Goal: Information Seeking & Learning: Learn about a topic

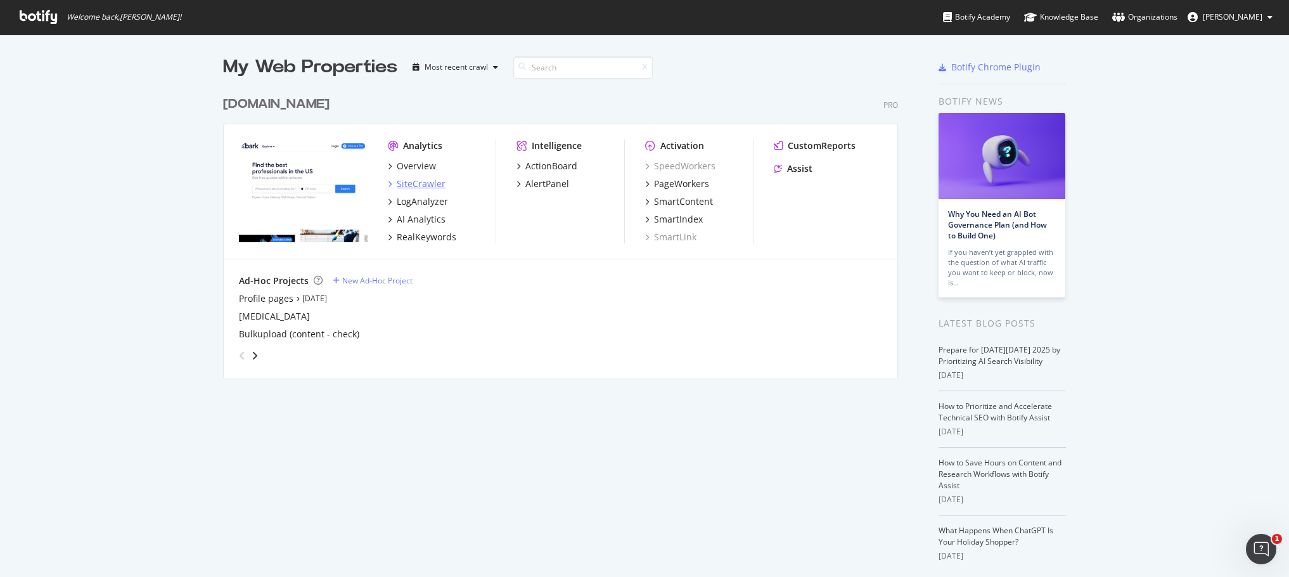
click at [413, 183] on div "SiteCrawler" at bounding box center [421, 183] width 49 height 13
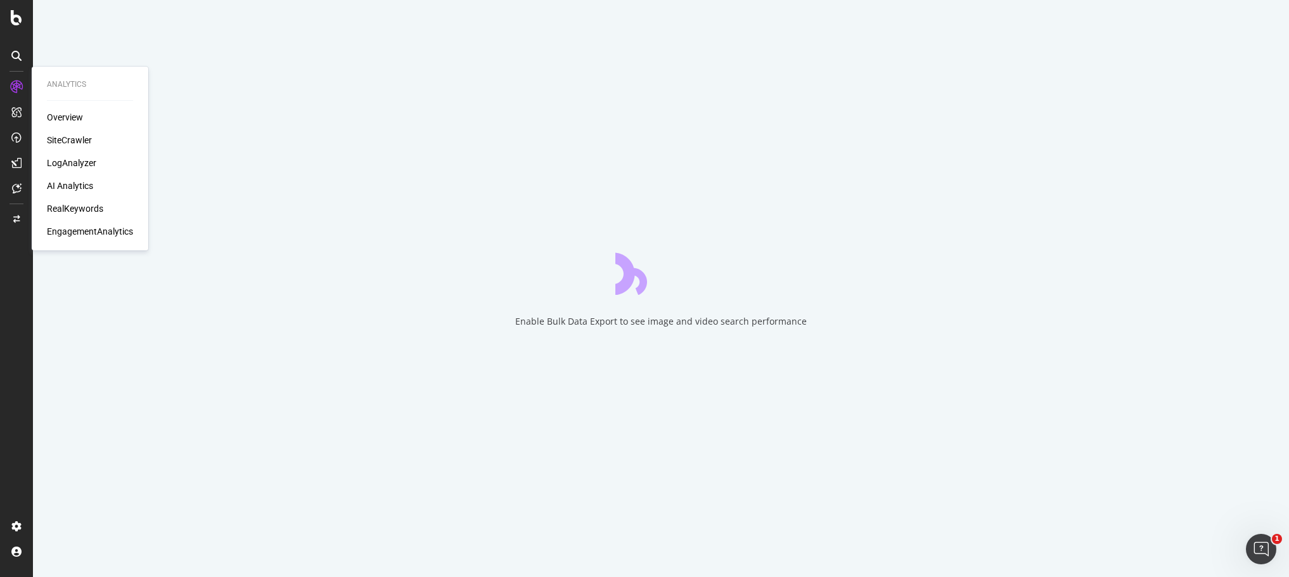
click at [77, 142] on div "SiteCrawler" at bounding box center [69, 140] width 45 height 13
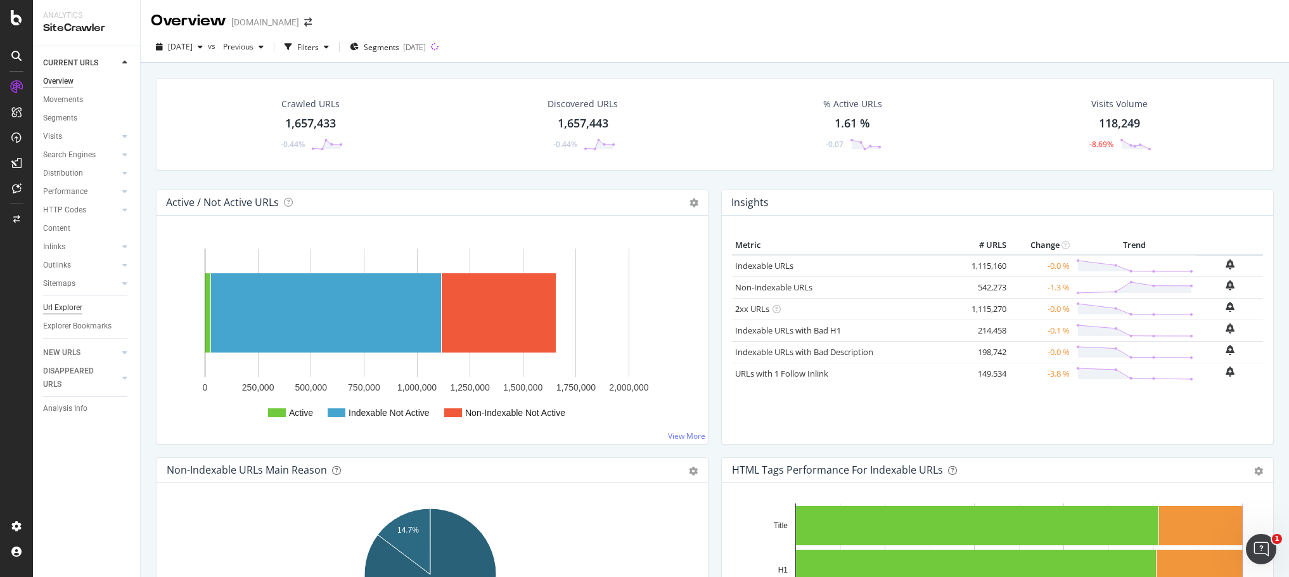
click at [59, 306] on div "Url Explorer" at bounding box center [62, 307] width 39 height 13
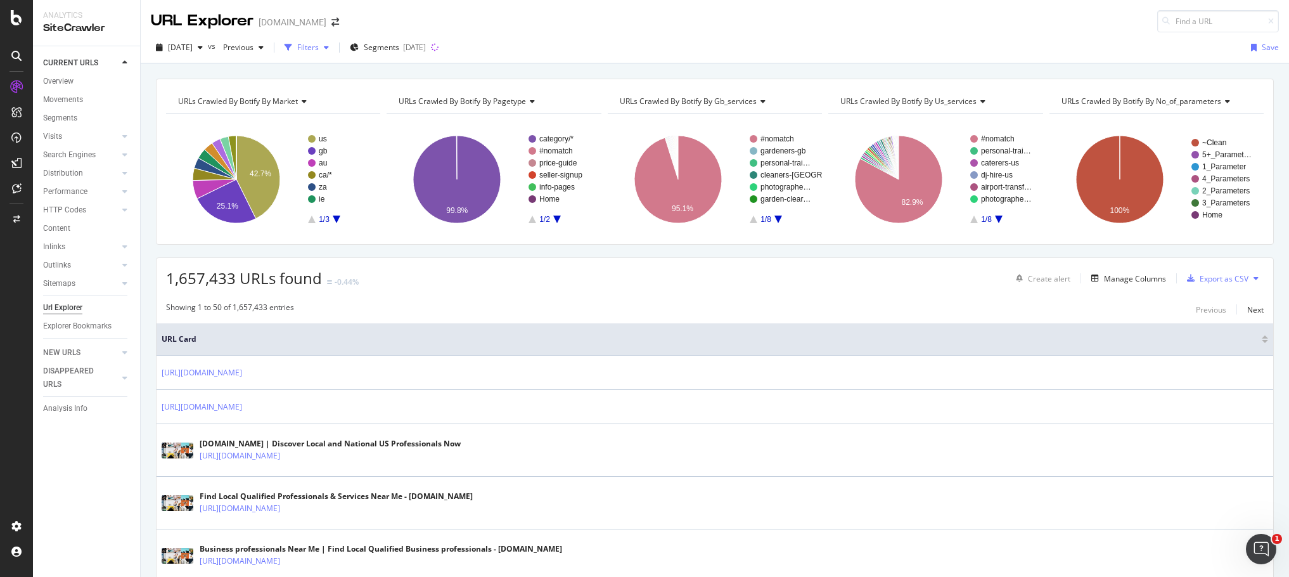
click at [319, 46] on div "Filters" at bounding box center [308, 47] width 22 height 11
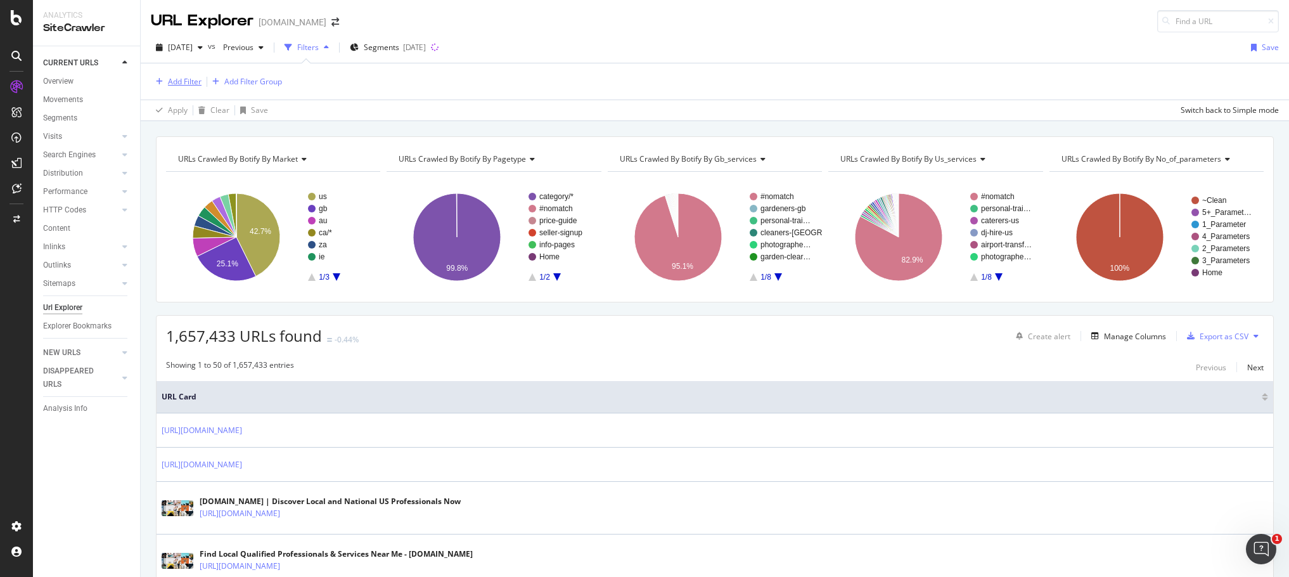
click at [200, 82] on div "Add Filter" at bounding box center [185, 81] width 34 height 11
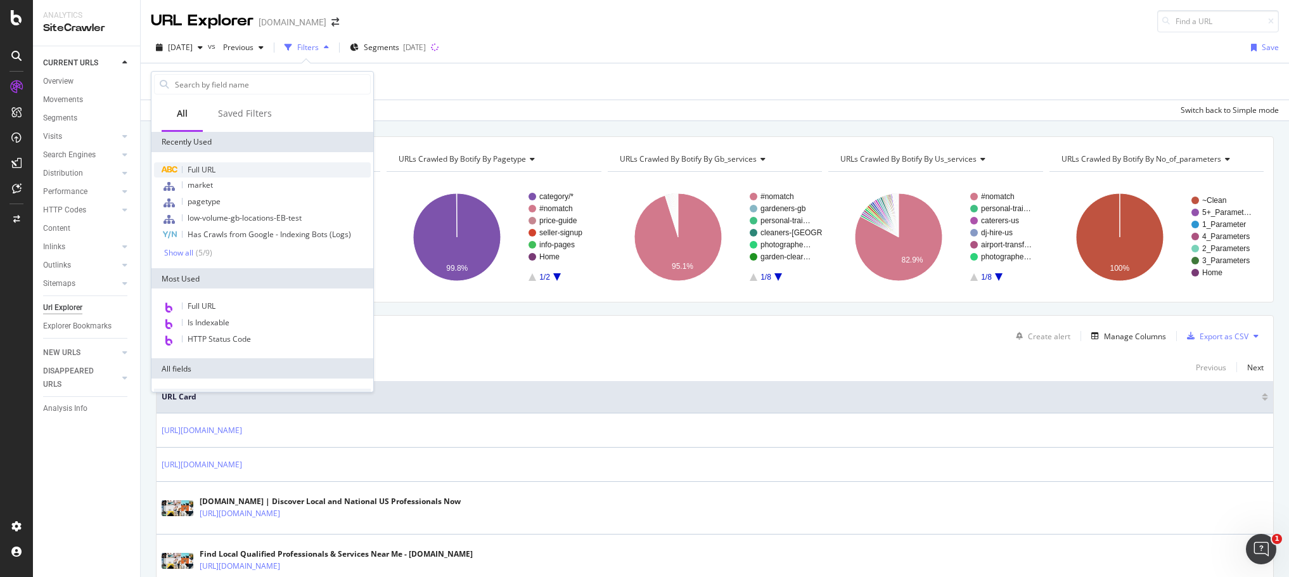
click at [212, 164] on span "Full URL" at bounding box center [202, 169] width 28 height 11
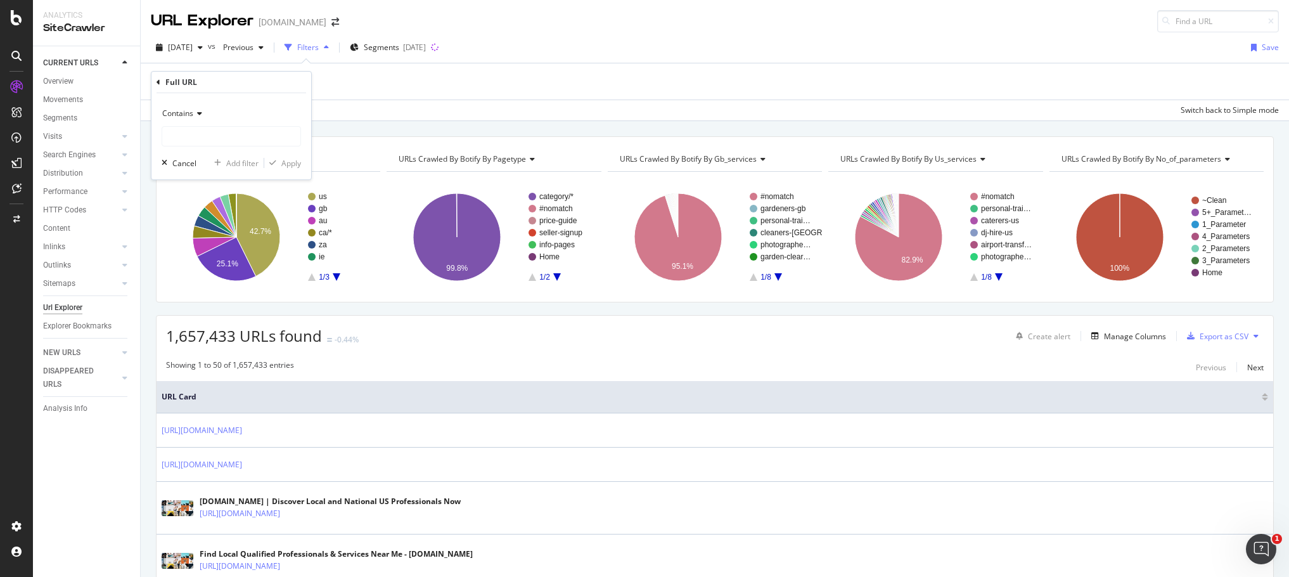
click at [238, 149] on div "Contains Cancel Add filter Apply" at bounding box center [231, 136] width 160 height 86
click at [238, 139] on input "text" at bounding box center [231, 136] width 138 height 20
paste input "[URL][DOMAIN_NAME]"
type input "[URL][DOMAIN_NAME]"
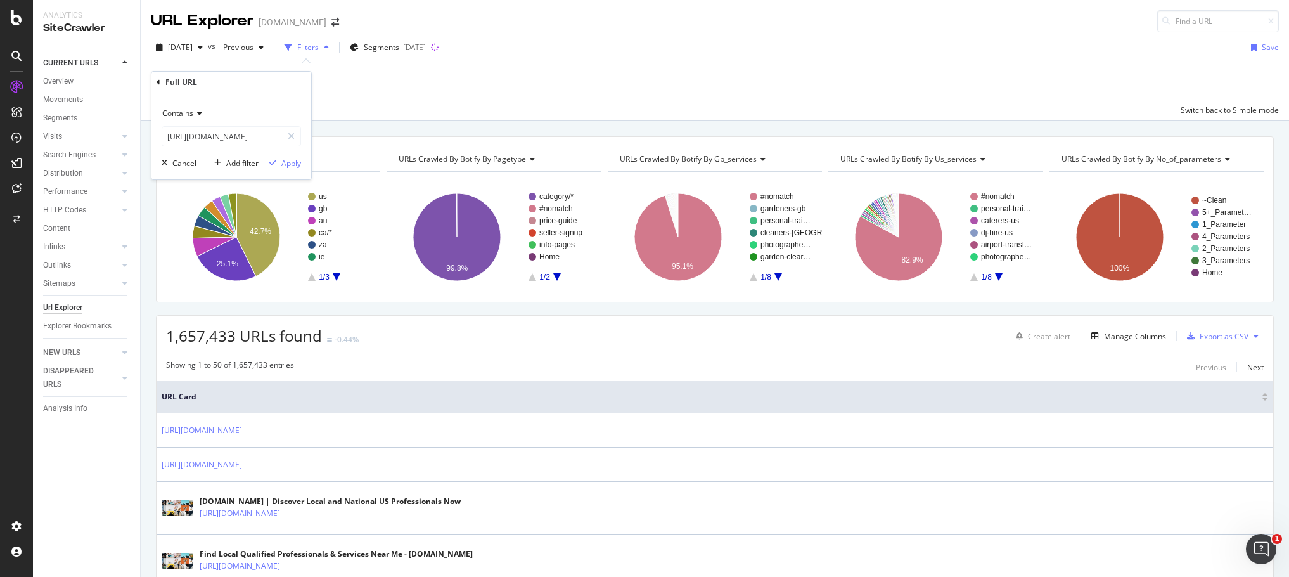
click at [295, 160] on div "Apply" at bounding box center [291, 163] width 20 height 11
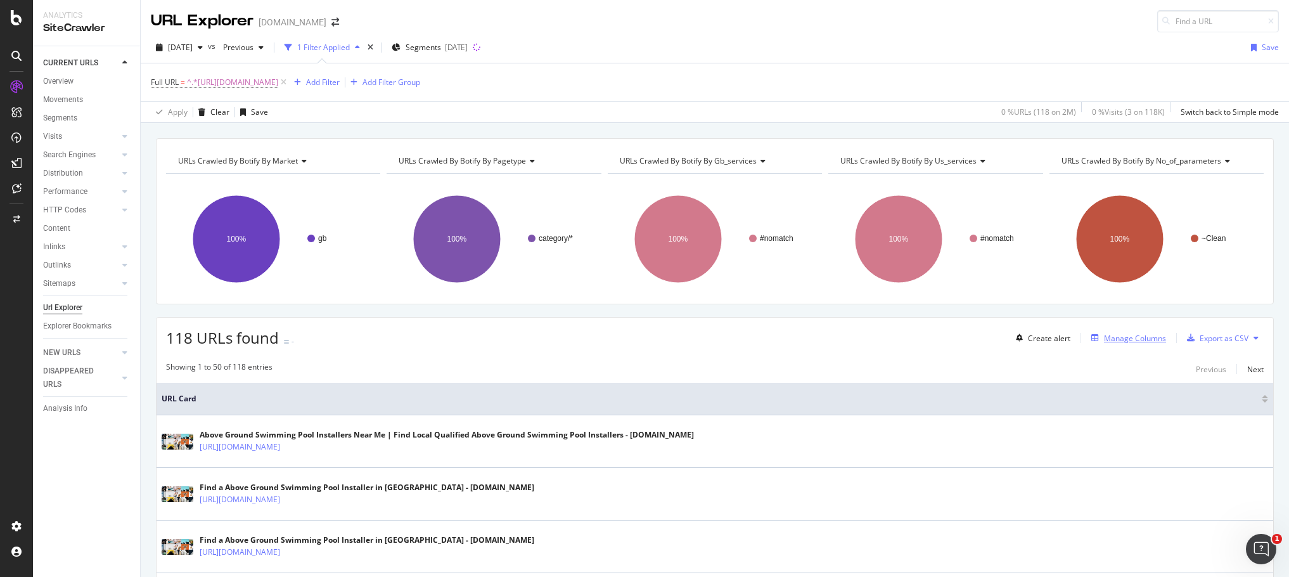
click at [1118, 335] on div "Manage Columns" at bounding box center [1135, 338] width 62 height 11
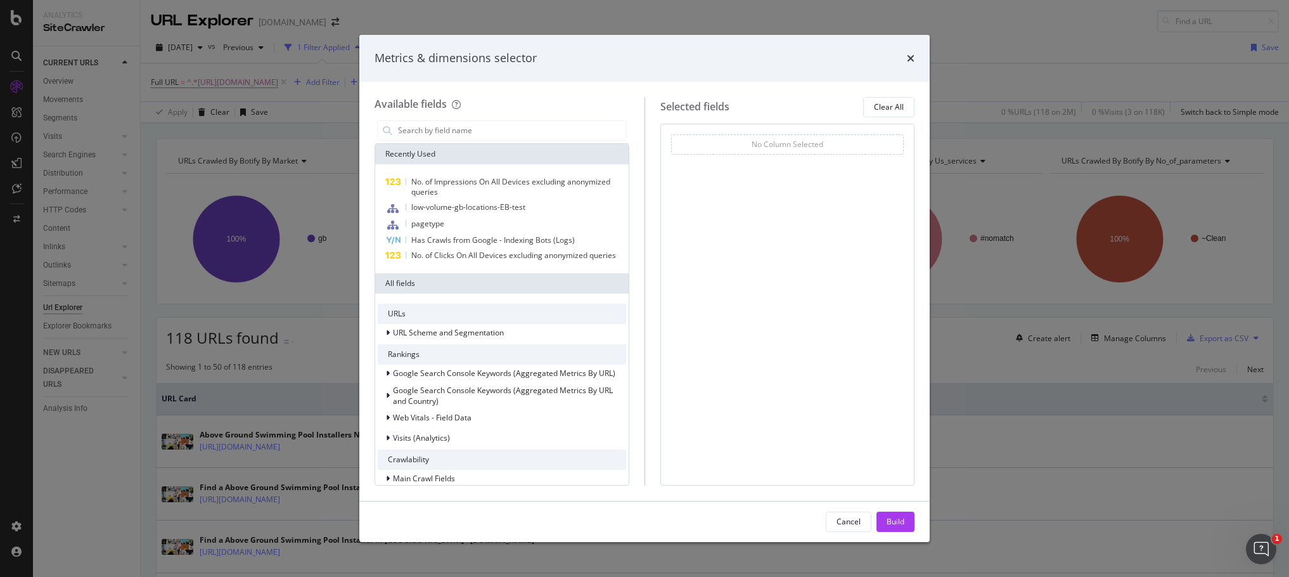
click at [93, 227] on div "Metrics & dimensions selector Available fields Recently Used No. of Impressions…" at bounding box center [644, 288] width 1289 height 577
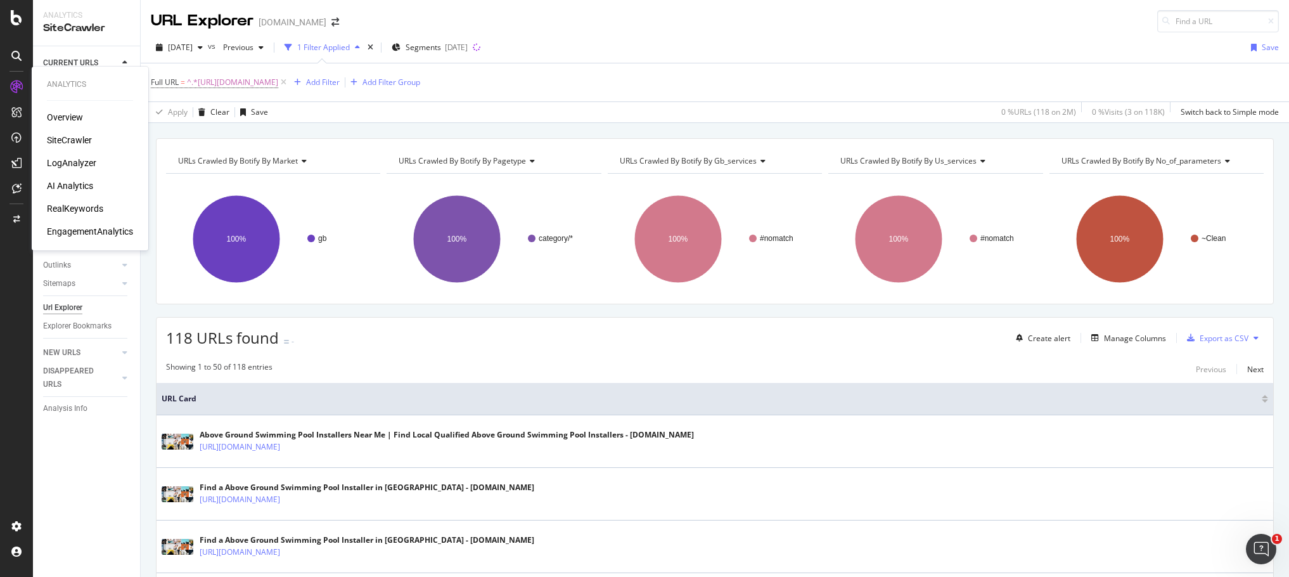
click at [87, 209] on div "RealKeywords" at bounding box center [75, 208] width 56 height 13
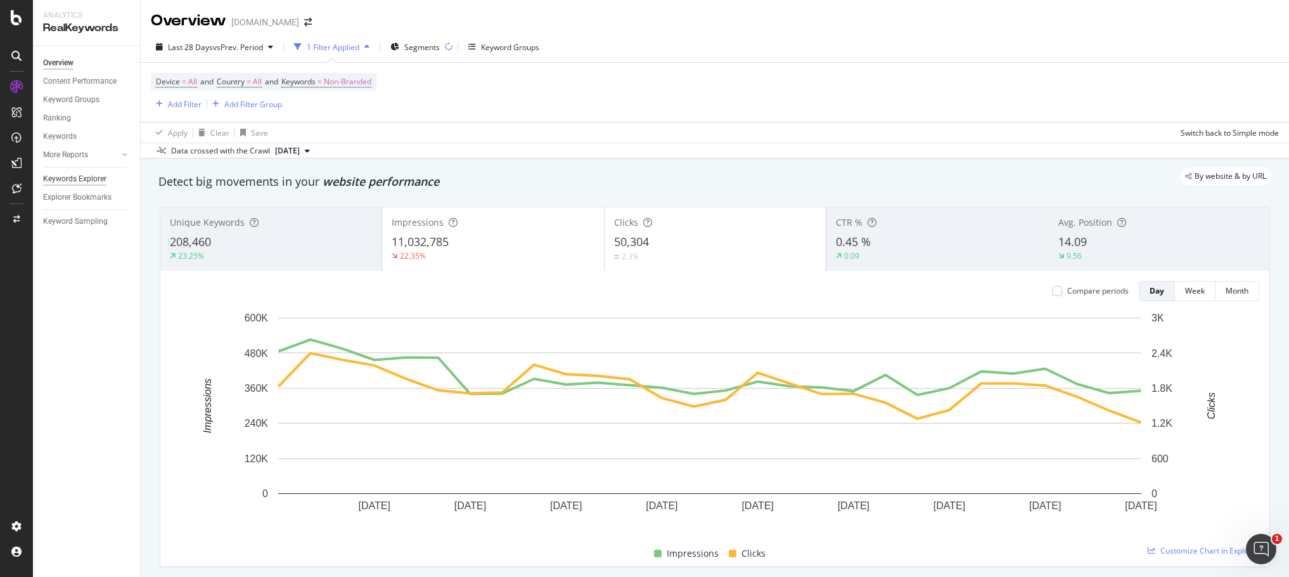
click at [91, 174] on div "Keywords Explorer" at bounding box center [74, 178] width 63 height 13
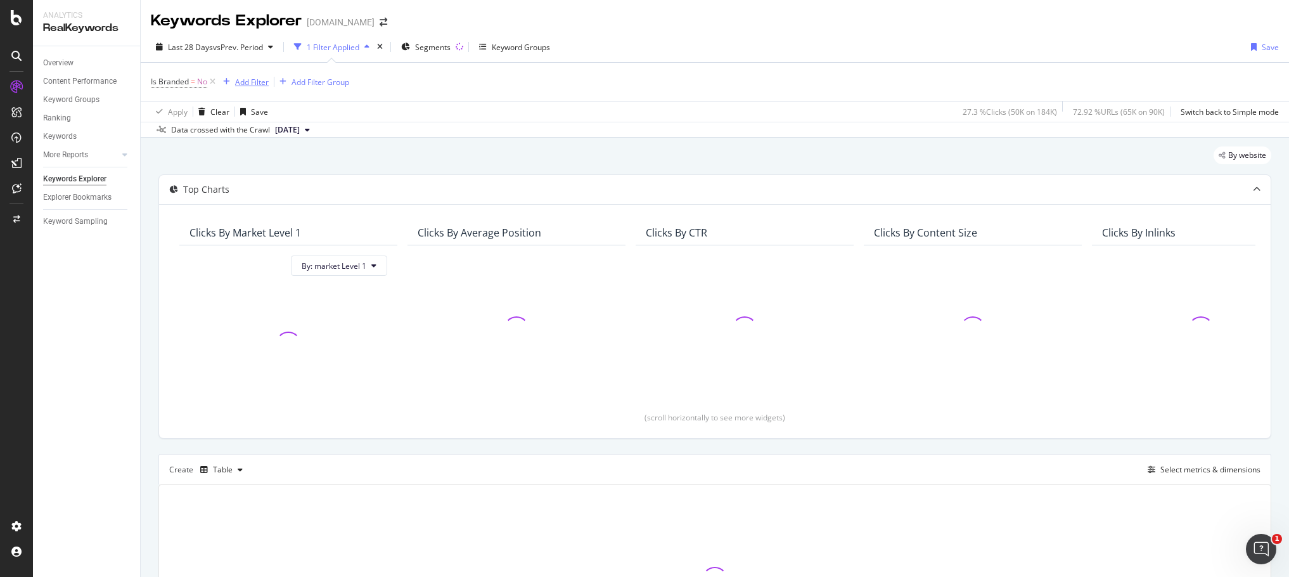
click at [255, 84] on div "Add Filter" at bounding box center [252, 82] width 34 height 11
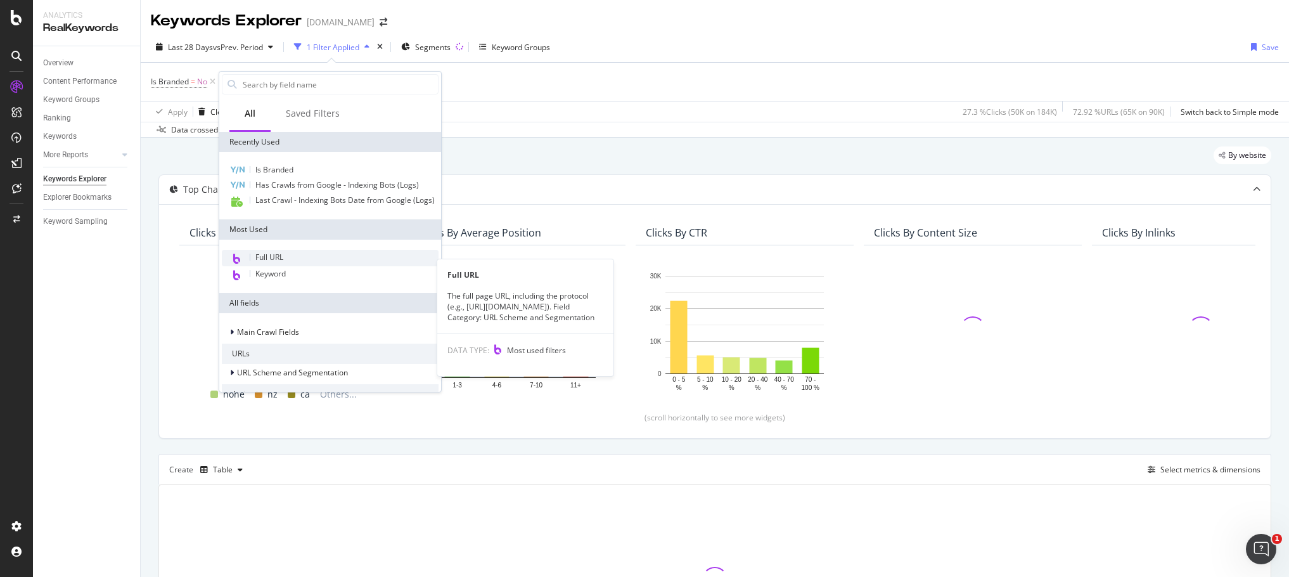
click at [305, 266] on div "Full URL" at bounding box center [330, 258] width 217 height 16
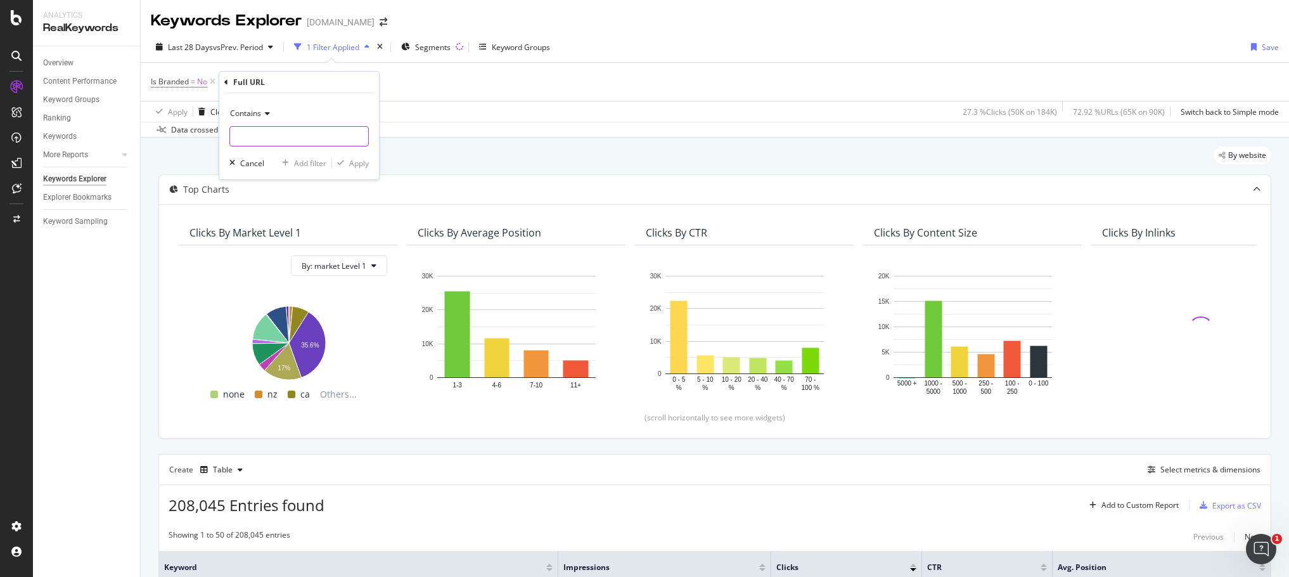
click at [284, 134] on input "text" at bounding box center [299, 136] width 138 height 20
paste input "[URL][DOMAIN_NAME]"
type input "[URL][DOMAIN_NAME]"
click at [361, 164] on div "Apply" at bounding box center [359, 163] width 20 height 11
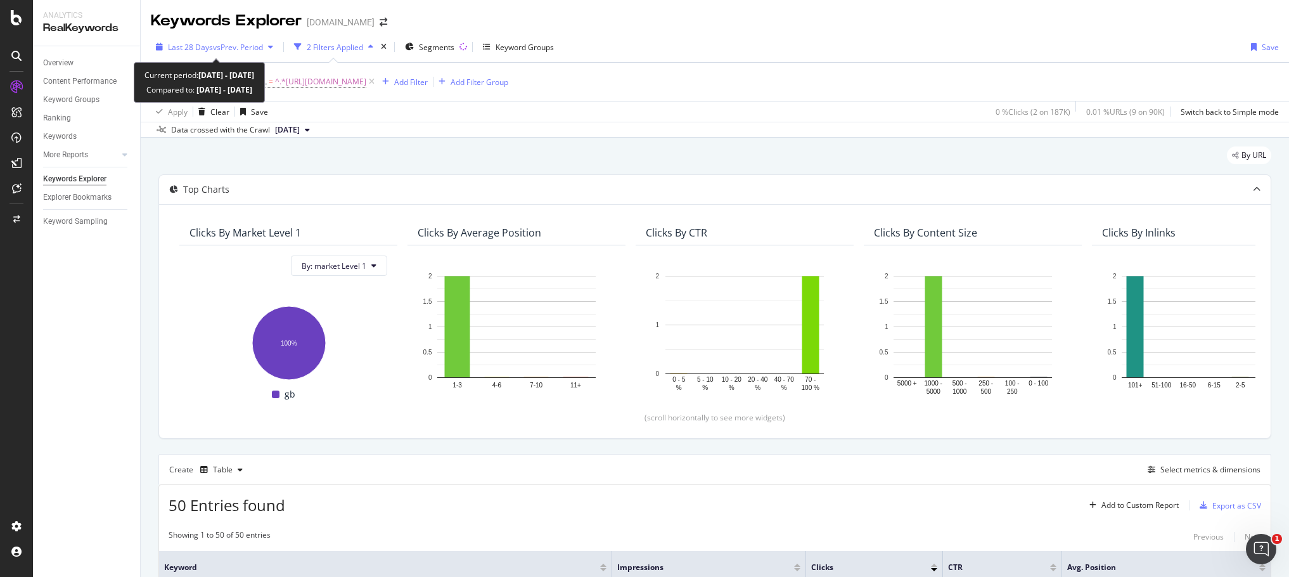
click at [210, 48] on span "Last 28 Days" at bounding box center [190, 47] width 45 height 11
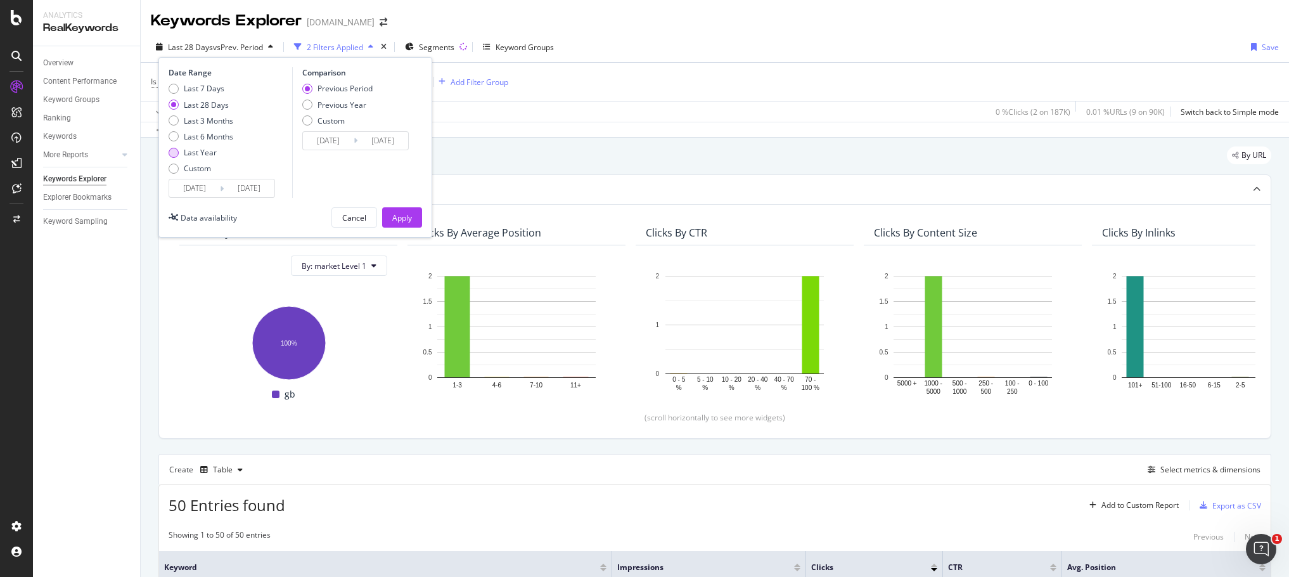
click at [202, 149] on div "Last Year" at bounding box center [200, 152] width 33 height 11
type input "[DATE]"
click at [409, 222] on div "Apply" at bounding box center [402, 217] width 20 height 11
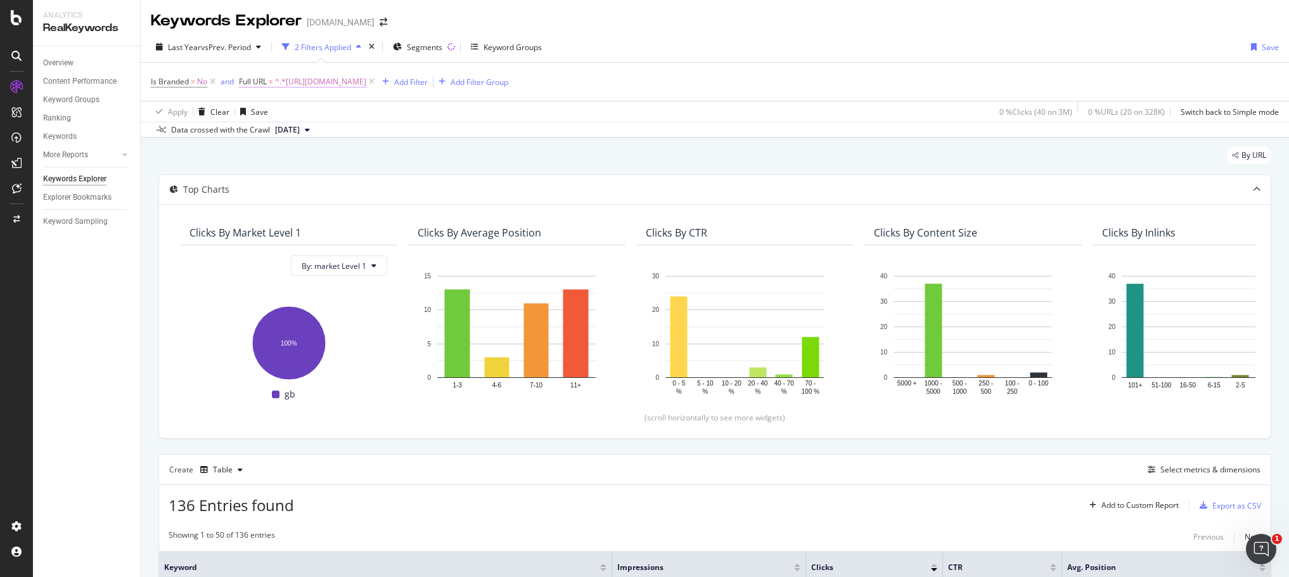
click at [366, 83] on span "^.*[URL][DOMAIN_NAME]" at bounding box center [320, 82] width 91 height 18
click at [294, 131] on input "[URL][DOMAIN_NAME]" at bounding box center [311, 134] width 120 height 20
paste input "cademic-lessons"
type input "[URL][DOMAIN_NAME]"
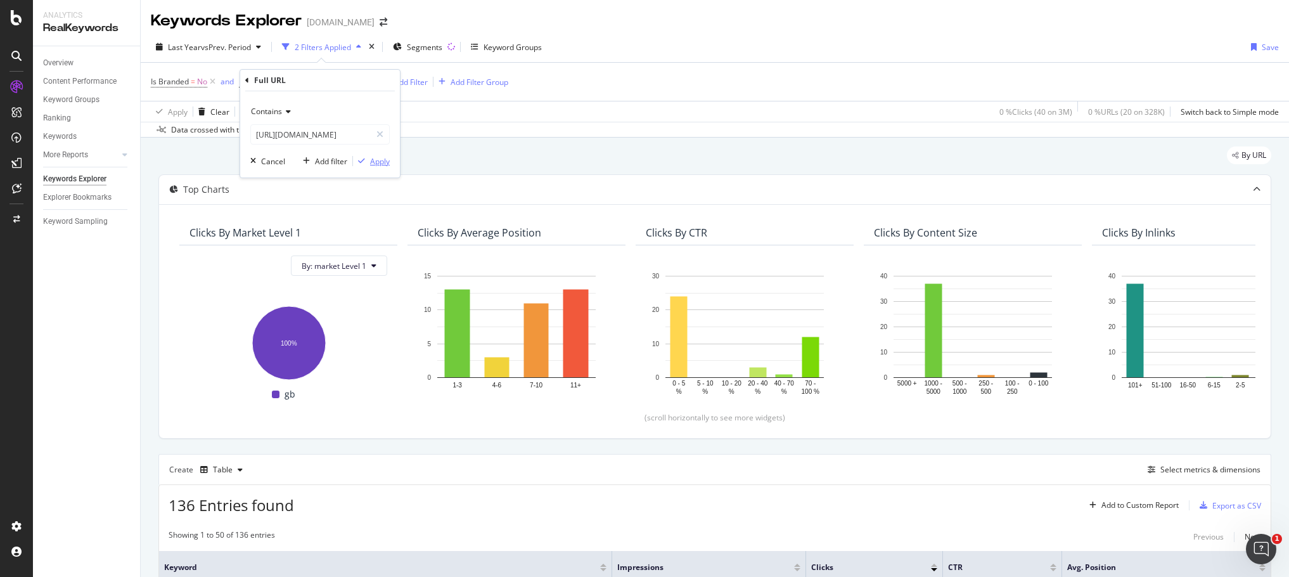
click at [388, 166] on div "Apply" at bounding box center [380, 161] width 20 height 11
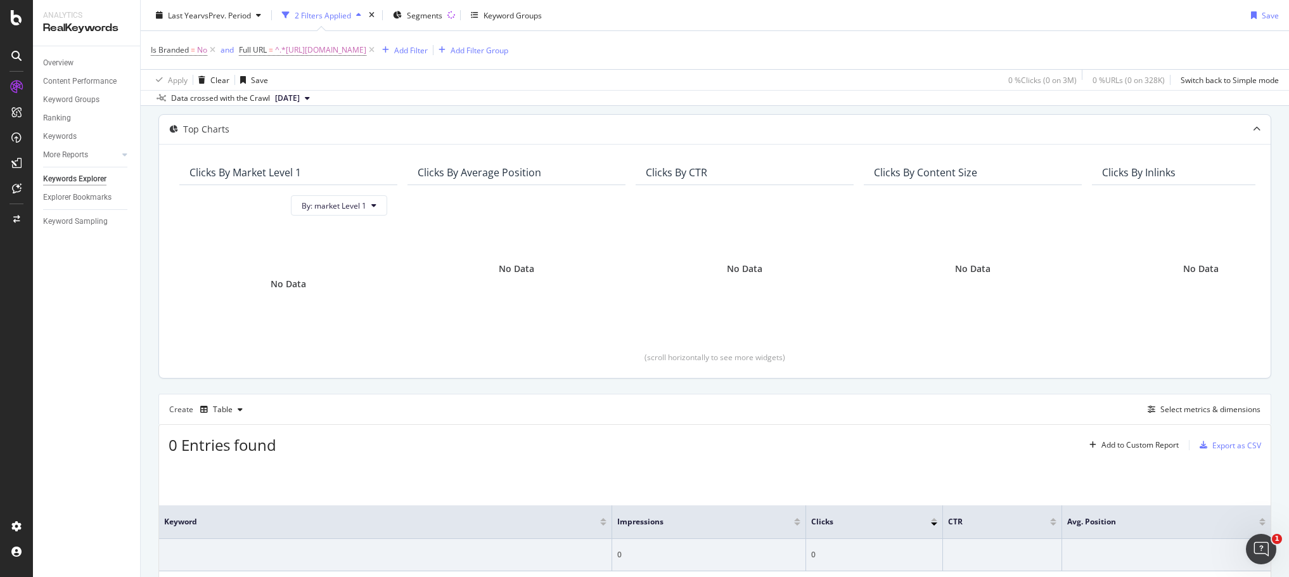
scroll to position [142, 0]
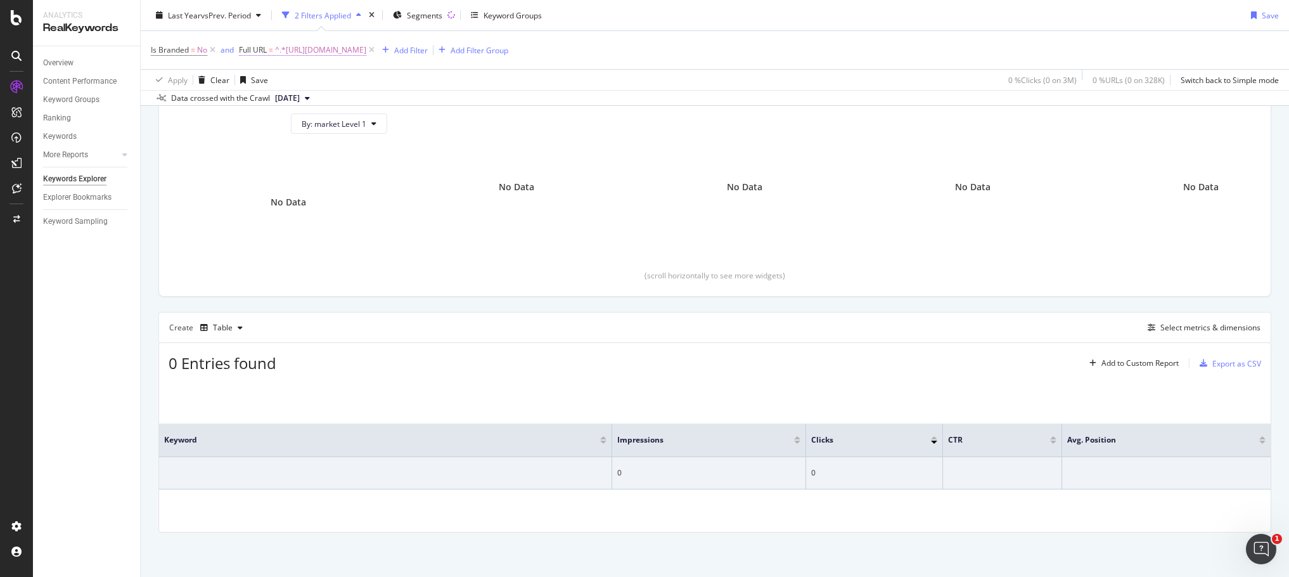
click at [361, 49] on span "^.*[URL][DOMAIN_NAME]" at bounding box center [320, 50] width 91 height 18
click at [364, 100] on input "[URL][DOMAIN_NAME]" at bounding box center [311, 103] width 120 height 20
paste input "dvertising-and-media-buying"
type input "[URL][DOMAIN_NAME]"
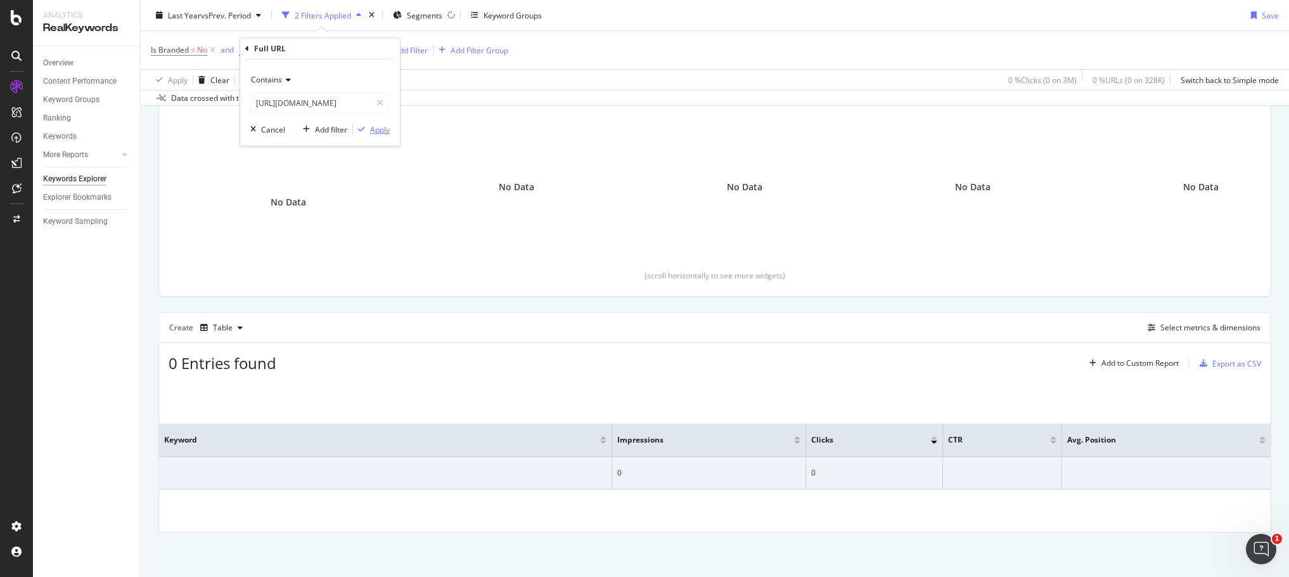
click at [376, 123] on button "Apply" at bounding box center [371, 129] width 37 height 13
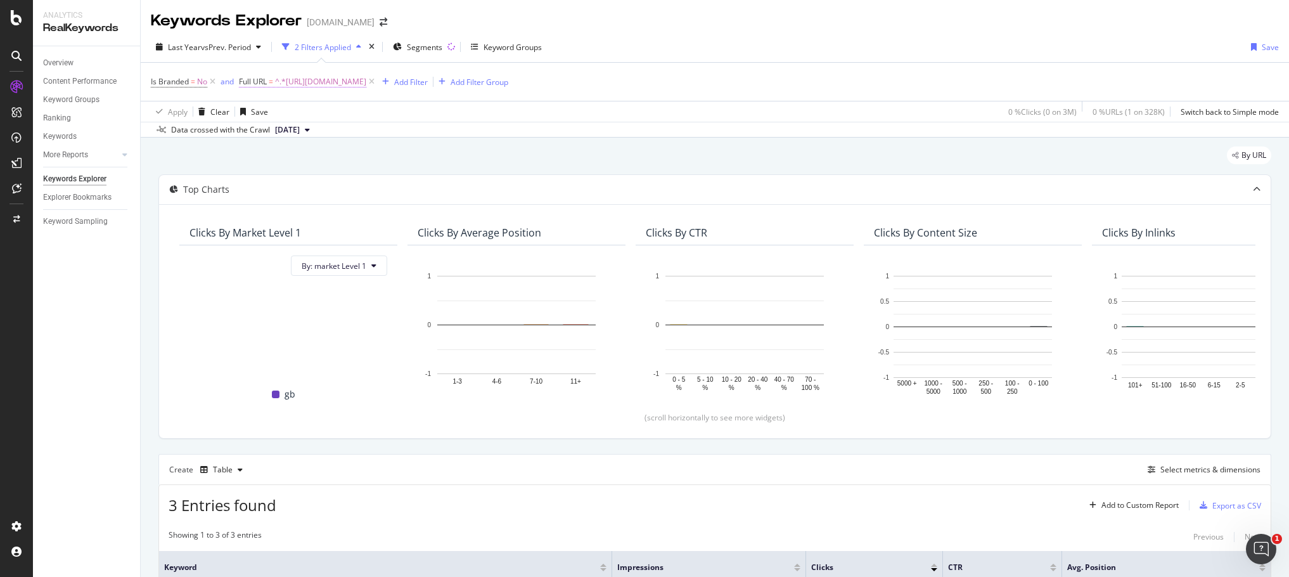
click at [366, 86] on span "^.*[URL][DOMAIN_NAME]" at bounding box center [320, 82] width 91 height 18
click at [521, 112] on div "Apply Clear Save 0 % Clicks ( 0 on 3M ) 0 % URLs ( 1 on 328K ) Switch back to S…" at bounding box center [715, 111] width 1148 height 21
click at [366, 81] on span "^.*[URL][DOMAIN_NAME]" at bounding box center [320, 82] width 91 height 18
click at [305, 129] on input "[URL][DOMAIN_NAME]" at bounding box center [311, 134] width 120 height 20
paste input "i-development"
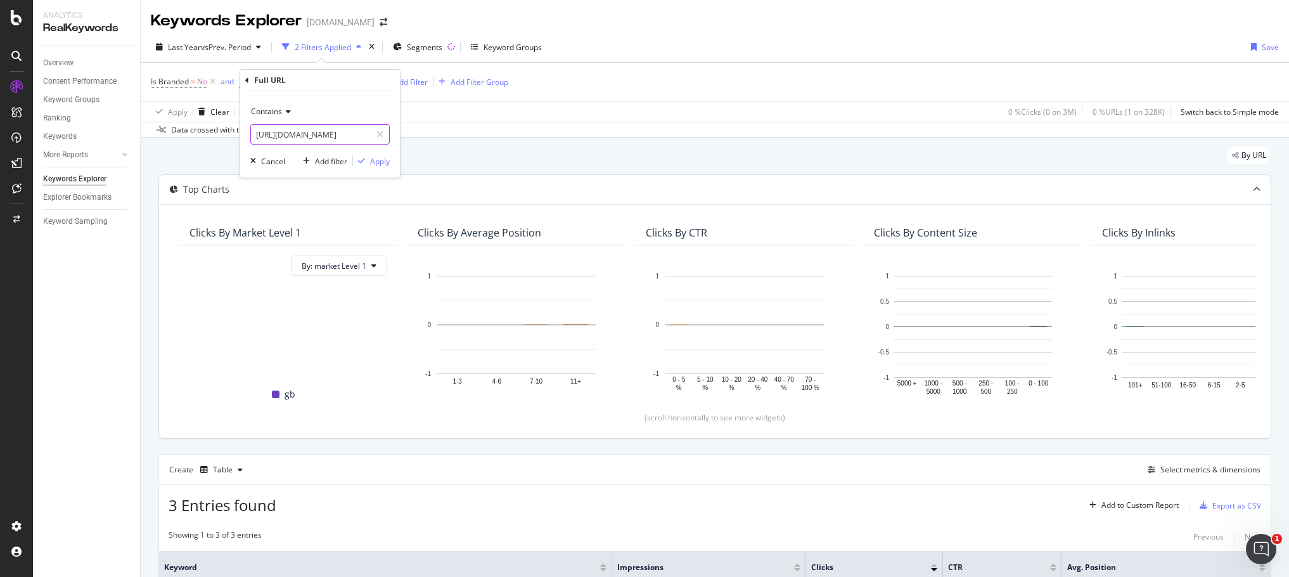
scroll to position [0, 53]
type input "[URL][DOMAIN_NAME]"
click at [387, 155] on button "Apply" at bounding box center [371, 161] width 37 height 13
click at [366, 84] on span "^.*[URL][DOMAIN_NAME]" at bounding box center [320, 82] width 91 height 18
click at [329, 132] on input "[URL][DOMAIN_NAME]" at bounding box center [311, 134] width 120 height 20
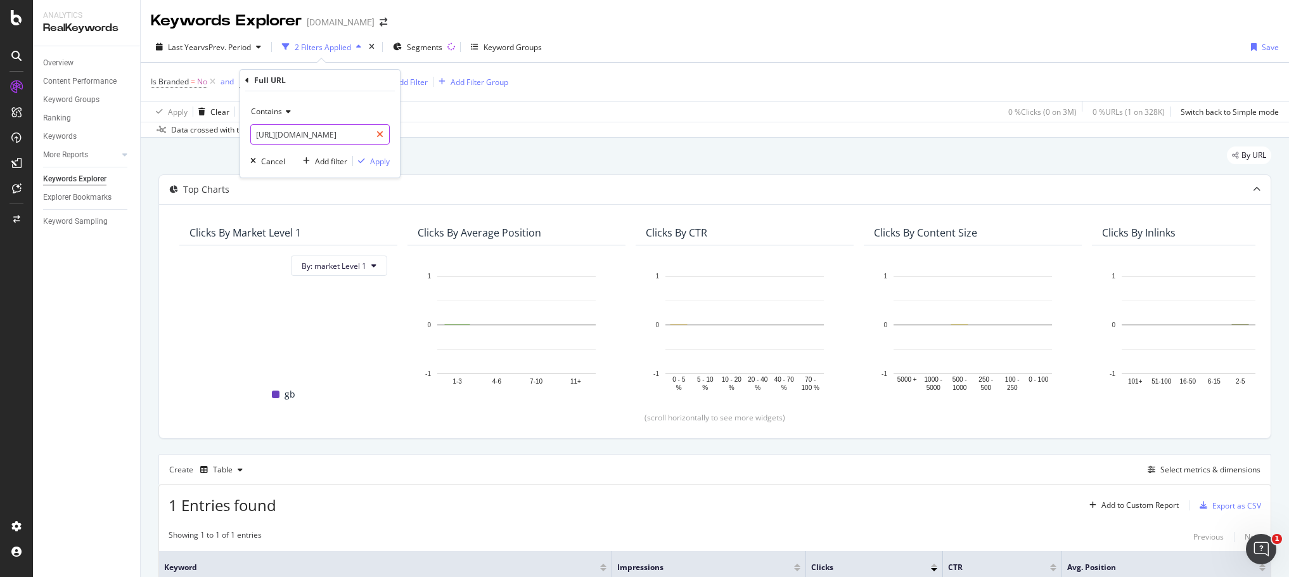
click at [378, 136] on icon at bounding box center [379, 134] width 7 height 9
click at [337, 128] on input "text" at bounding box center [320, 134] width 138 height 20
paste input "[URL][DOMAIN_NAME]"
type input "[URL][DOMAIN_NAME]"
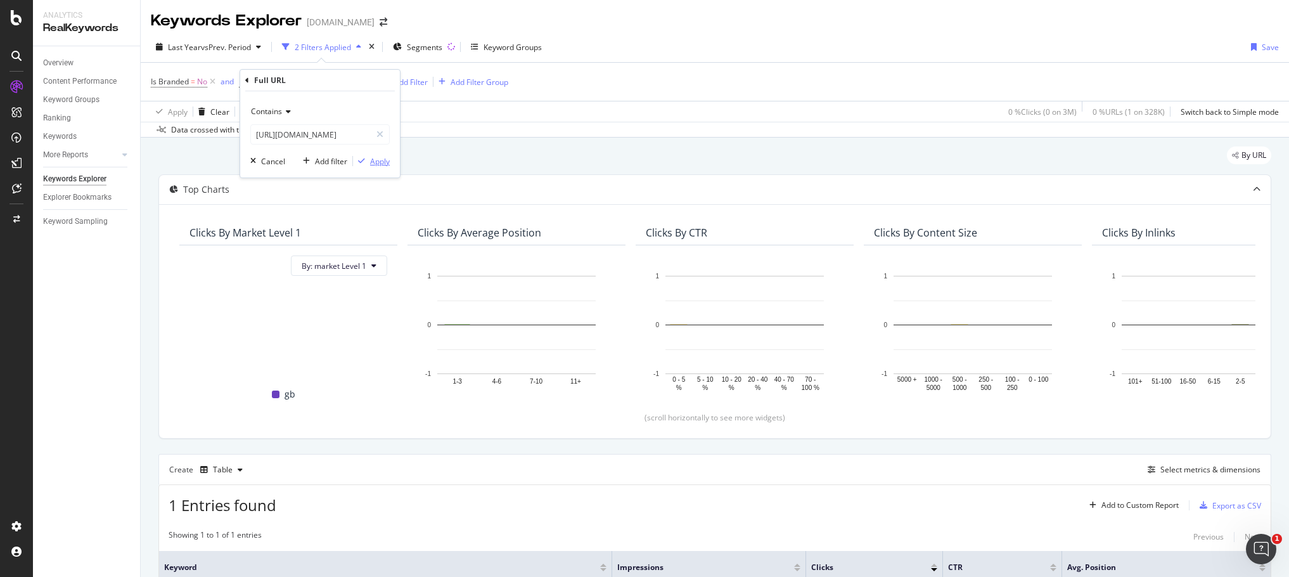
click at [372, 159] on div "Apply" at bounding box center [380, 161] width 20 height 11
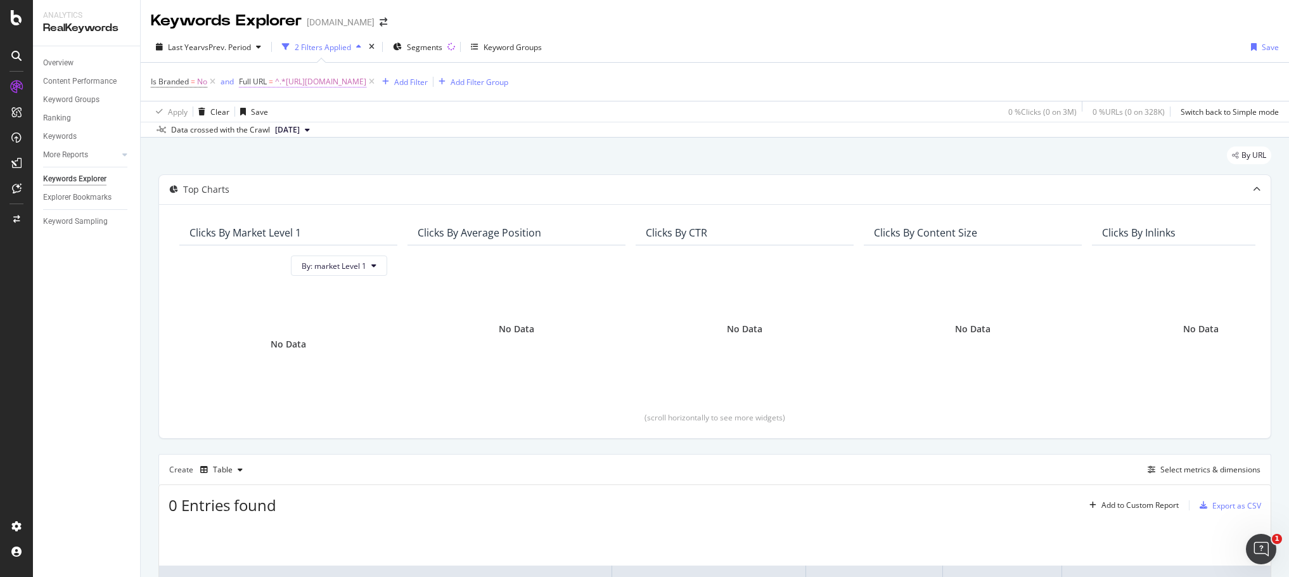
click at [366, 84] on span "^.*[URL][DOMAIN_NAME]" at bounding box center [320, 82] width 91 height 18
click at [318, 127] on input "[URL][DOMAIN_NAME]" at bounding box center [311, 134] width 120 height 20
drag, startPoint x: 319, startPoint y: 136, endPoint x: 421, endPoint y: 140, distance: 102.7
click at [421, 140] on body "Analytics RealKeywords Overview Content Performance Keyword Groups Ranking Keyw…" at bounding box center [644, 288] width 1289 height 577
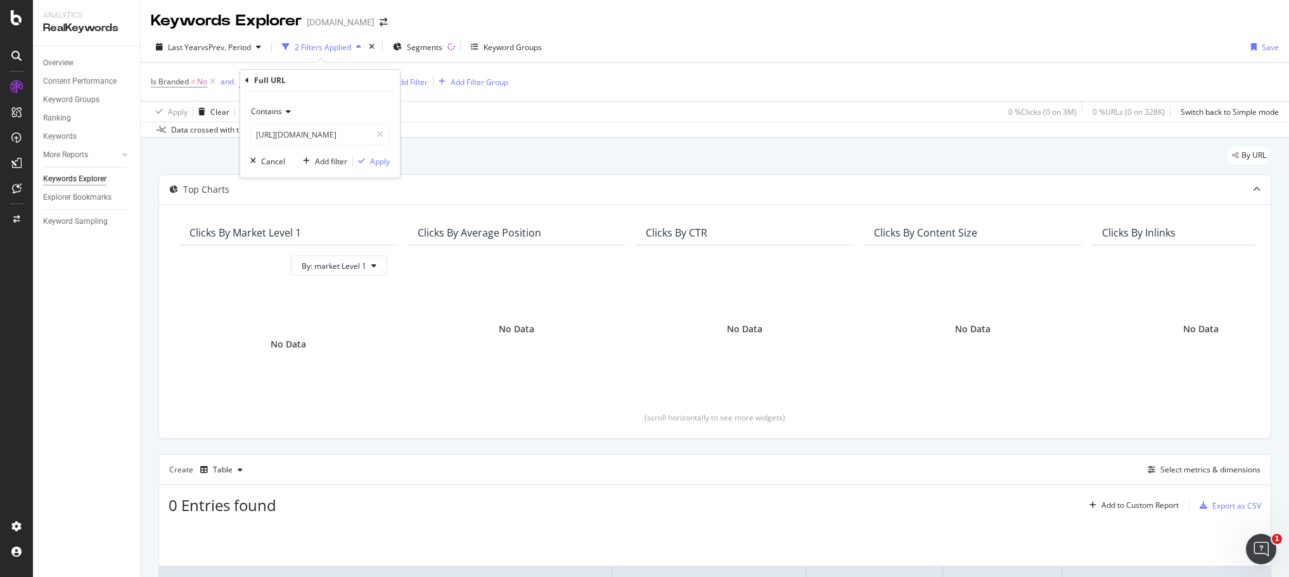
scroll to position [0, 0]
drag, startPoint x: 325, startPoint y: 131, endPoint x: 355, endPoint y: 133, distance: 30.5
click at [326, 132] on input "[URL][DOMAIN_NAME]" at bounding box center [311, 134] width 120 height 20
click at [384, 133] on div at bounding box center [380, 134] width 18 height 20
click at [361, 134] on input "text" at bounding box center [320, 134] width 138 height 20
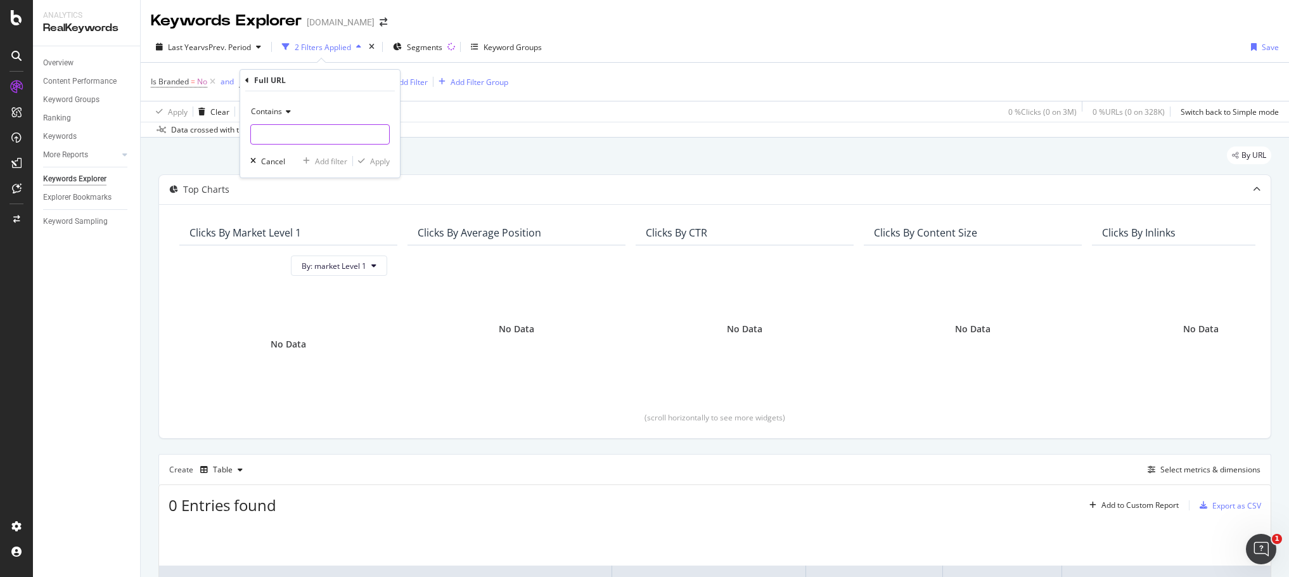
paste input "[URL][DOMAIN_NAME]"
type input "[URL][DOMAIN_NAME]"
click at [378, 160] on div "Apply" at bounding box center [380, 161] width 20 height 11
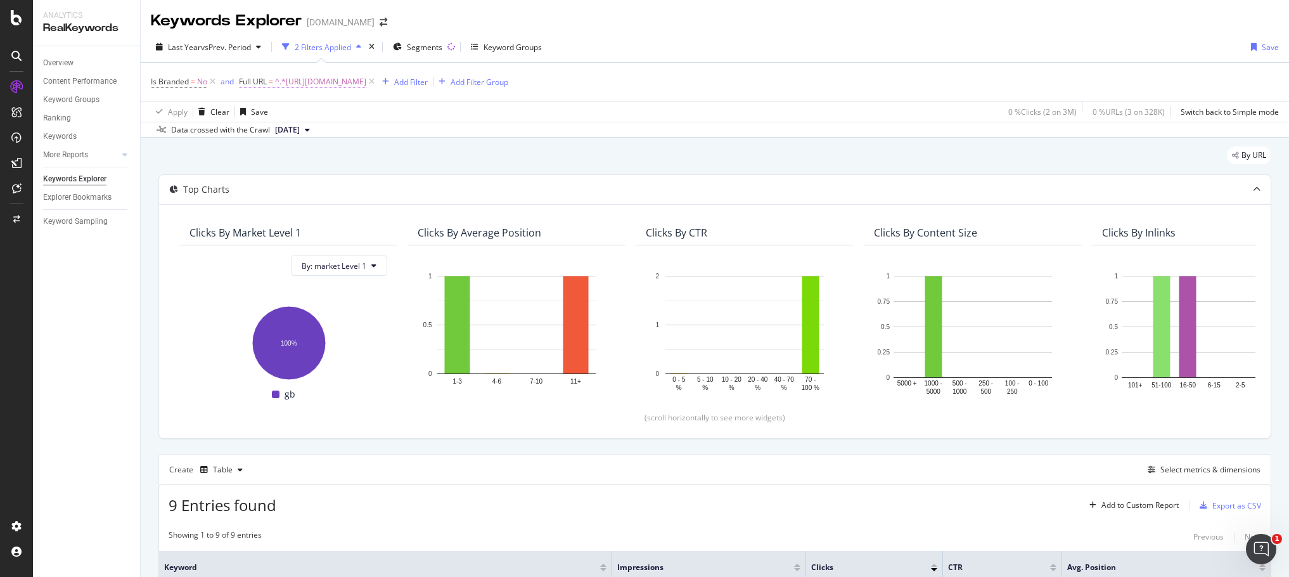
click at [366, 77] on span "^.*[URL][DOMAIN_NAME]" at bounding box center [320, 82] width 91 height 18
click at [383, 130] on icon at bounding box center [379, 134] width 7 height 9
click at [330, 138] on input "text" at bounding box center [320, 134] width 138 height 20
paste input "[URL][DOMAIN_NAME]"
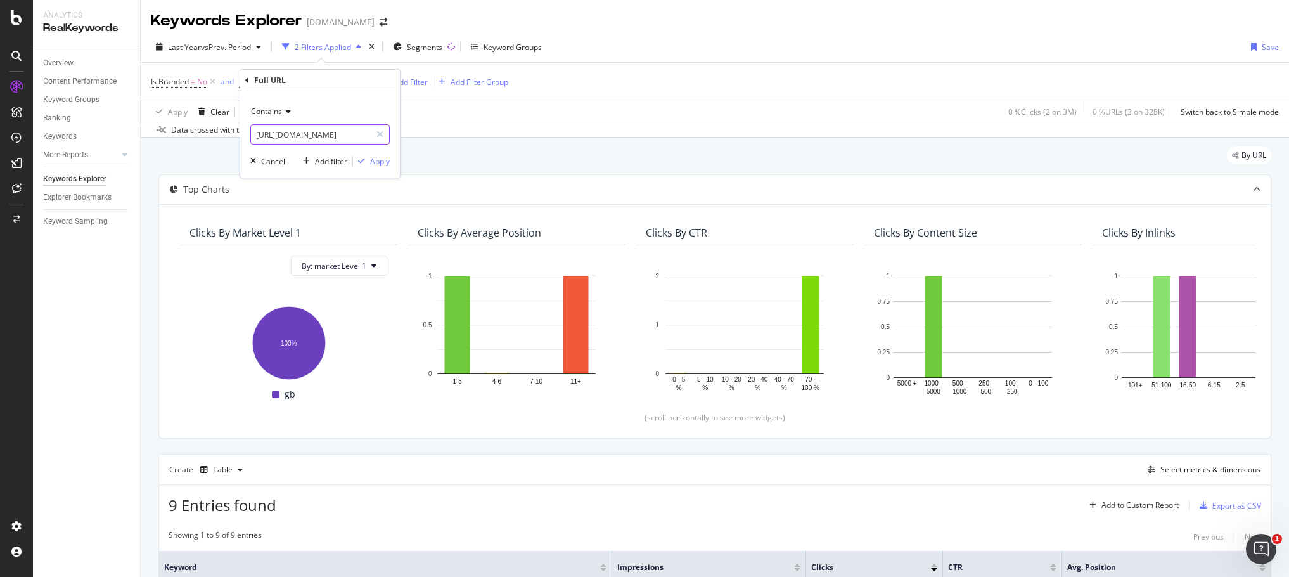
type input "[URL][DOMAIN_NAME]"
click at [376, 150] on div "Contains [URL][DOMAIN_NAME] Cancel Add filter Apply" at bounding box center [320, 134] width 160 height 86
click at [377, 156] on div "Apply" at bounding box center [380, 161] width 20 height 11
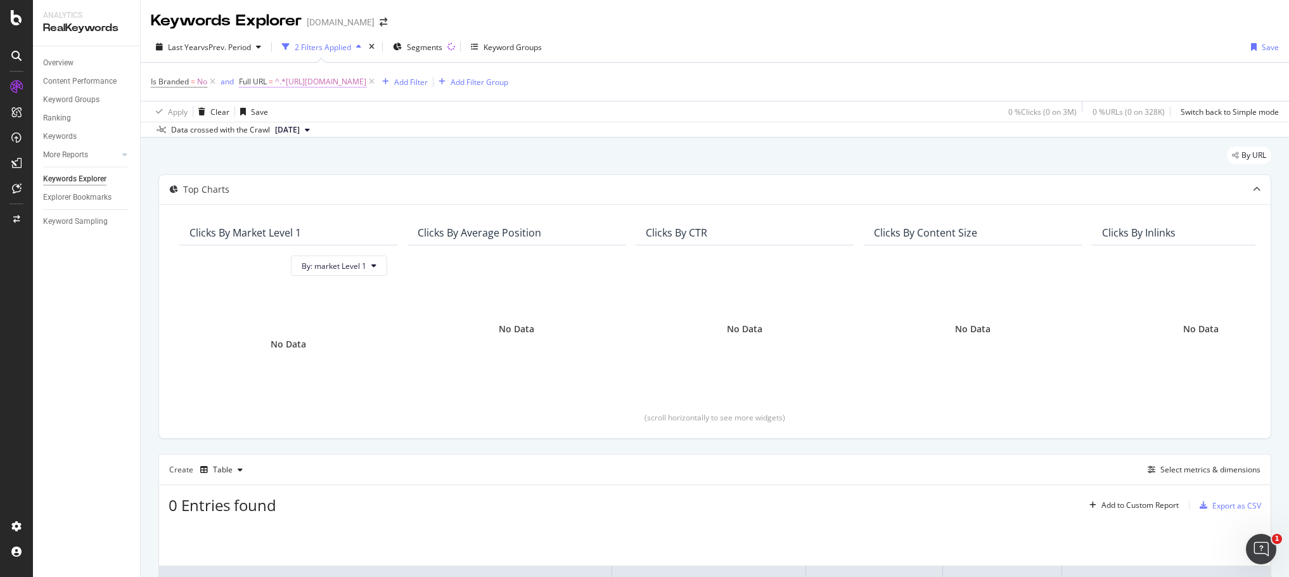
click at [366, 82] on span "^.*[URL][DOMAIN_NAME]" at bounding box center [320, 82] width 91 height 18
click at [380, 135] on icon at bounding box center [379, 134] width 7 height 9
click at [350, 138] on input "text" at bounding box center [320, 134] width 138 height 20
paste input "[URL][DOMAIN_NAME]"
drag, startPoint x: 297, startPoint y: 127, endPoint x: 205, endPoint y: 131, distance: 92.0
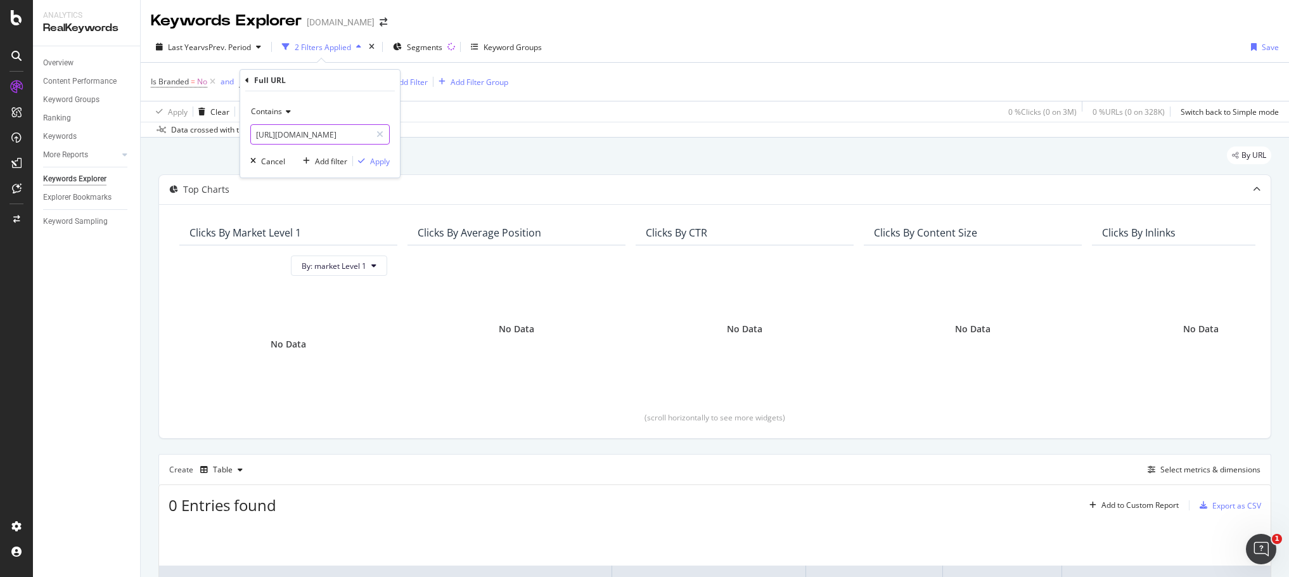
click at [205, 131] on body "Analytics RealKeywords Overview Content Performance Keyword Groups Ranking Keyw…" at bounding box center [644, 288] width 1289 height 577
type input "[URL][DOMAIN_NAME]"
click at [382, 158] on div "Apply" at bounding box center [380, 161] width 20 height 11
click at [366, 82] on span "^.*[URL][DOMAIN_NAME]" at bounding box center [320, 82] width 91 height 18
click at [385, 131] on div at bounding box center [380, 134] width 18 height 20
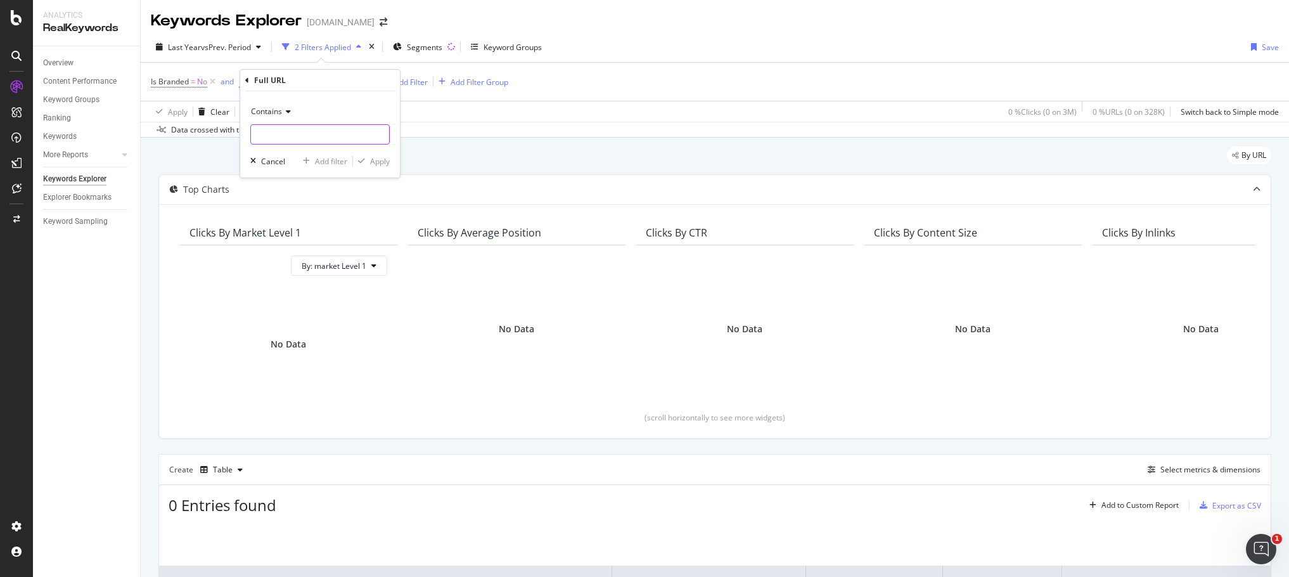
click at [333, 134] on input "text" at bounding box center [320, 134] width 138 height 20
paste input "bartending-training"
type input "bartending-training"
click at [380, 163] on div "Apply" at bounding box center [380, 161] width 20 height 11
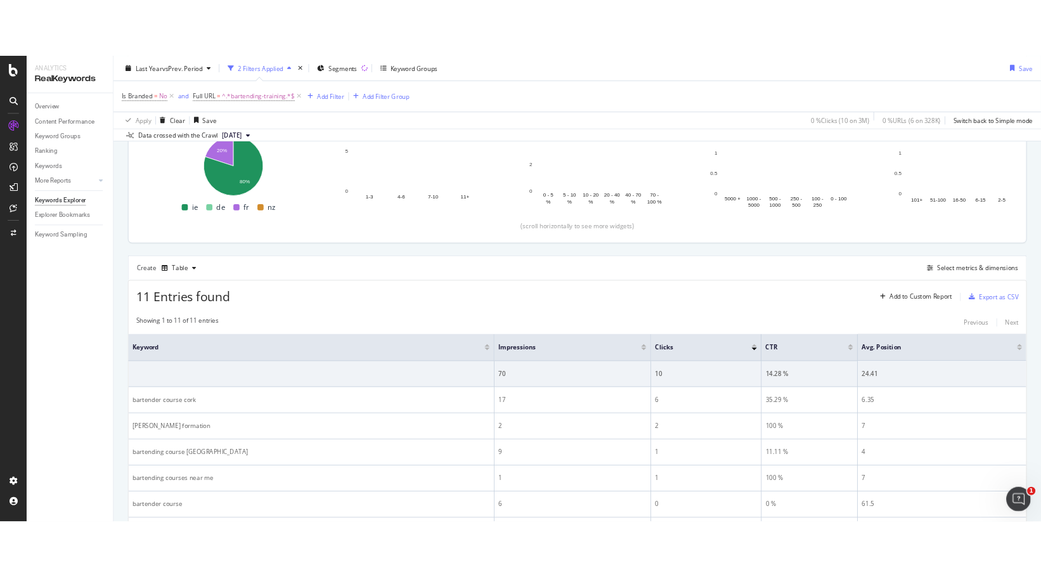
scroll to position [254, 0]
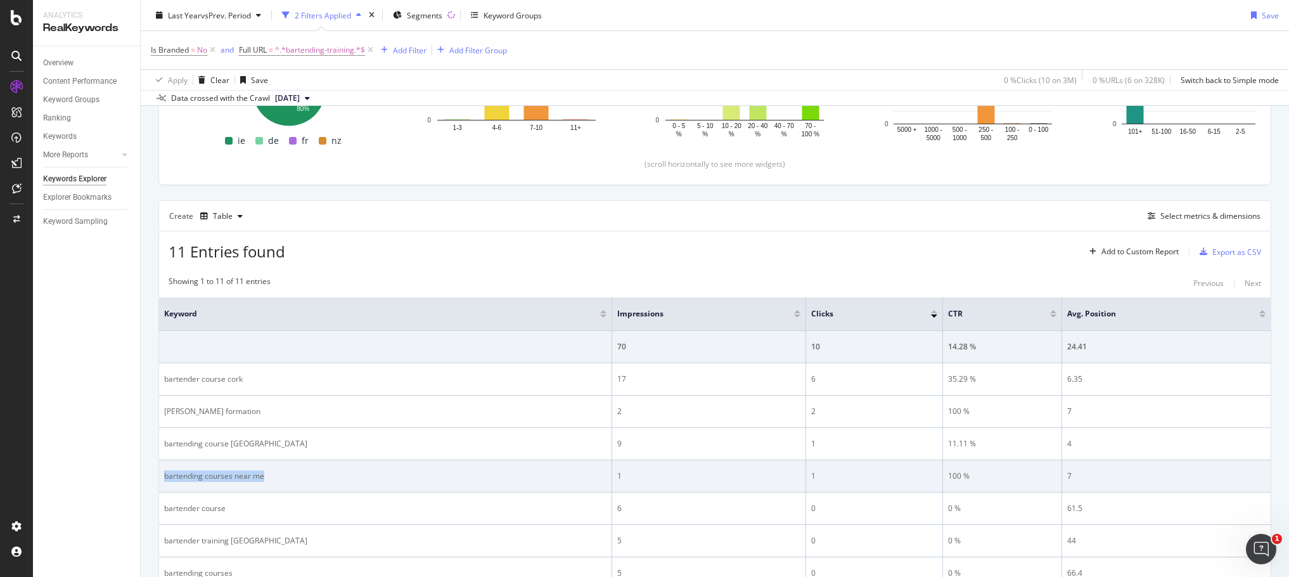
drag, startPoint x: 299, startPoint y: 484, endPoint x: 159, endPoint y: 490, distance: 140.2
click at [159, 490] on td "bartending courses near me" at bounding box center [385, 476] width 453 height 32
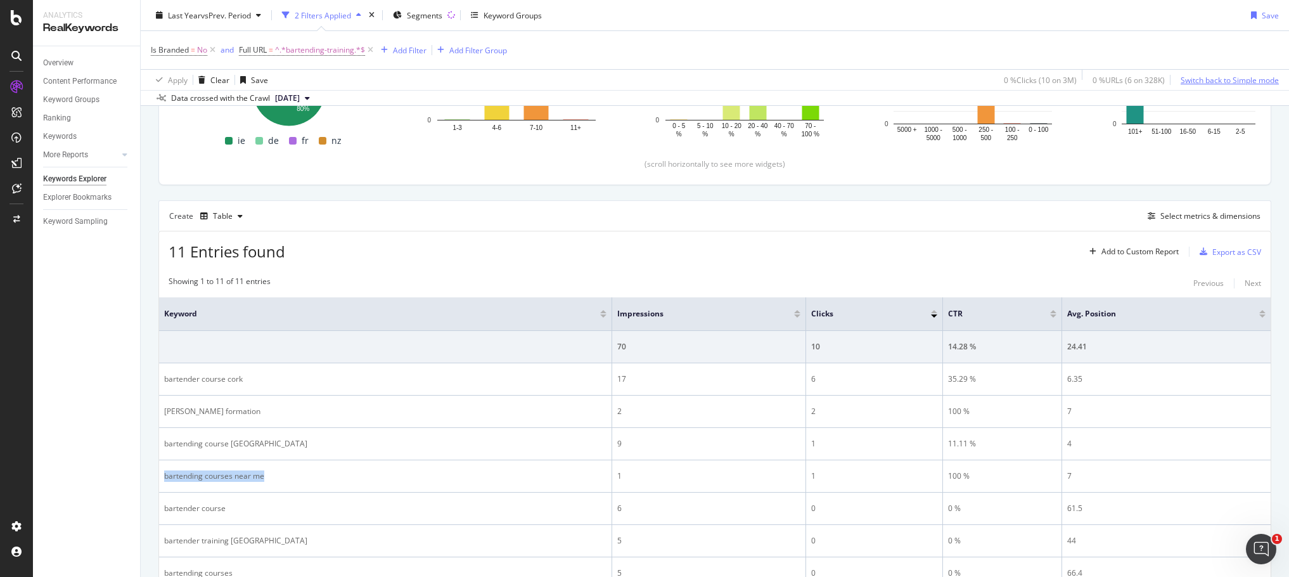
copy div "bartending courses near me"
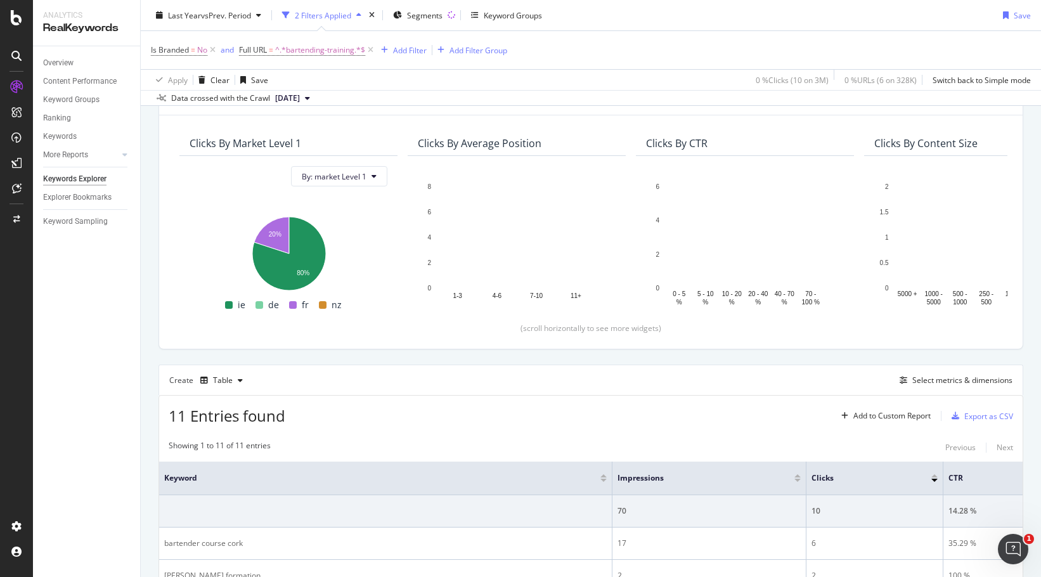
scroll to position [0, 0]
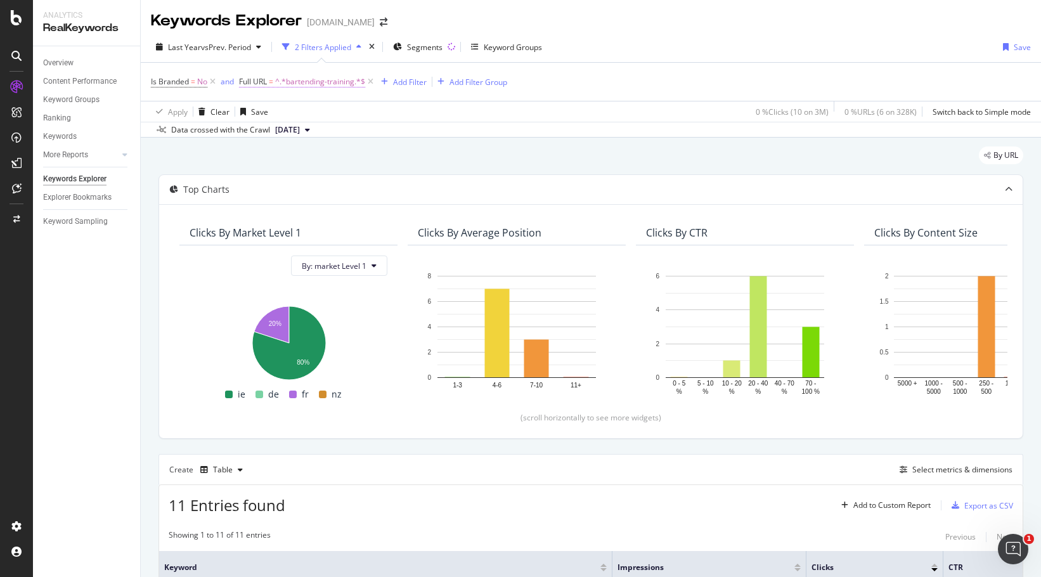
click at [333, 80] on span "^.*bartending-training.*$" at bounding box center [320, 82] width 90 height 18
click at [380, 132] on icon at bounding box center [379, 134] width 7 height 9
click at [326, 133] on input "text" at bounding box center [320, 134] width 138 height 20
paste input "atm-repair"
type input "atm-repair"
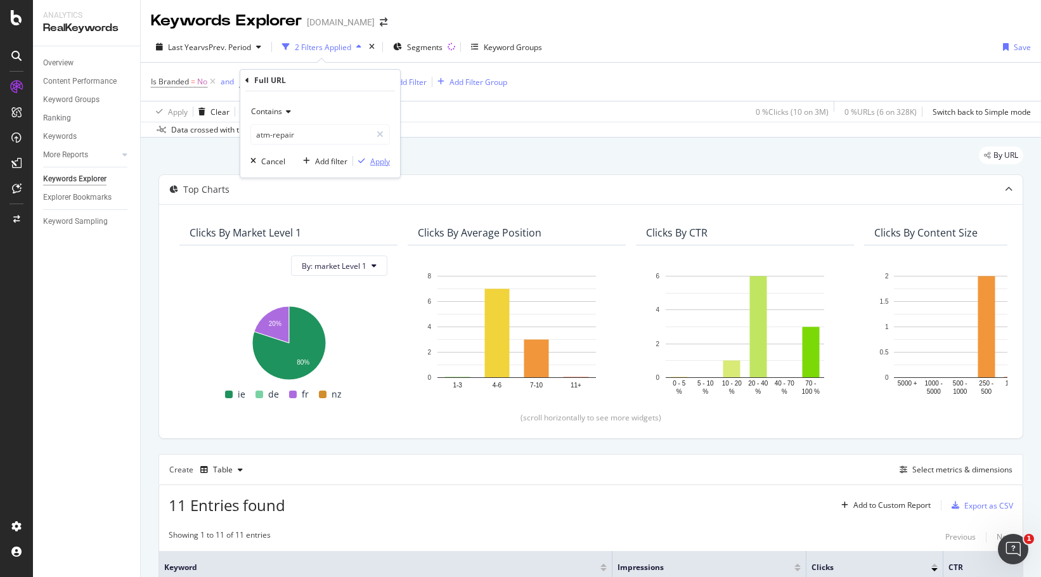
click at [377, 162] on div "Apply" at bounding box center [380, 161] width 20 height 11
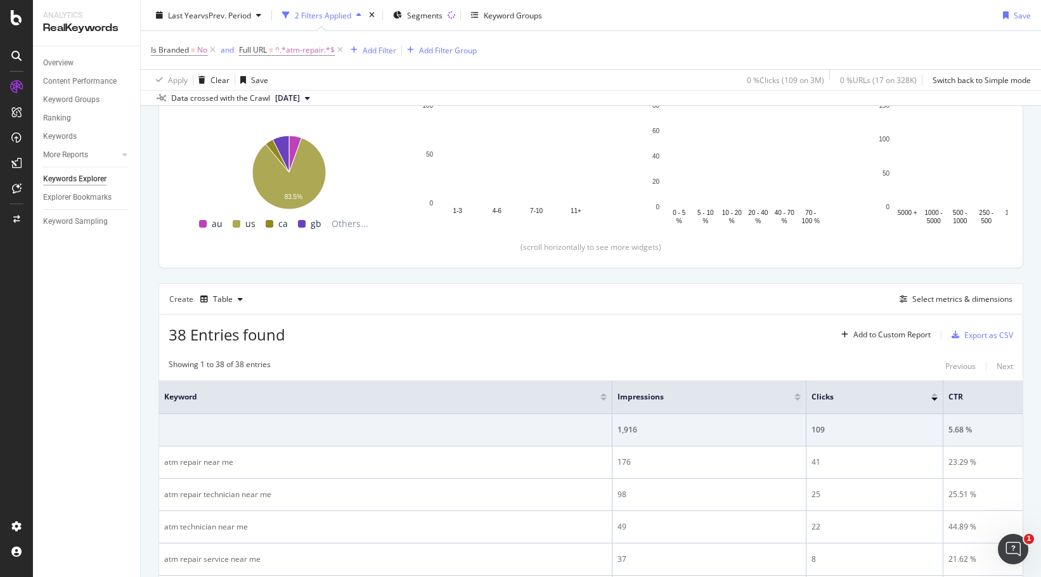
scroll to position [254, 0]
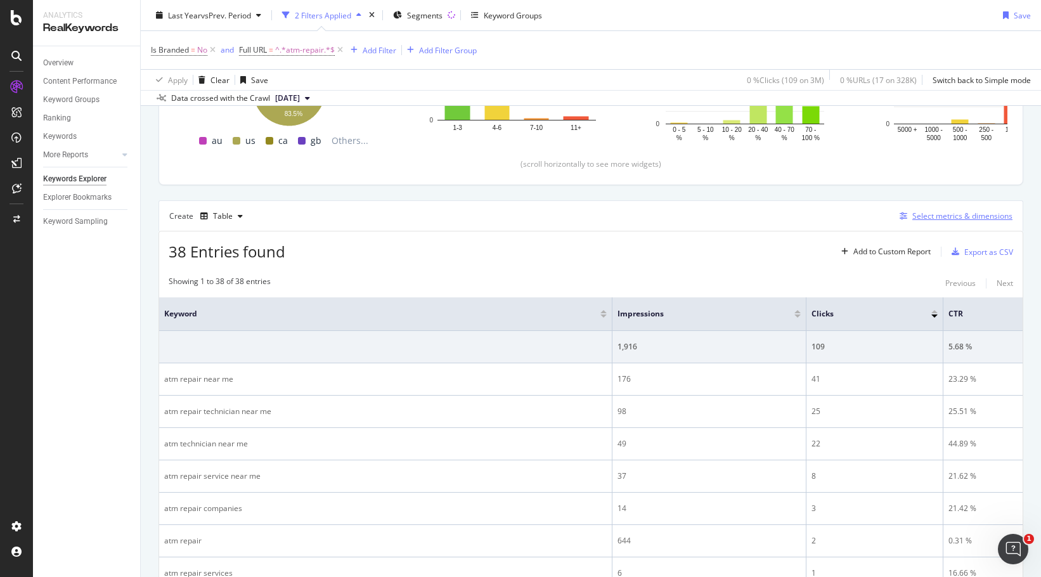
click at [956, 212] on div "Select metrics & dimensions" at bounding box center [962, 215] width 100 height 11
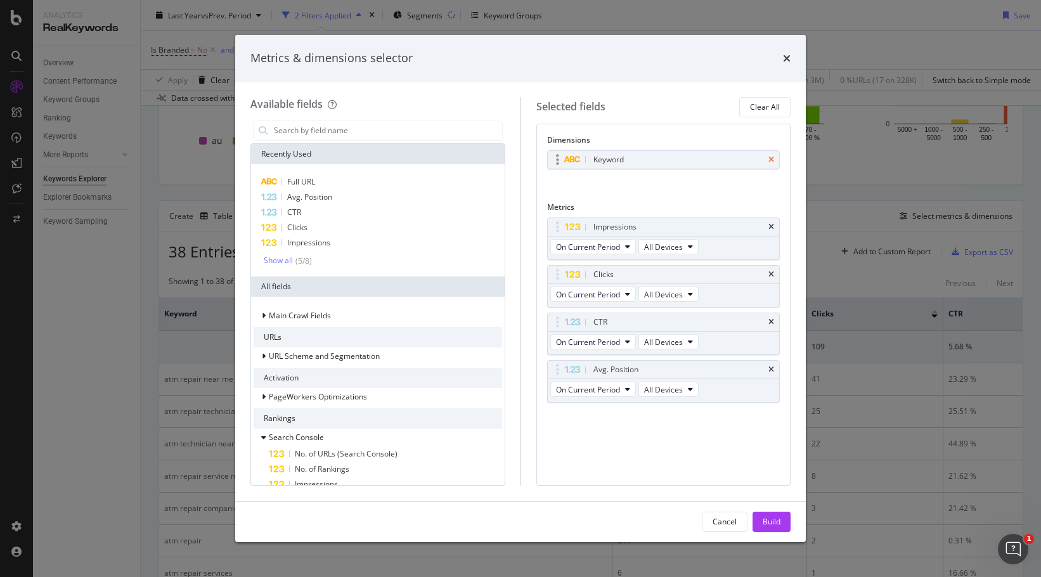
click at [769, 158] on icon "times" at bounding box center [771, 160] width 6 height 8
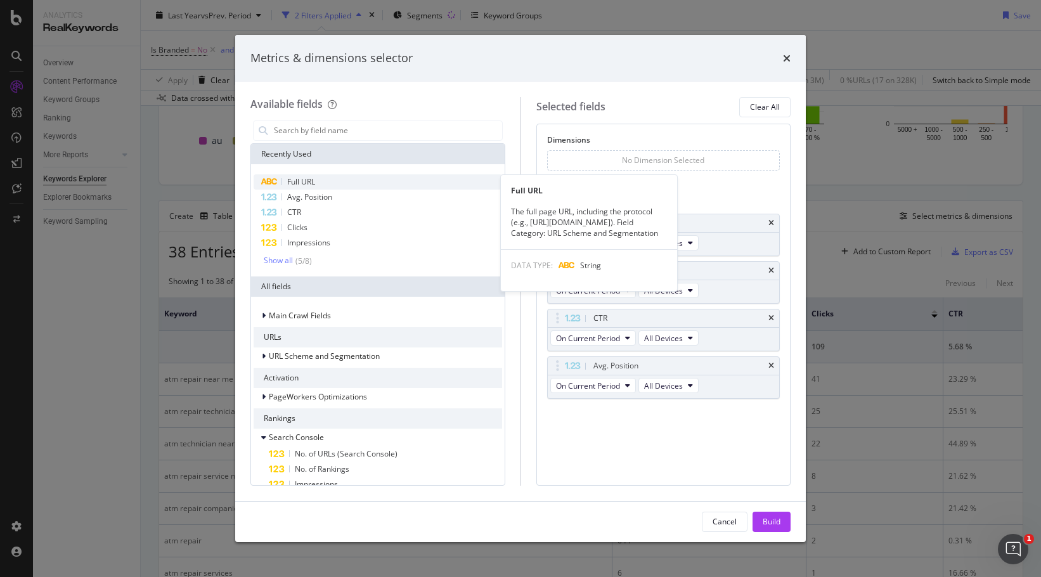
click at [321, 179] on div "Full URL" at bounding box center [378, 181] width 248 height 15
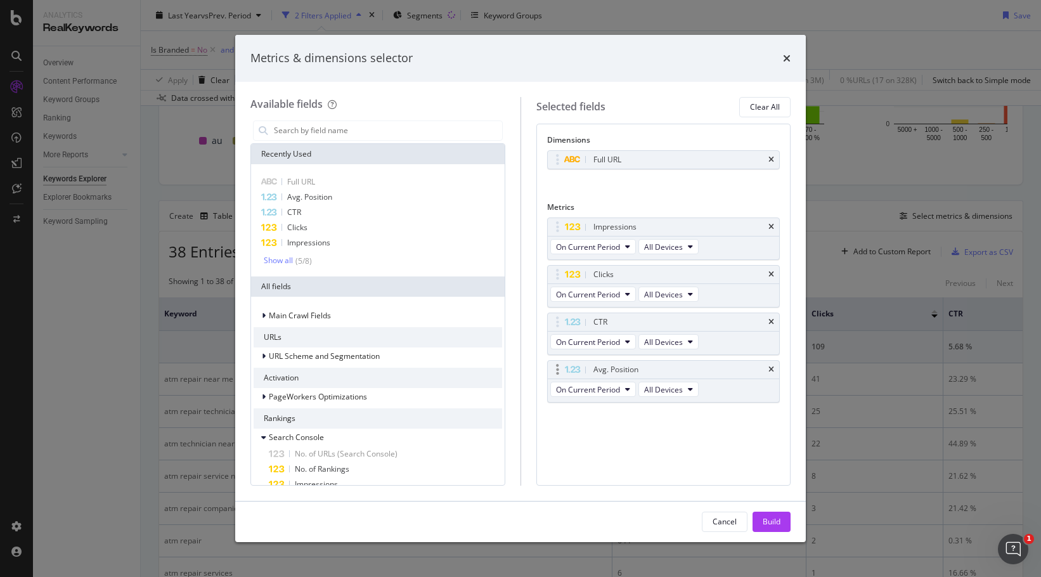
click at [767, 364] on div "Avg. Position" at bounding box center [664, 370] width 232 height 18
click at [771, 317] on div "CTR" at bounding box center [664, 322] width 232 height 18
click at [770, 320] on icon "times" at bounding box center [771, 322] width 6 height 8
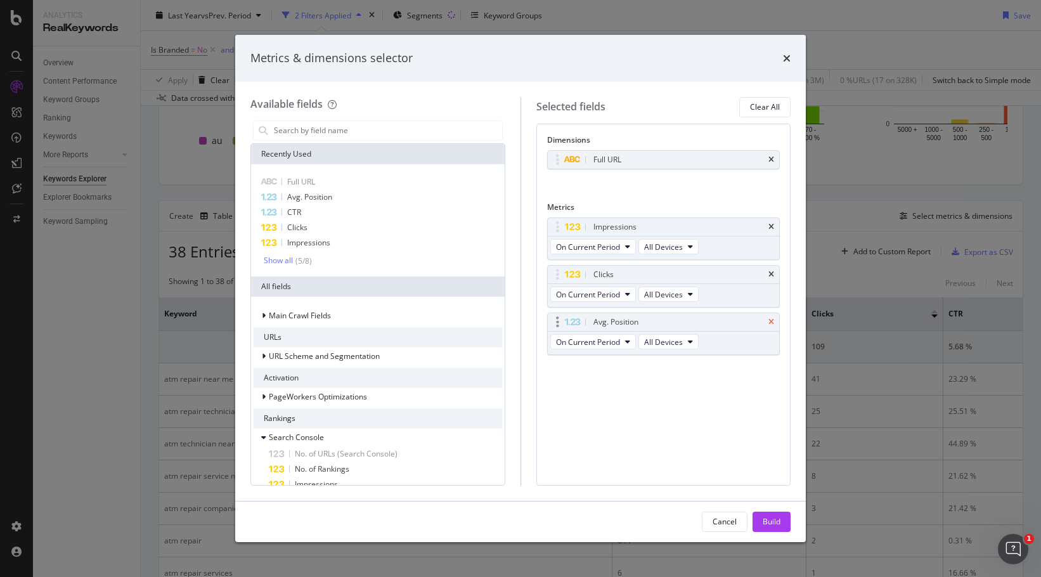
click at [771, 323] on icon "times" at bounding box center [771, 322] width 6 height 8
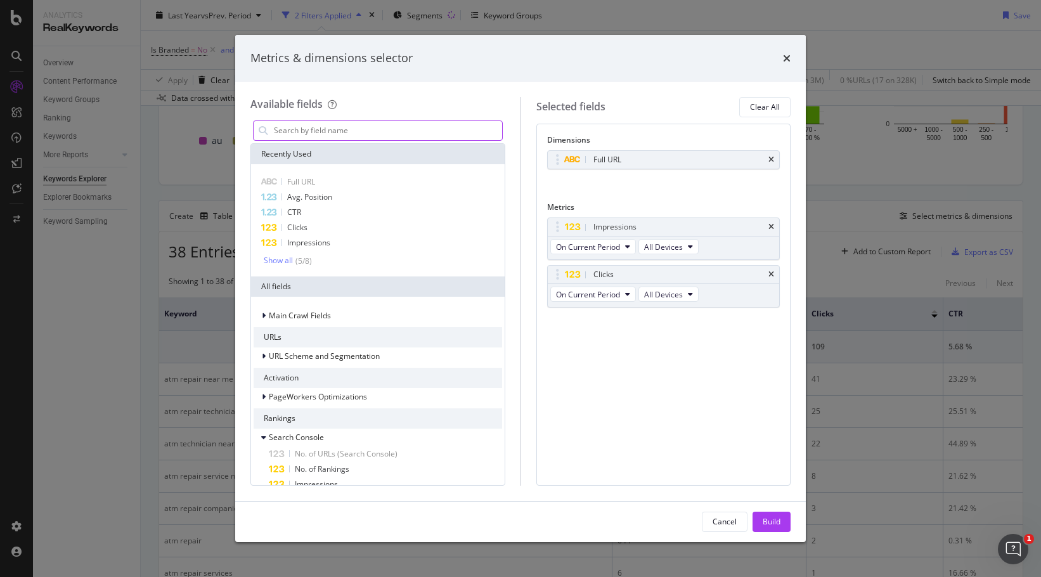
click at [312, 135] on input "modal" at bounding box center [387, 130] width 229 height 19
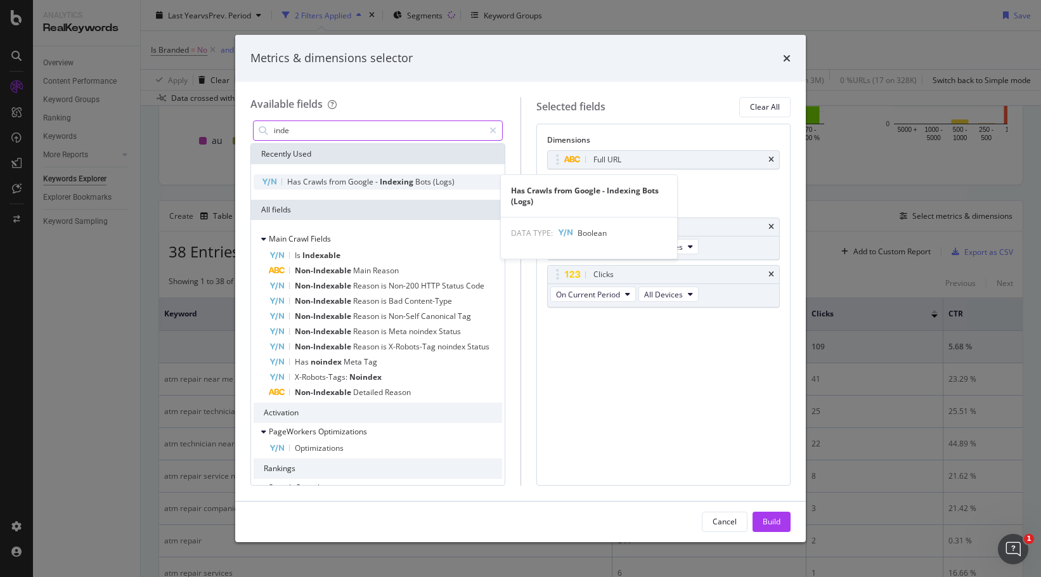
type input "inde"
click at [366, 183] on span "Google" at bounding box center [361, 181] width 27 height 11
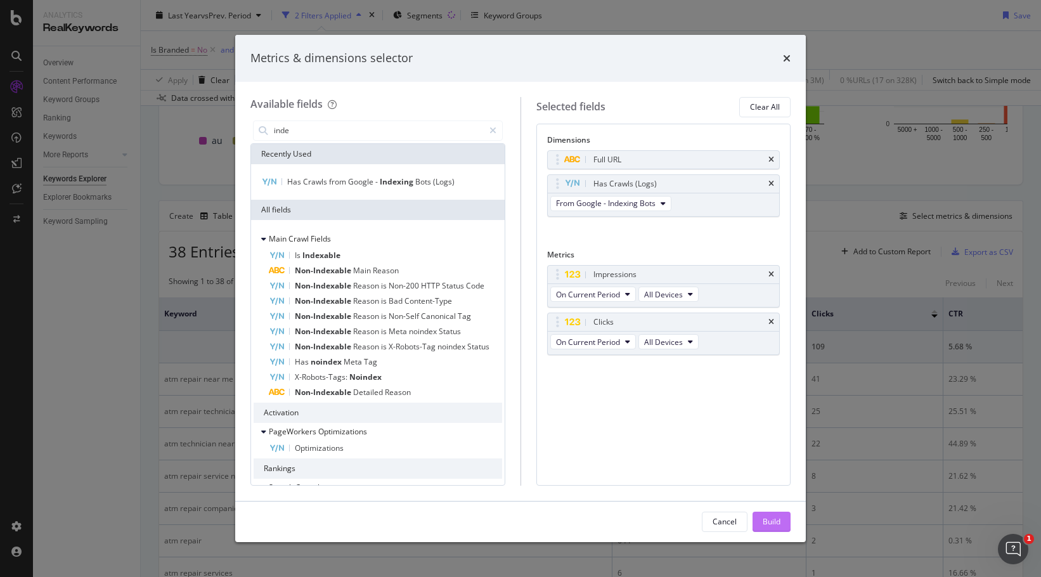
click at [776, 525] on div "Build" at bounding box center [771, 521] width 18 height 11
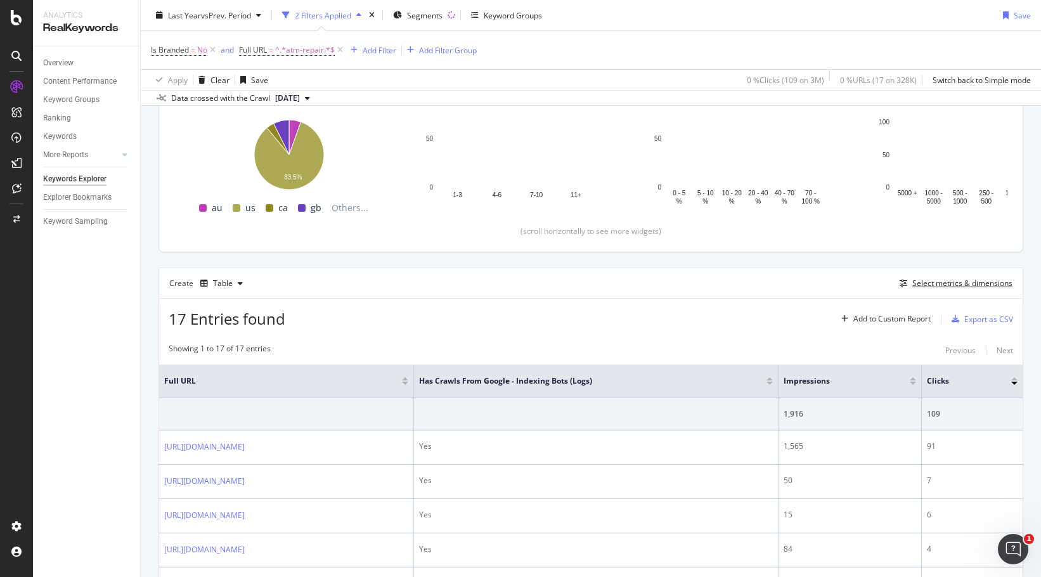
scroll to position [61, 0]
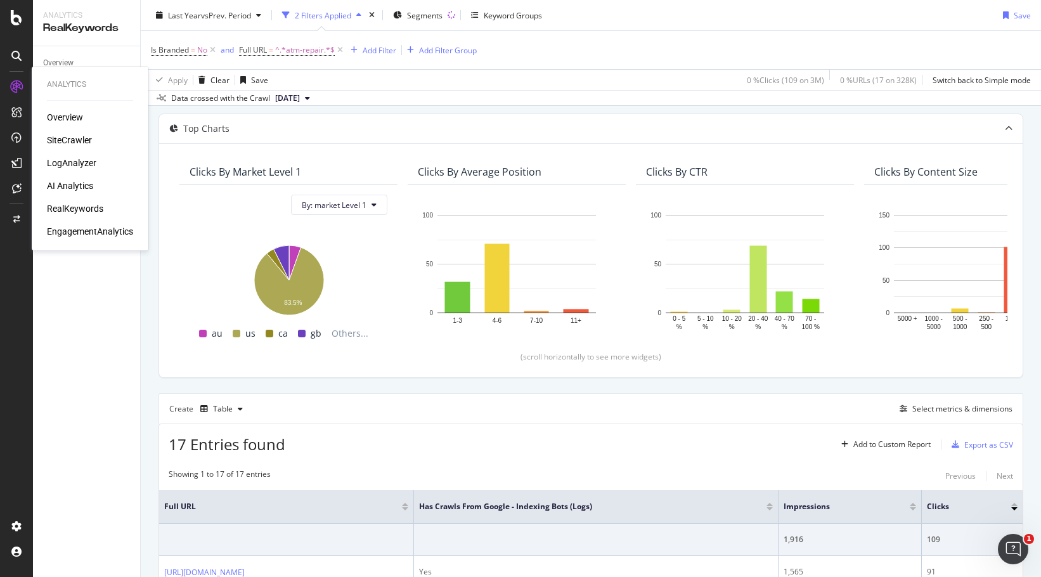
click at [79, 139] on div "SiteCrawler" at bounding box center [69, 140] width 45 height 13
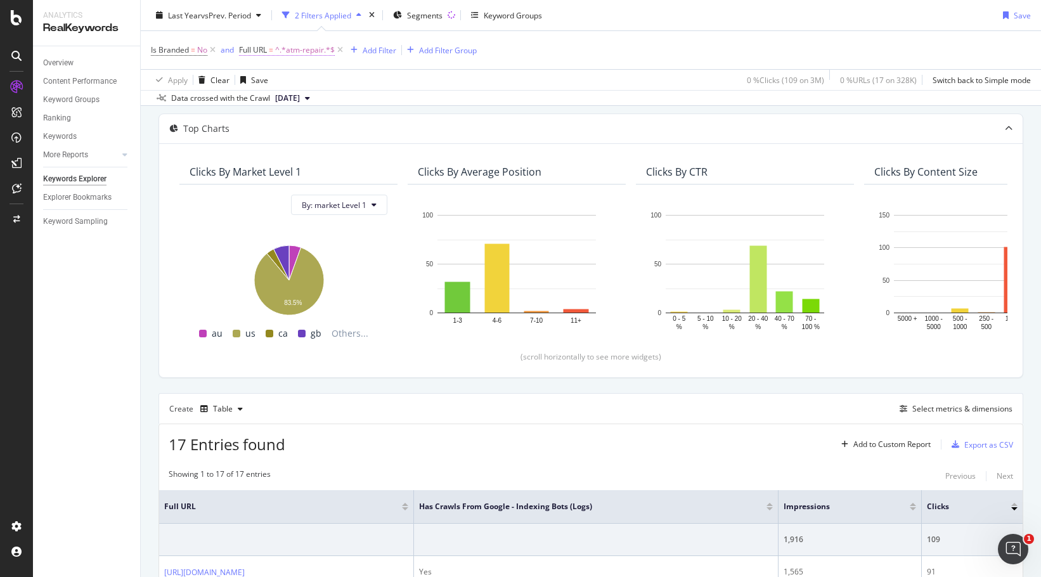
click at [292, 53] on span "^.*atm-repair.*$" at bounding box center [305, 50] width 60 height 18
click at [375, 100] on div at bounding box center [380, 103] width 18 height 20
click at [340, 106] on input "text" at bounding box center [320, 103] width 138 height 20
paste input "audio-production-lessons"
type input "audio-production-lessons"
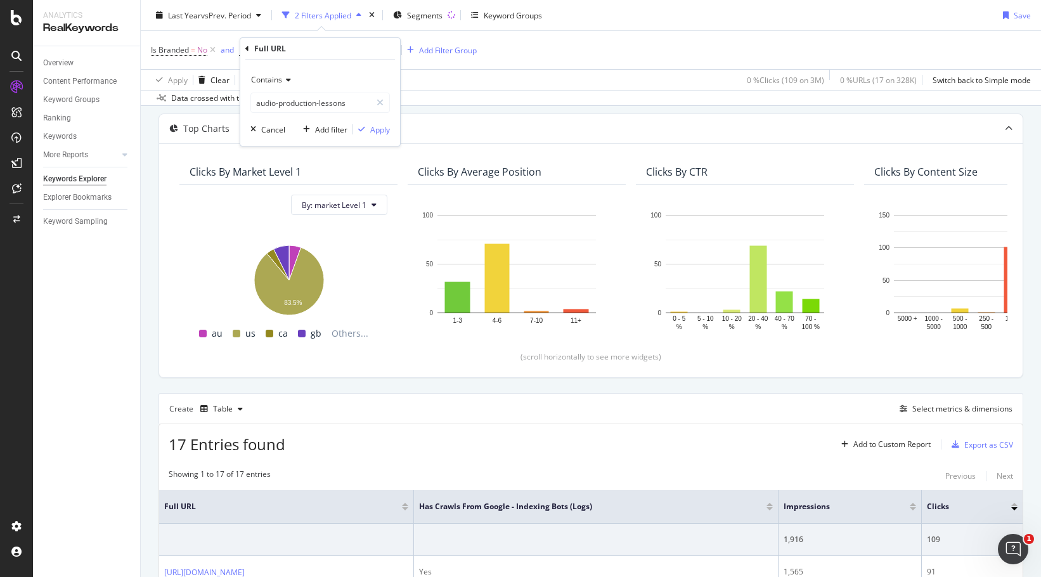
click at [376, 122] on div "Contains audio-production-lessons Cancel Add filter Apply" at bounding box center [320, 103] width 160 height 86
click at [377, 127] on div "Apply" at bounding box center [380, 129] width 20 height 11
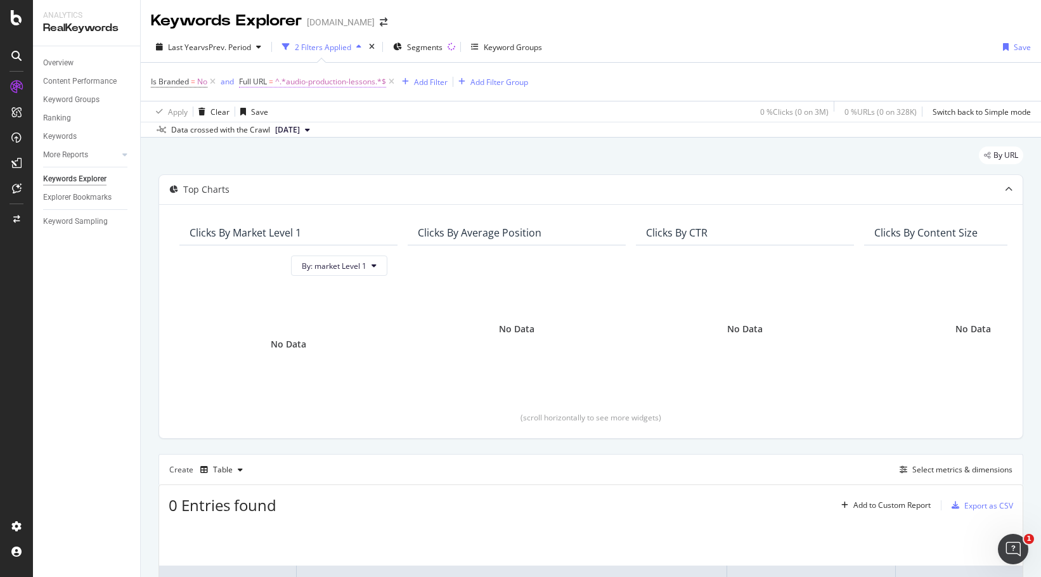
click at [326, 83] on span "^.*audio-production-lessons.*$" at bounding box center [330, 82] width 111 height 18
click at [525, 100] on div "Is Branded = No and Full URL = ^.*audio-production-lessons.*$ Add Filter Add Fi…" at bounding box center [591, 82] width 880 height 38
click at [214, 83] on icon at bounding box center [212, 81] width 11 height 13
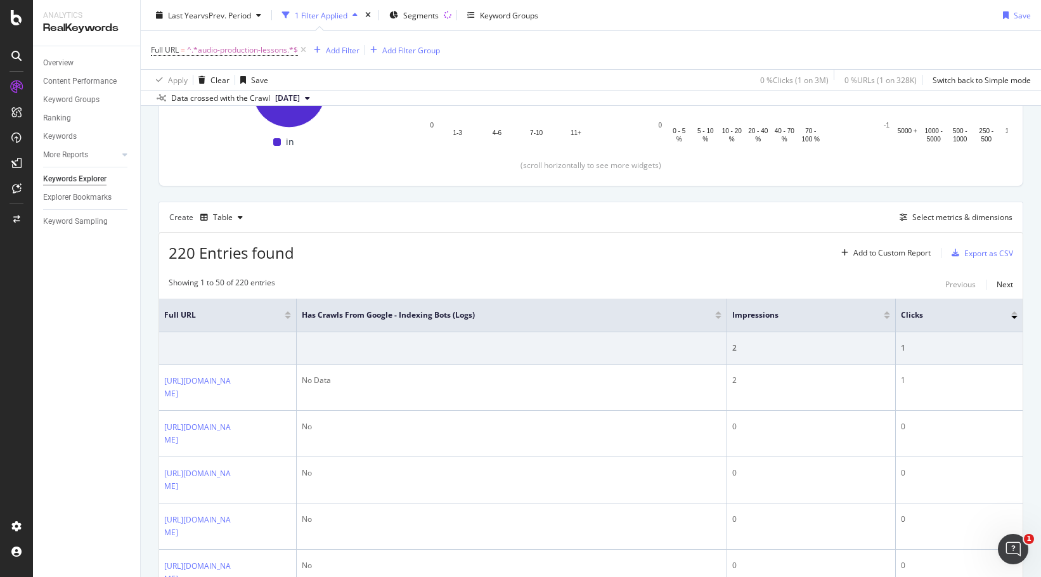
scroll to position [79, 0]
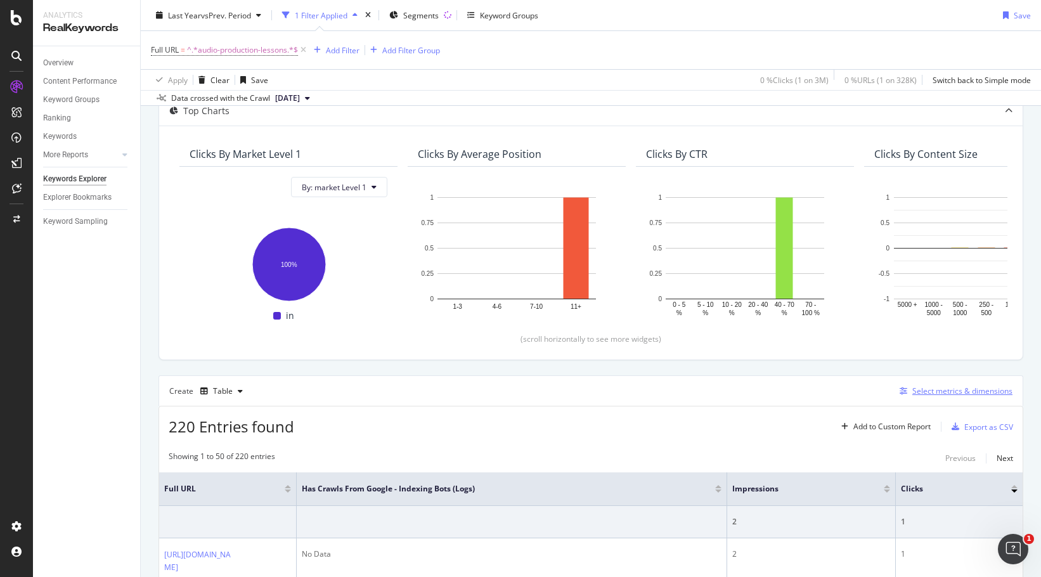
click at [946, 392] on div "Select metrics & dimensions" at bounding box center [962, 390] width 100 height 11
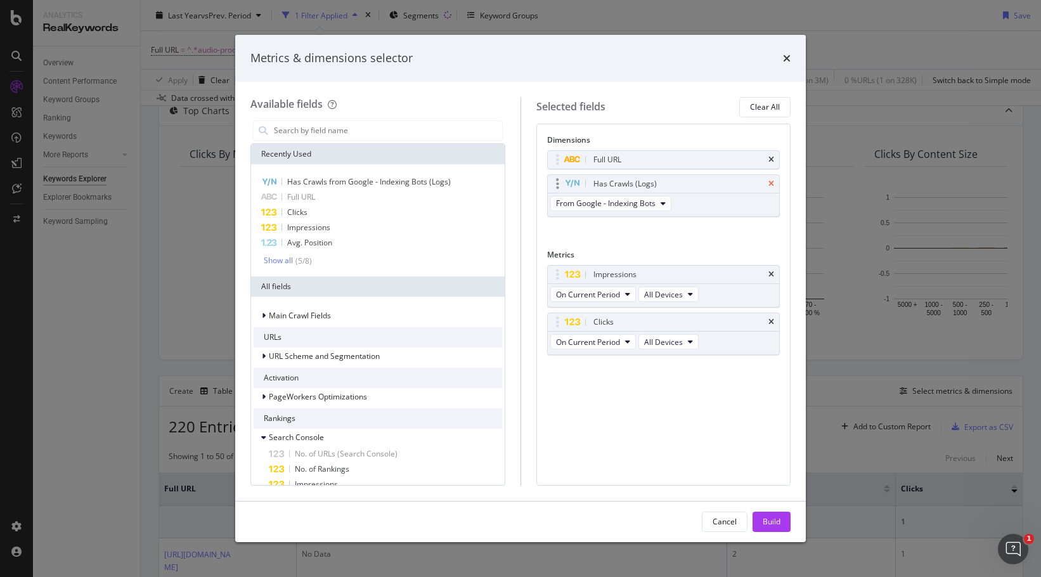
click at [771, 183] on icon "times" at bounding box center [771, 184] width 6 height 8
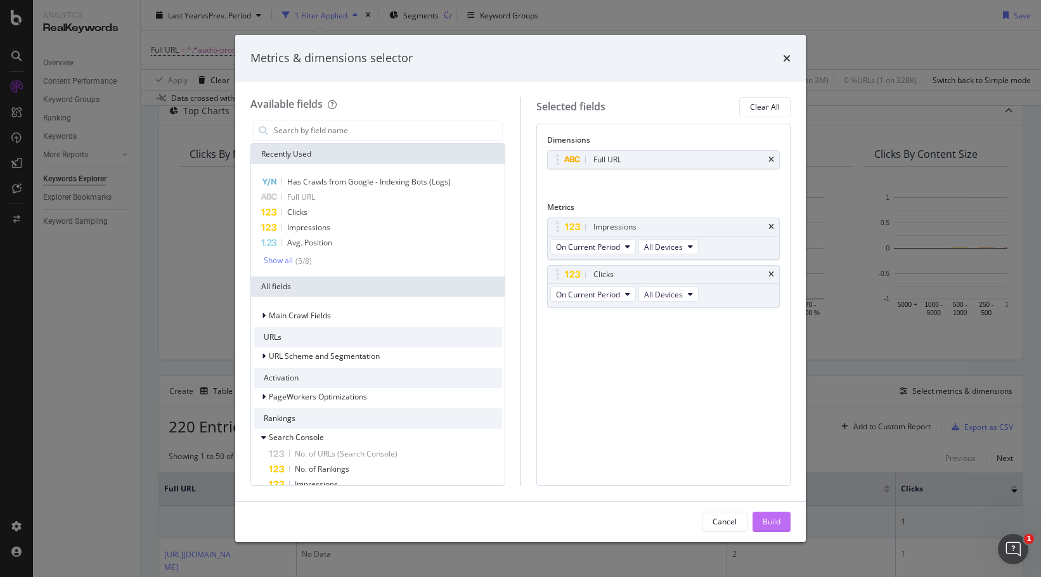
click at [769, 514] on div "Build" at bounding box center [771, 521] width 18 height 19
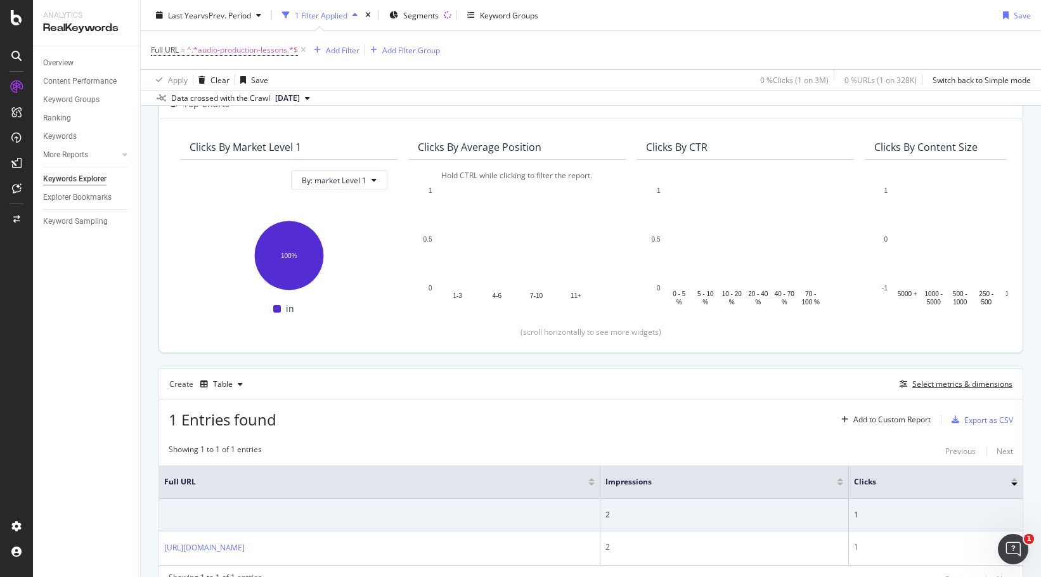
scroll to position [147, 0]
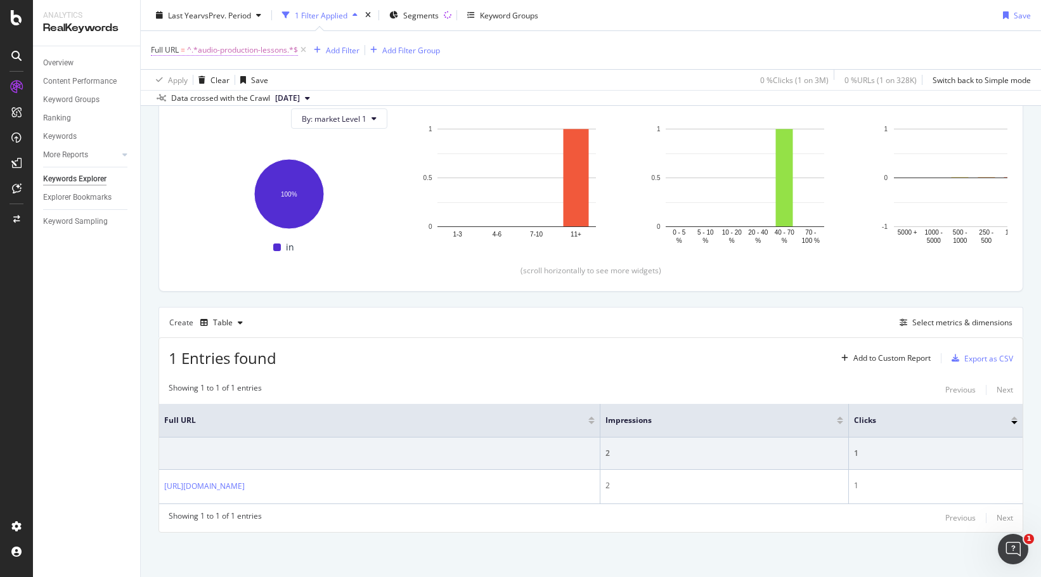
click at [233, 48] on span "^.*audio-production-lessons.*$" at bounding box center [242, 50] width 111 height 18
click at [291, 108] on div at bounding box center [291, 103] width 18 height 20
click at [256, 103] on input "text" at bounding box center [231, 103] width 138 height 20
paste input "belly-dance-lessons"
type input "belly-dance-lessons"
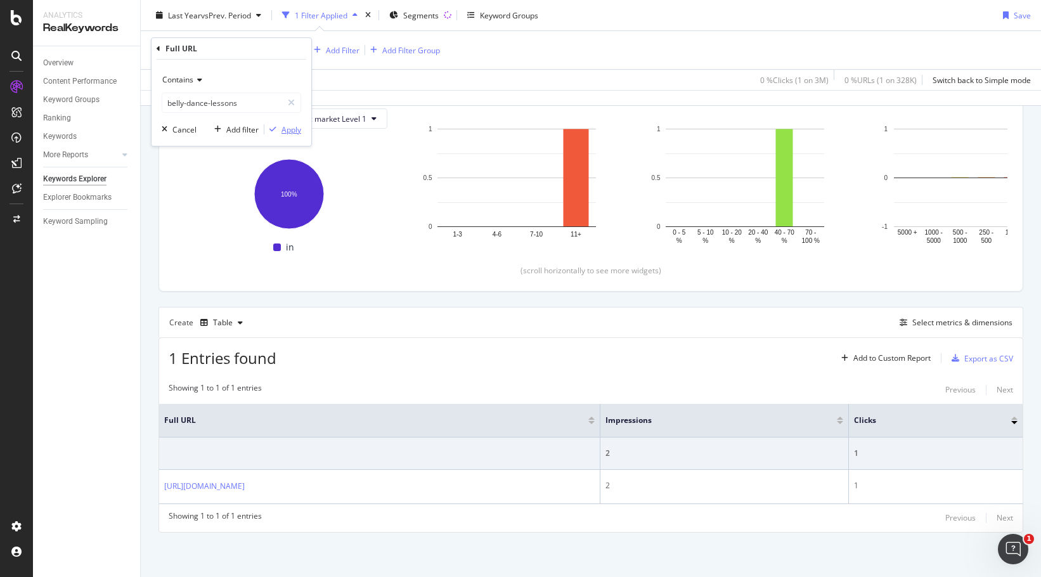
click at [282, 128] on div "Apply" at bounding box center [291, 129] width 20 height 11
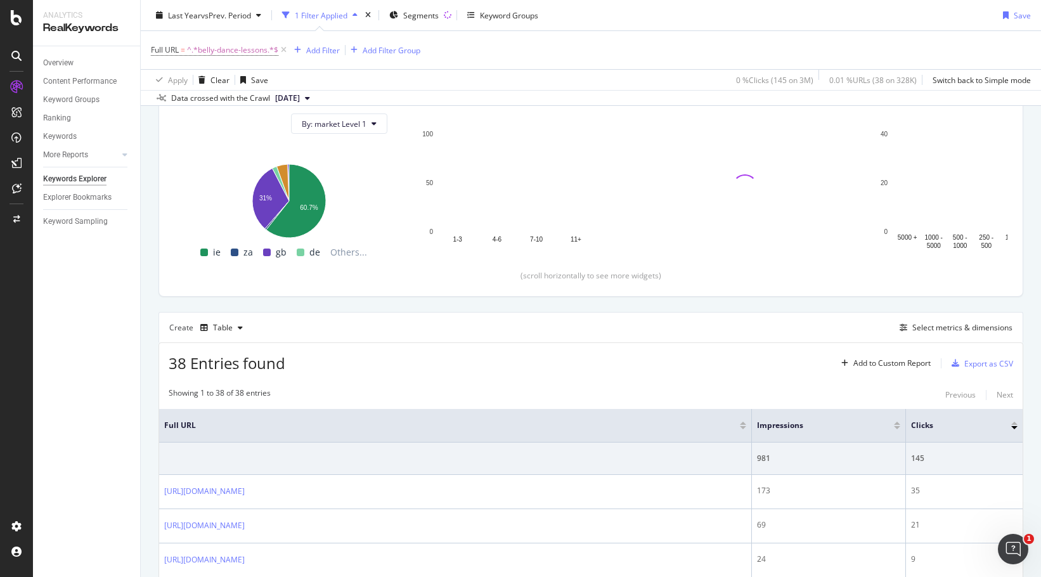
scroll to position [147, 0]
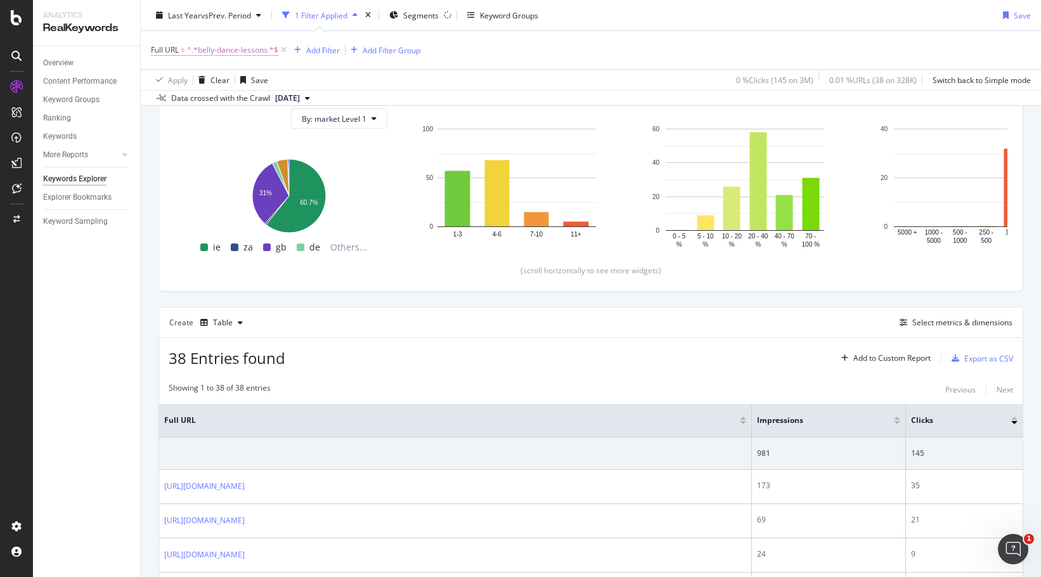
click at [222, 51] on span "^.*belly-dance-lessons.*$" at bounding box center [232, 50] width 91 height 18
click at [202, 79] on div "Contains" at bounding box center [231, 80] width 139 height 20
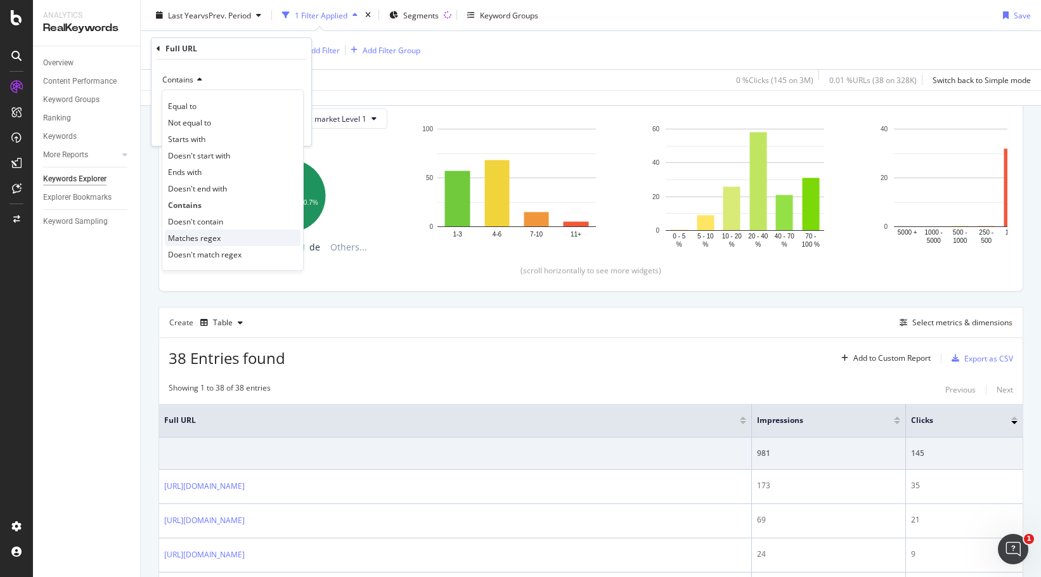
click at [215, 237] on span "Matches regex" at bounding box center [194, 238] width 53 height 11
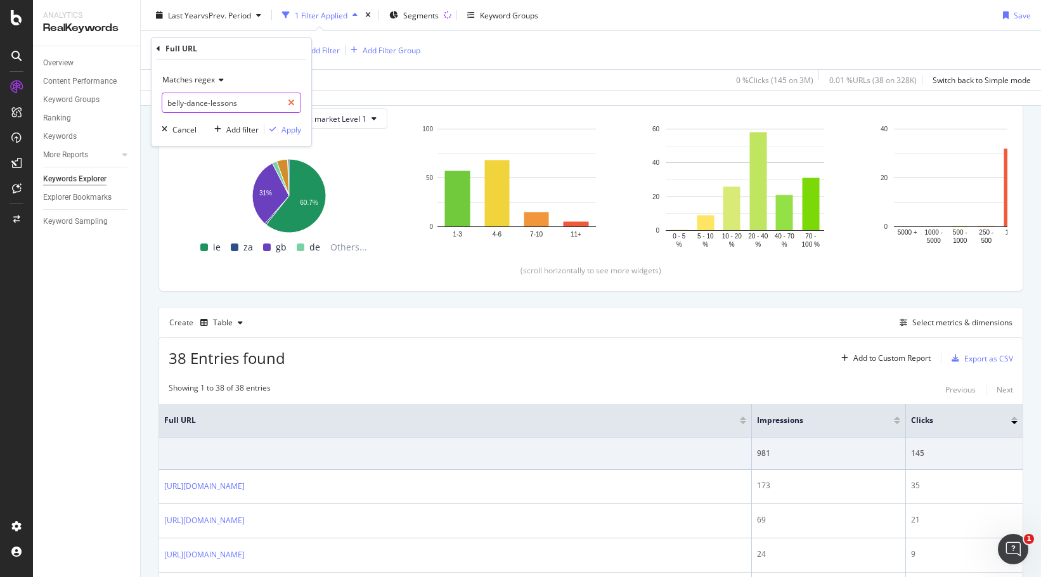
click at [294, 103] on icon at bounding box center [291, 102] width 7 height 9
click at [260, 99] on input "text" at bounding box center [231, 103] width 138 height 20
paste input "^(atm-repair|audio-production-lessons|belly-dance-lessons|[MEDICAL_DATA]|czech-…"
type input "^(atm-repair|audio-production-lessons|belly-dance-lessons|[MEDICAL_DATA]|czech-…"
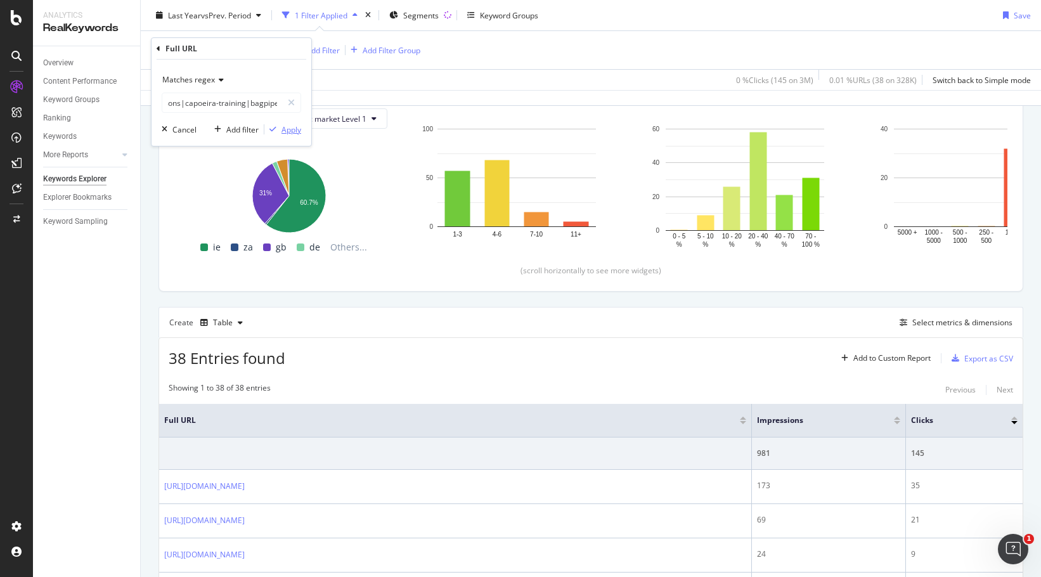
click at [295, 130] on div "Apply" at bounding box center [291, 129] width 20 height 11
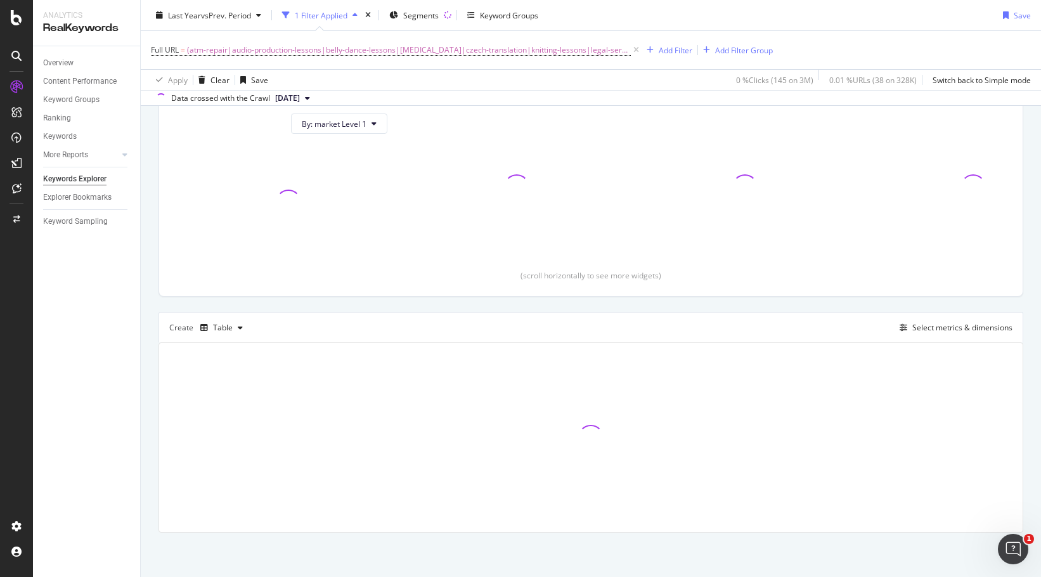
scroll to position [142, 0]
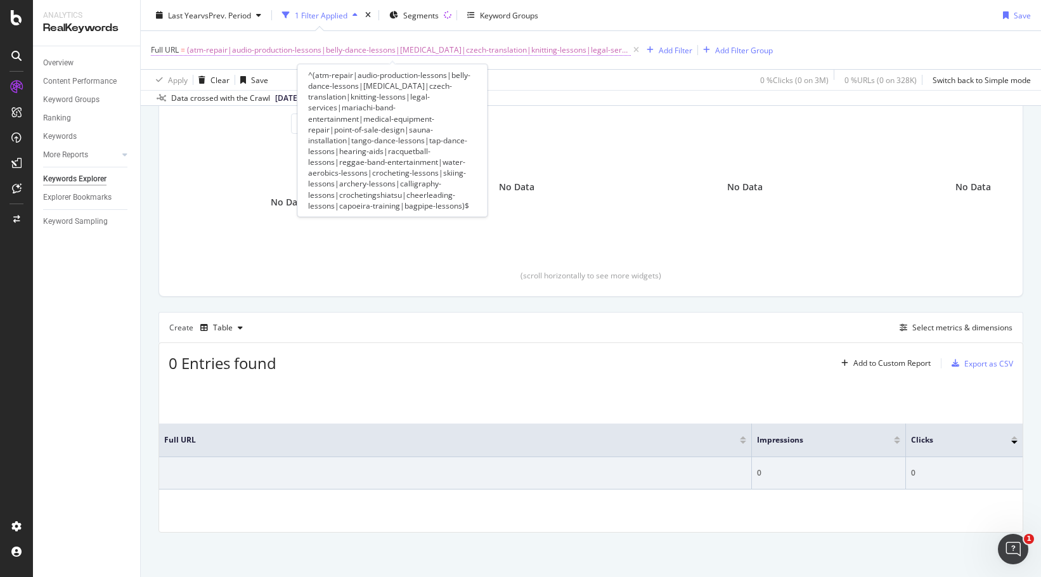
click at [295, 54] on span "(atm-repair|audio-production-lessons|belly-dance-lessons|[MEDICAL_DATA]|czech-t…" at bounding box center [409, 50] width 444 height 18
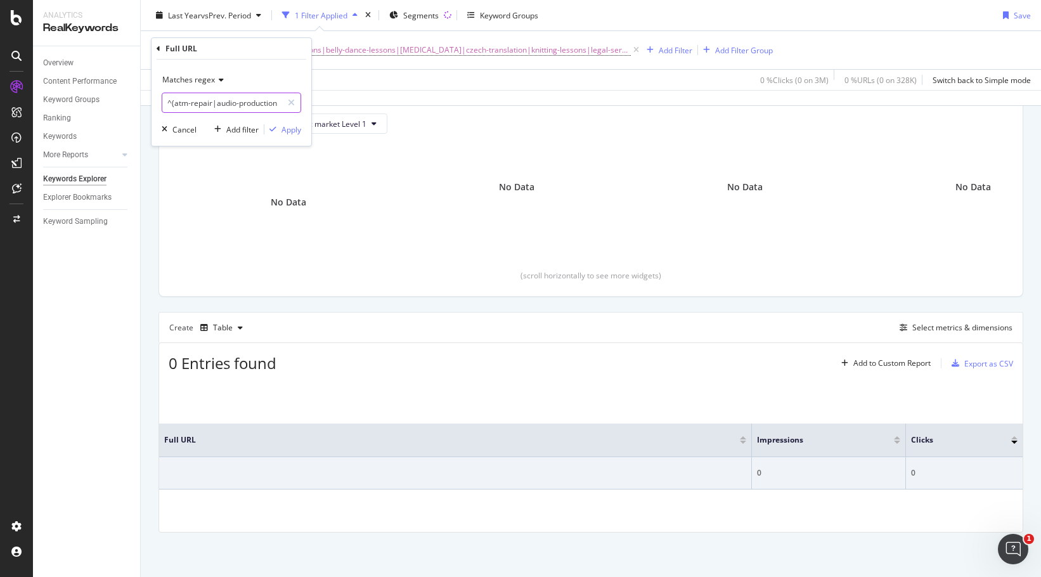
click at [207, 112] on input "^(atm-repair|audio-production-lessons|belly-dance-lessons|[MEDICAL_DATA]|czech-…" at bounding box center [222, 103] width 120 height 20
click at [210, 103] on input "^(atm-repair|audio-production-lessons|belly-dance-lessons|[MEDICAL_DATA]|czech-…" at bounding box center [222, 103] width 120 height 20
click at [221, 99] on input "^(atm-repair|audio-production-lessons|belly-dance-lessons|[MEDICAL_DATA]|czech-…" at bounding box center [222, 103] width 120 height 20
click at [213, 98] on input "^(atm-repair|audio-production-lessons|belly-dance-lessons|[MEDICAL_DATA]|czech-…" at bounding box center [222, 103] width 120 height 20
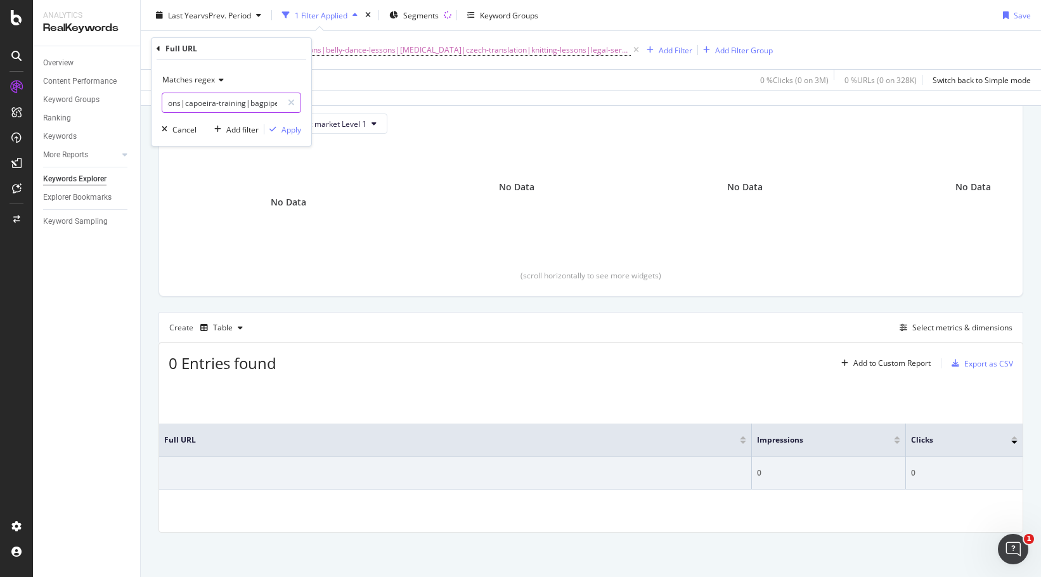
drag, startPoint x: 166, startPoint y: 97, endPoint x: 413, endPoint y: 95, distance: 247.2
click at [413, 95] on body "Analytics RealKeywords Overview Content Performance Keyword Groups Ranking Keyw…" at bounding box center [520, 288] width 1041 height 577
click at [293, 101] on icon at bounding box center [291, 102] width 7 height 9
click at [420, 75] on div "Apply Clear Save 0 % Clicks ( 0 on 3M ) 0 % URLs ( 0 on 328K ) Switch back to S…" at bounding box center [591, 79] width 900 height 21
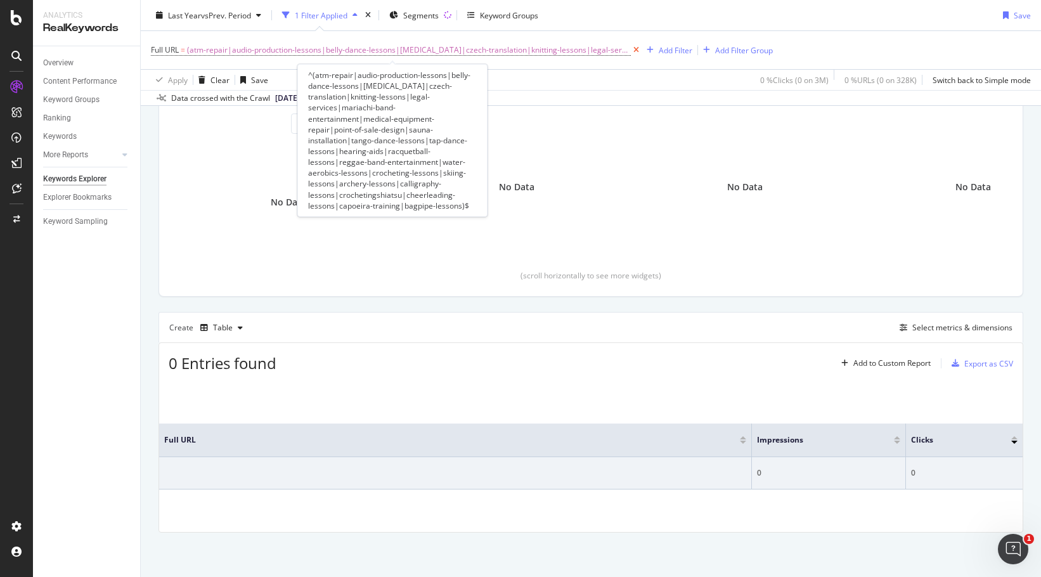
click at [631, 48] on icon at bounding box center [636, 50] width 11 height 13
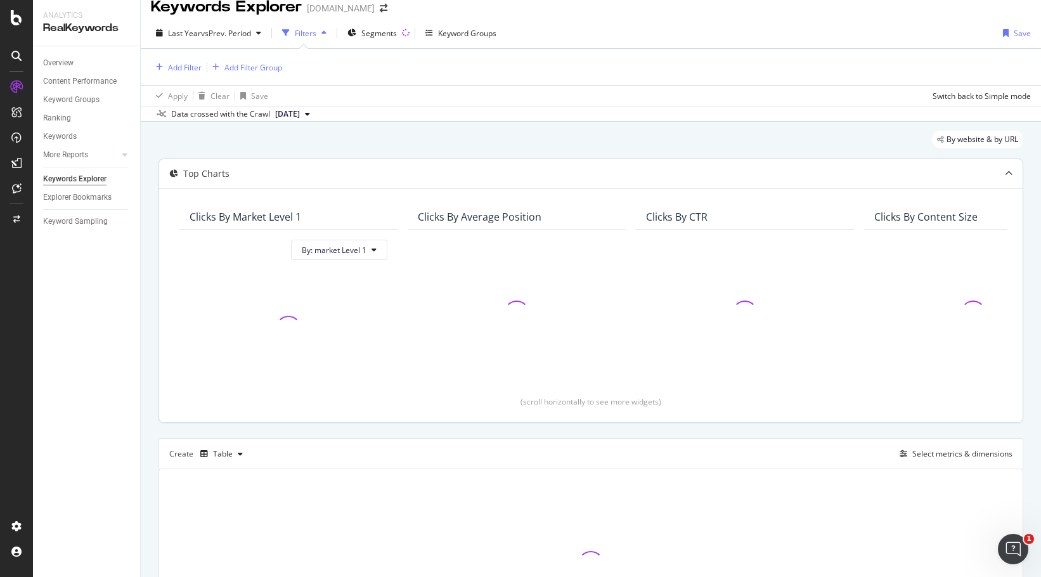
scroll to position [13, 0]
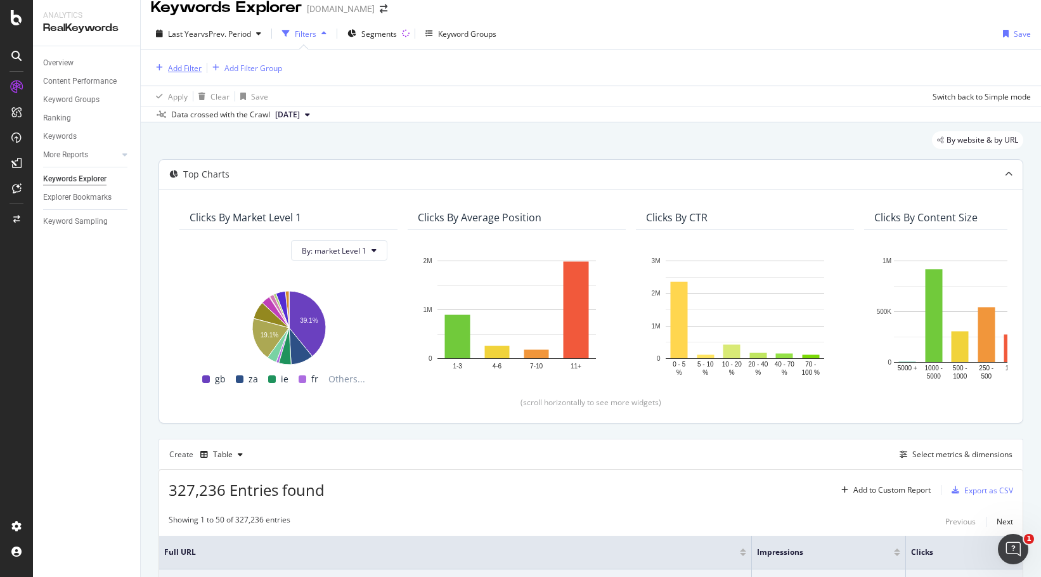
click at [188, 69] on div "Add Filter" at bounding box center [185, 68] width 34 height 11
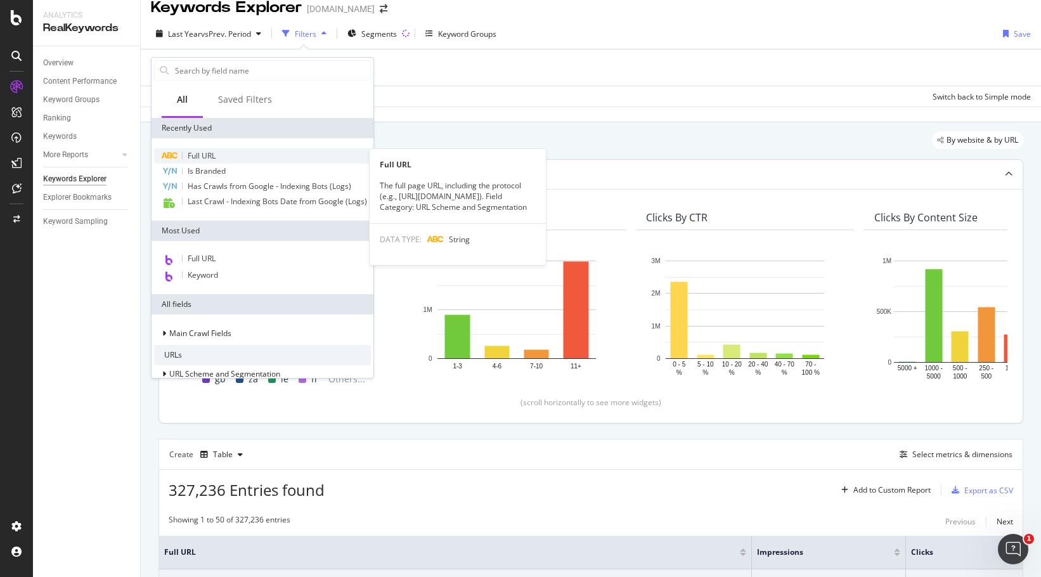
click at [197, 153] on span "Full URL" at bounding box center [202, 155] width 28 height 11
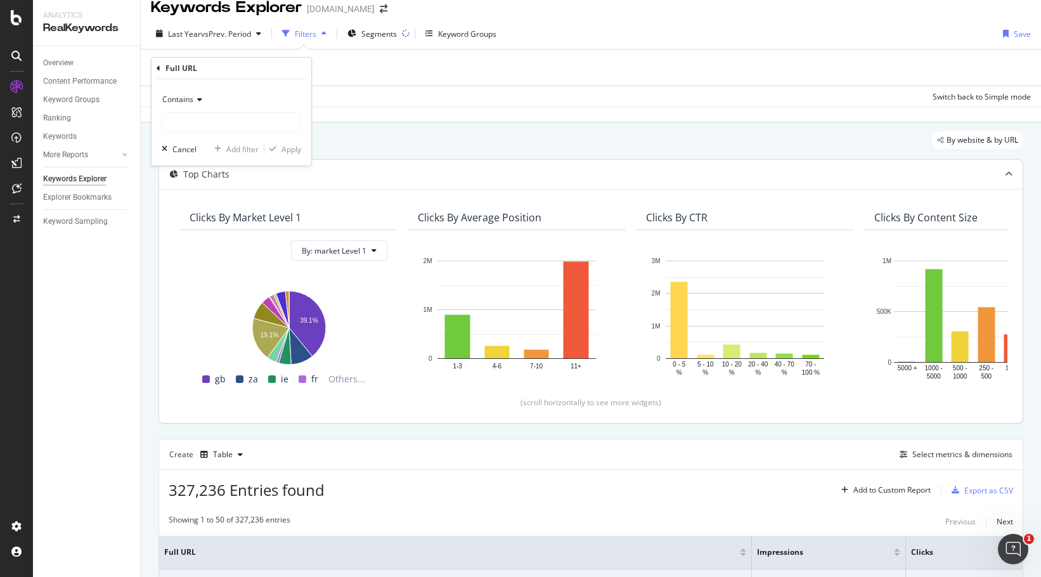
click at [167, 96] on span "Contains" at bounding box center [177, 99] width 31 height 11
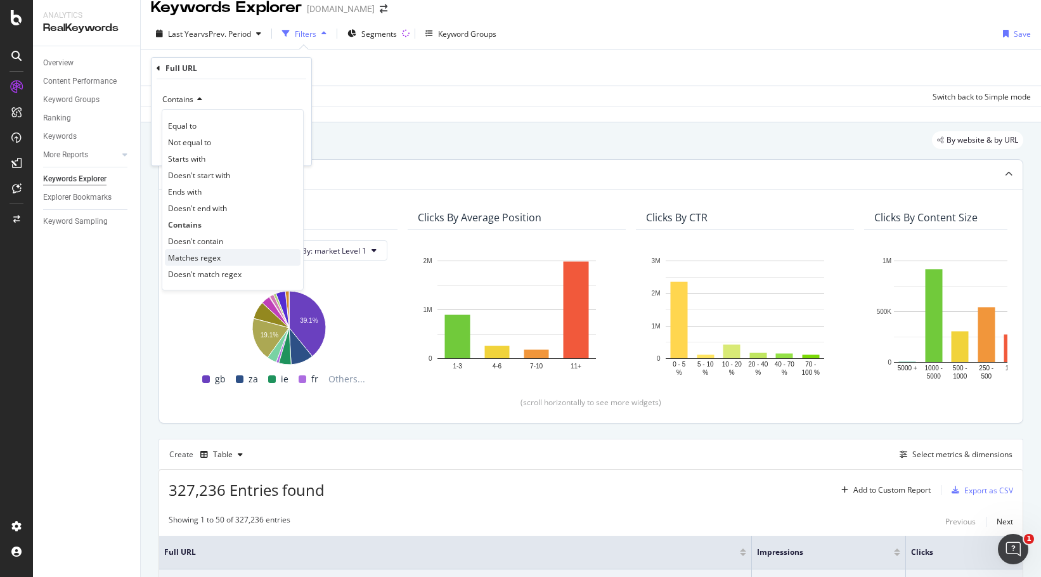
click at [199, 265] on div "Matches regex" at bounding box center [233, 257] width 136 height 16
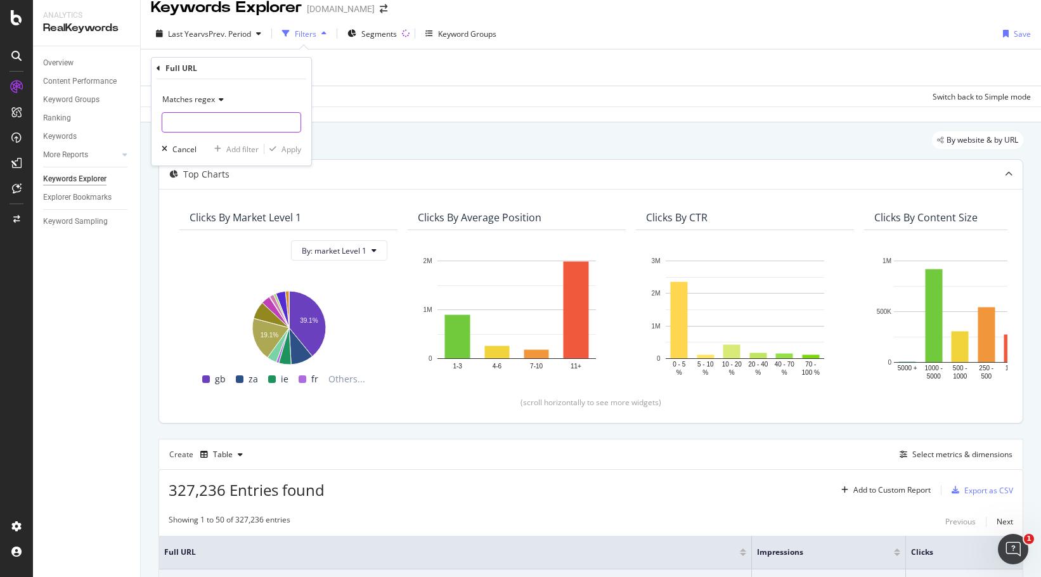
click at [226, 127] on input "text" at bounding box center [231, 122] width 138 height 20
paste input "(atm-repair|audio-production-lessons|belly-dance-lessons|[MEDICAL_DATA]|czech-t…"
type input "(atm-repair|audio-production-lessons|belly-dance-lessons|[MEDICAL_DATA]|czech-t…"
click at [292, 151] on div "Apply" at bounding box center [291, 149] width 20 height 11
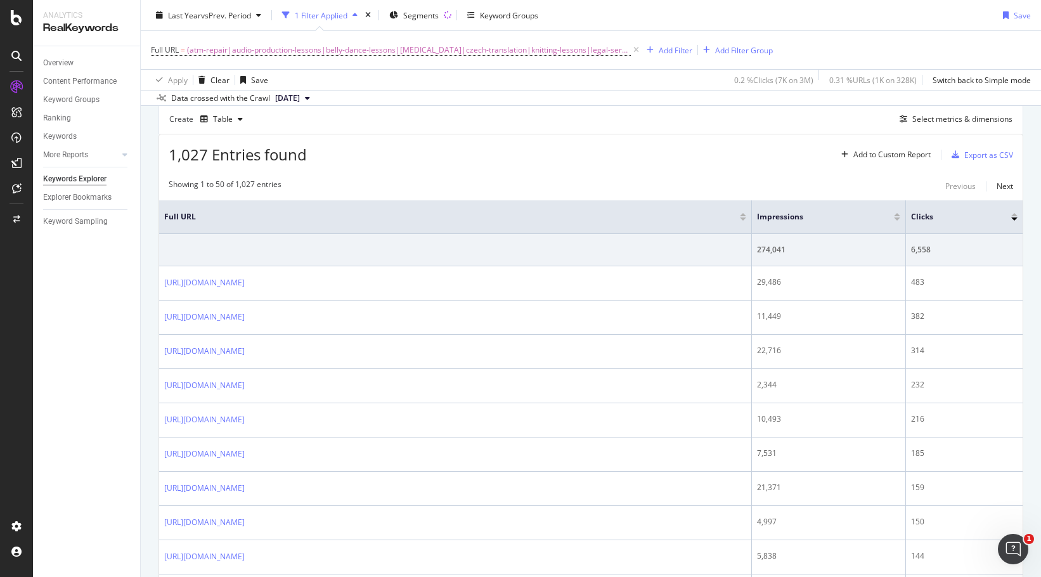
scroll to position [330, 0]
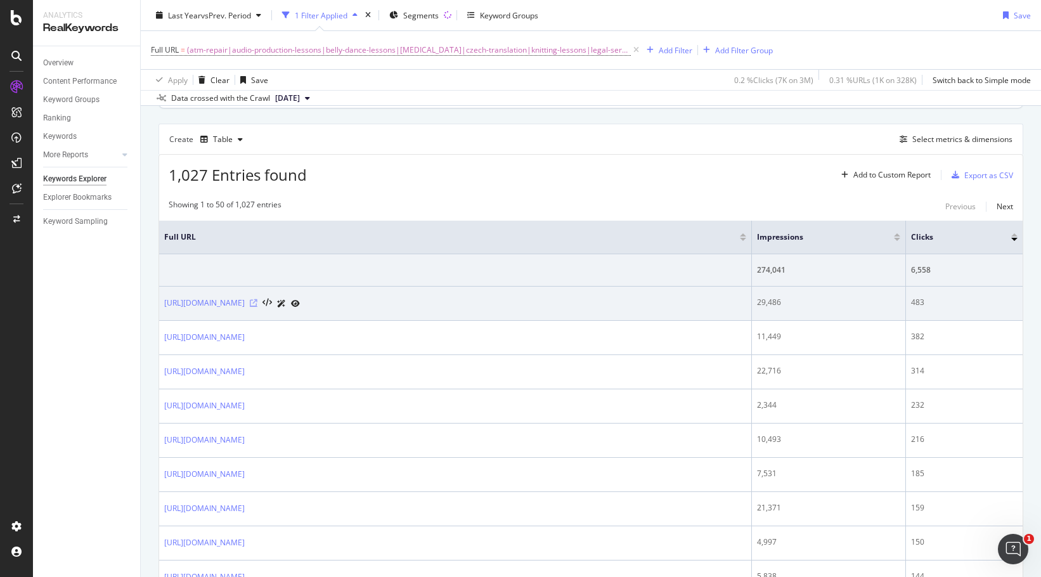
click at [257, 304] on icon at bounding box center [254, 303] width 8 height 8
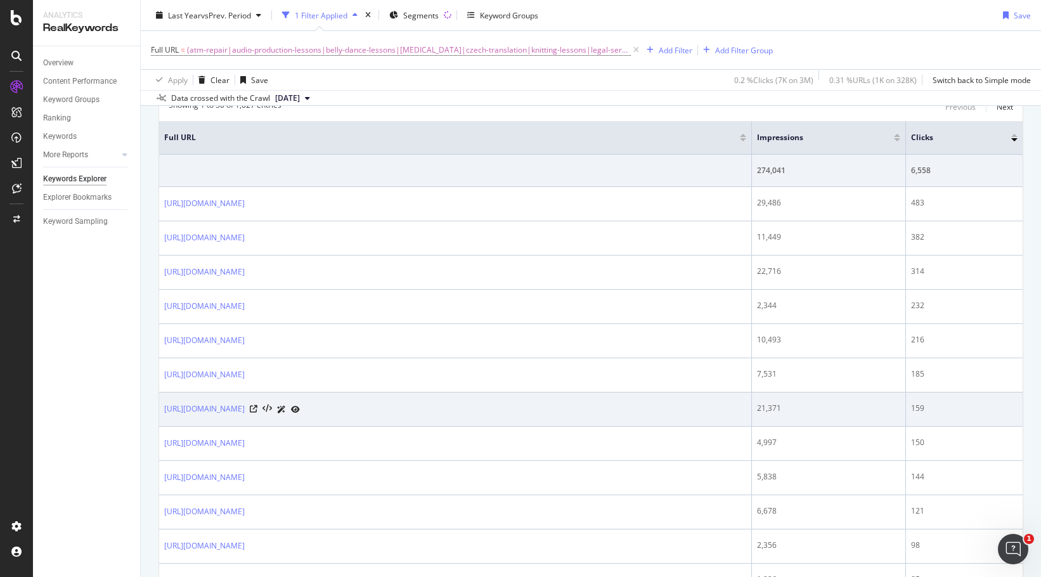
scroll to position [0, 0]
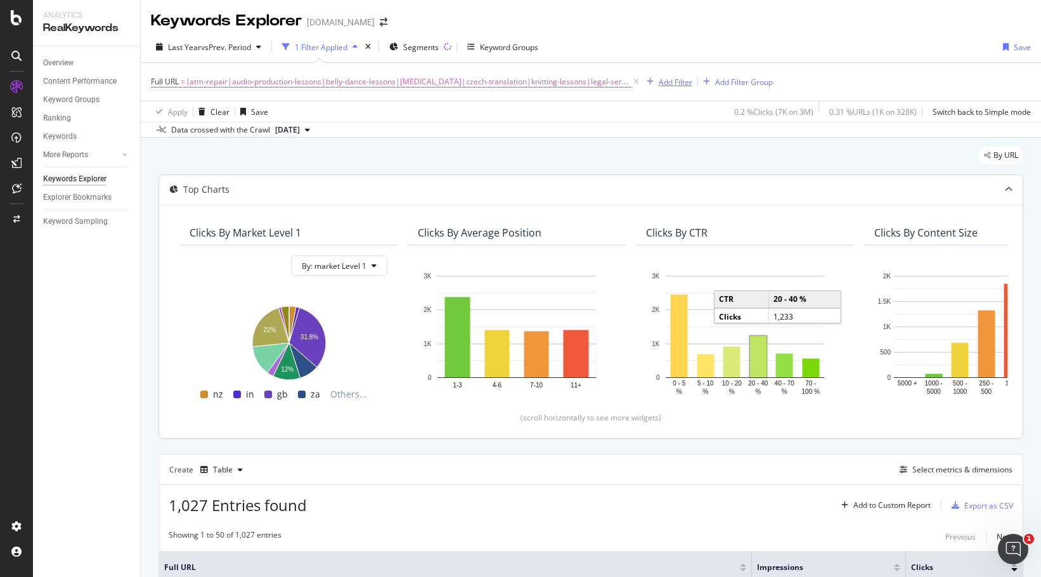
click at [681, 79] on div "Add Filter" at bounding box center [676, 82] width 34 height 11
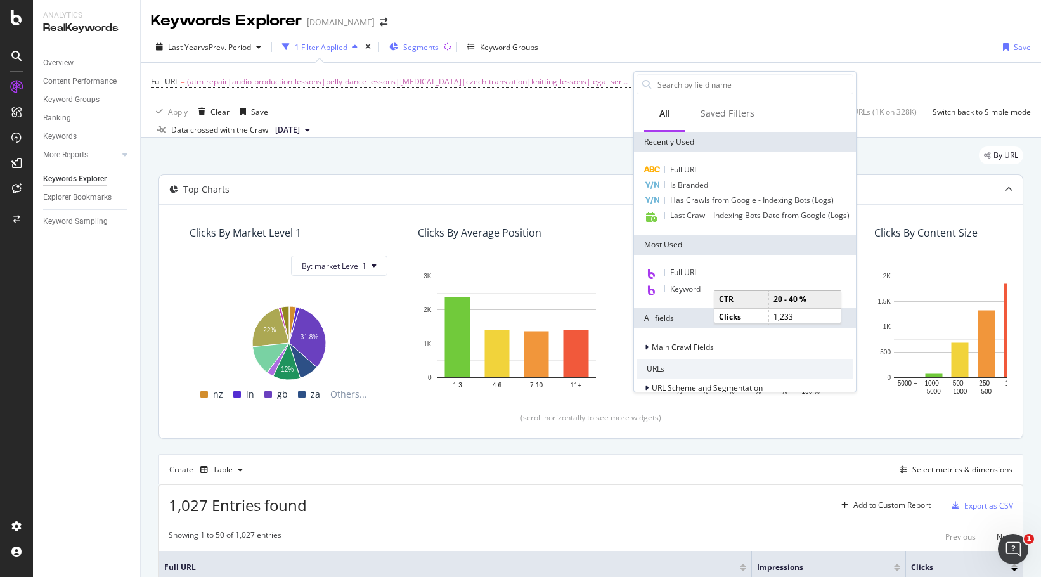
click at [424, 53] on div "Segments" at bounding box center [413, 46] width 49 height 19
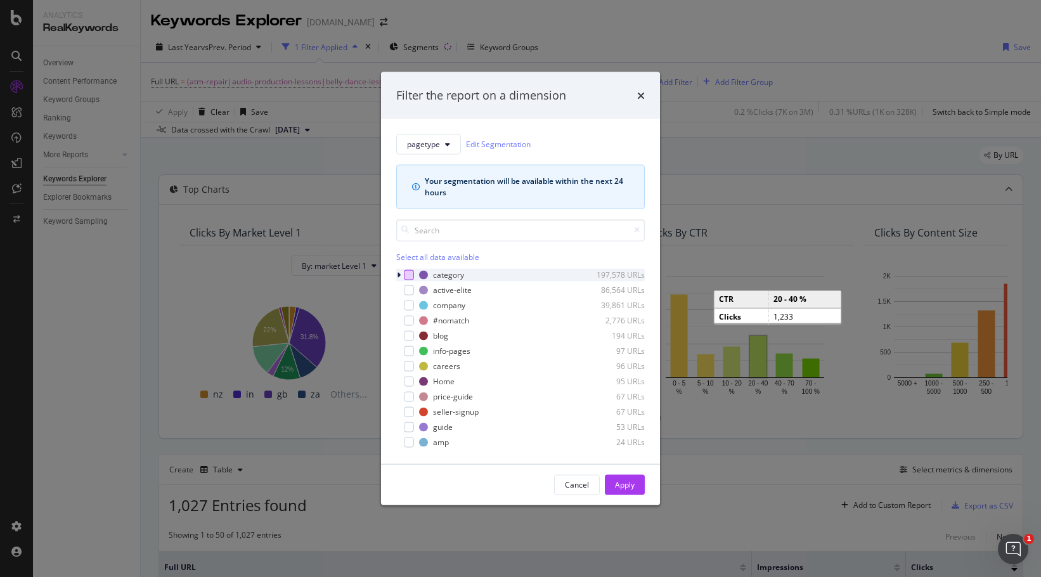
click at [408, 276] on div "modal" at bounding box center [409, 274] width 10 height 10
click at [630, 480] on div "Apply" at bounding box center [625, 484] width 20 height 11
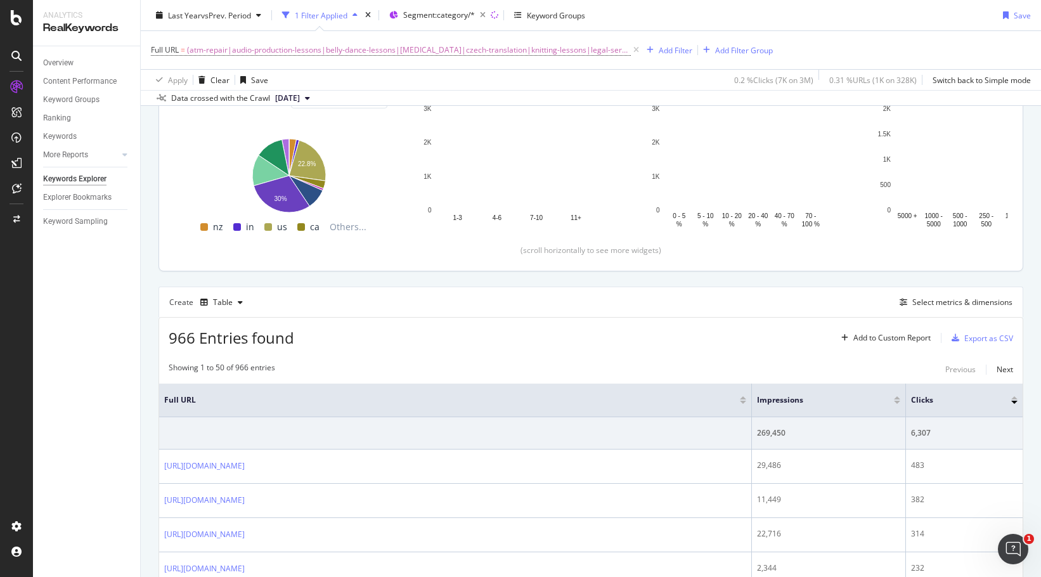
scroll to position [317, 0]
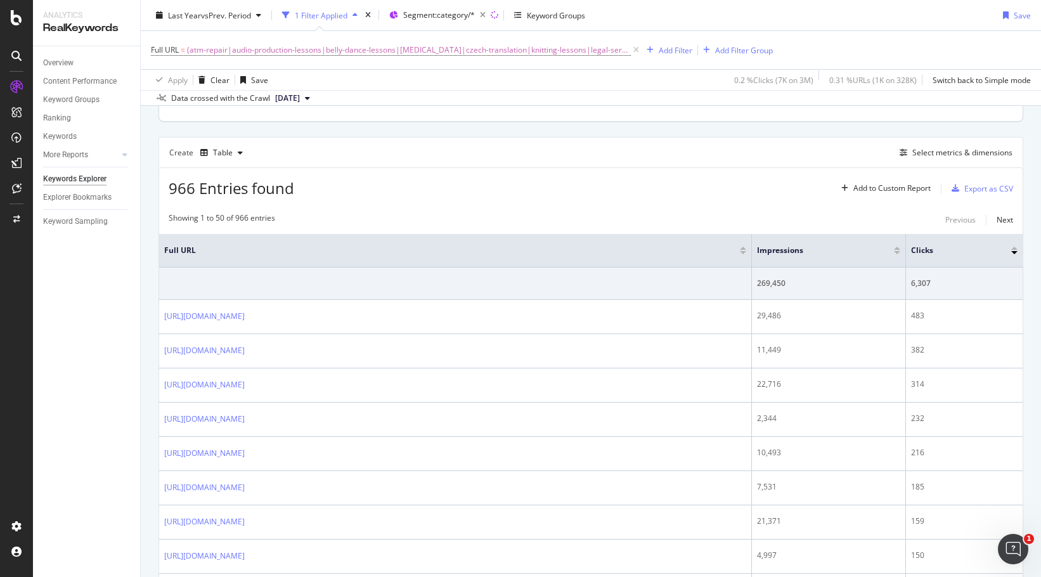
click at [744, 252] on div at bounding box center [743, 252] width 6 height 3
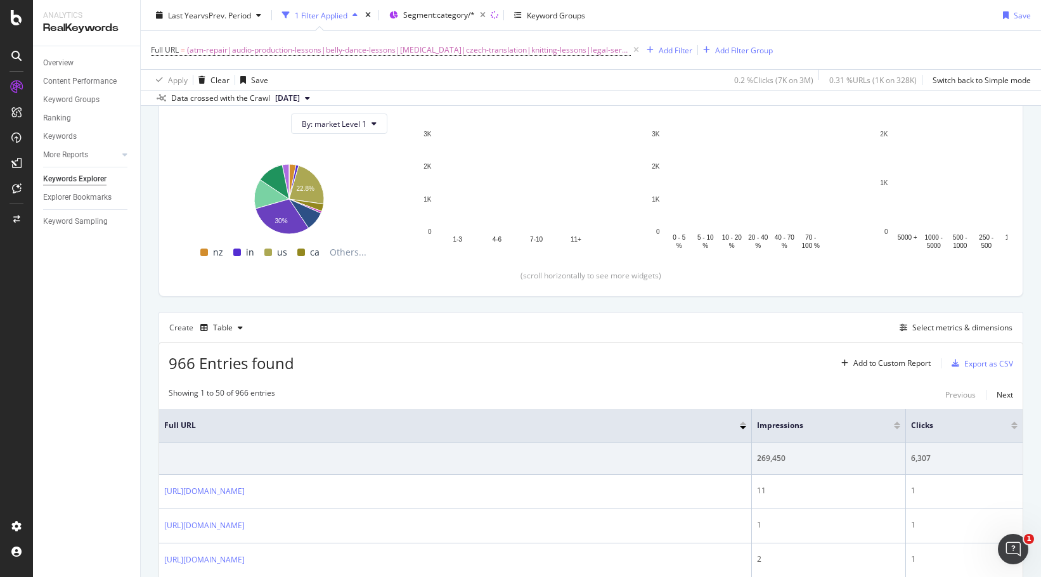
scroll to position [317, 0]
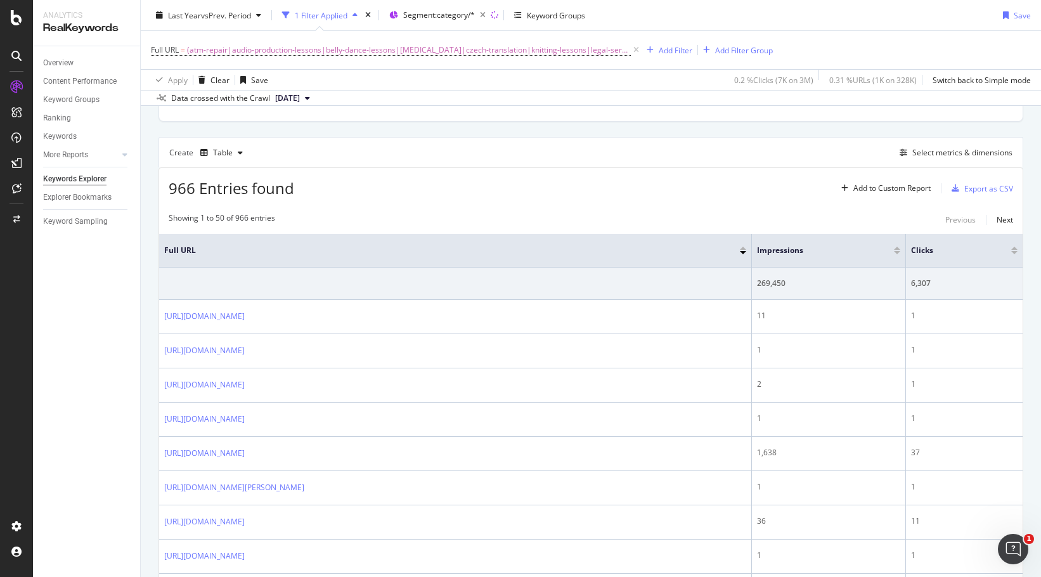
click at [743, 250] on div at bounding box center [743, 251] width 6 height 8
click at [743, 247] on div at bounding box center [743, 248] width 6 height 3
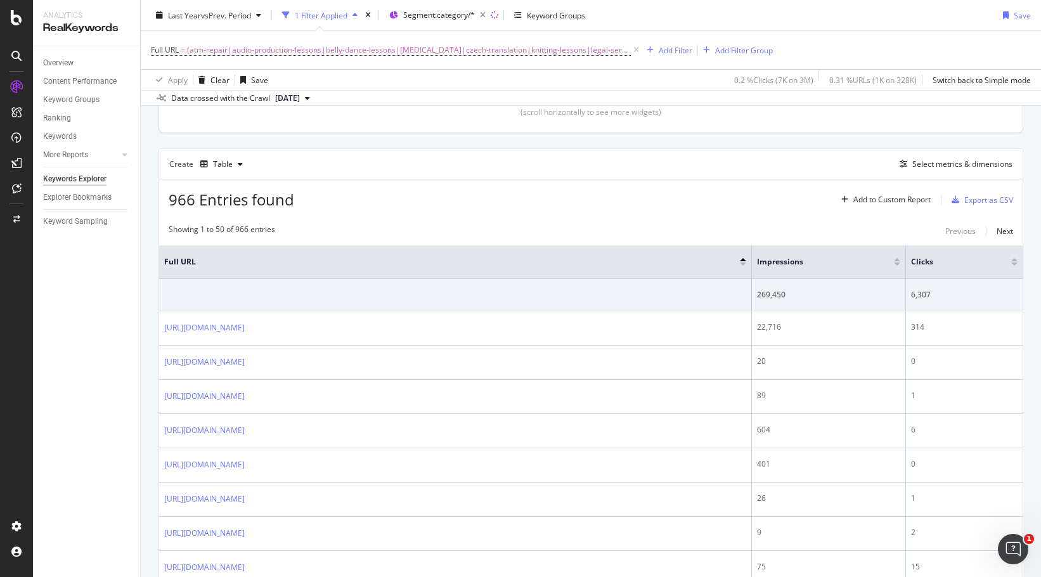
scroll to position [317, 0]
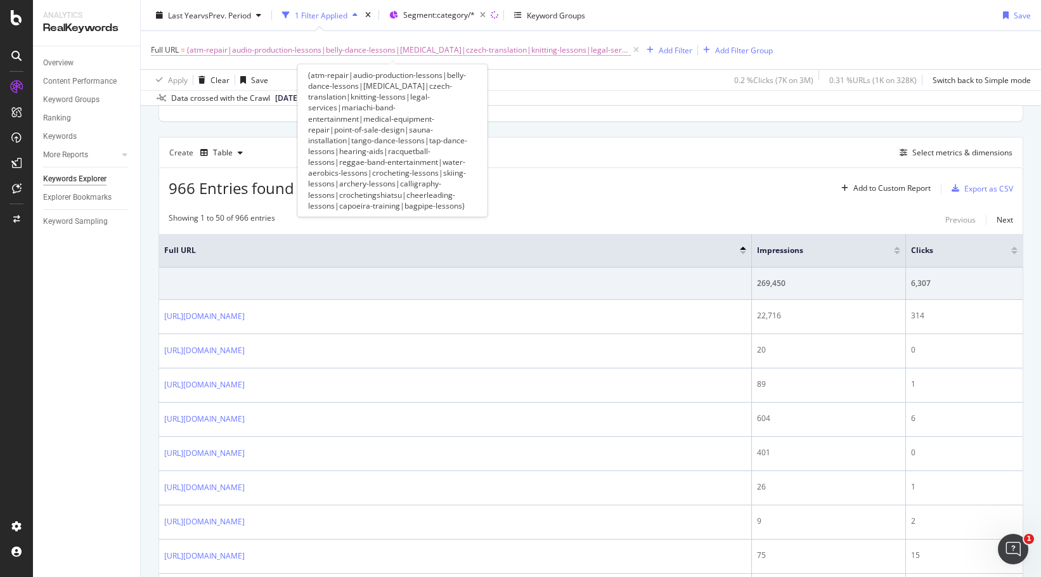
click at [373, 51] on span "(atm-repair|audio-production-lessons|belly-dance-lessons|[MEDICAL_DATA]|czech-t…" at bounding box center [409, 50] width 444 height 18
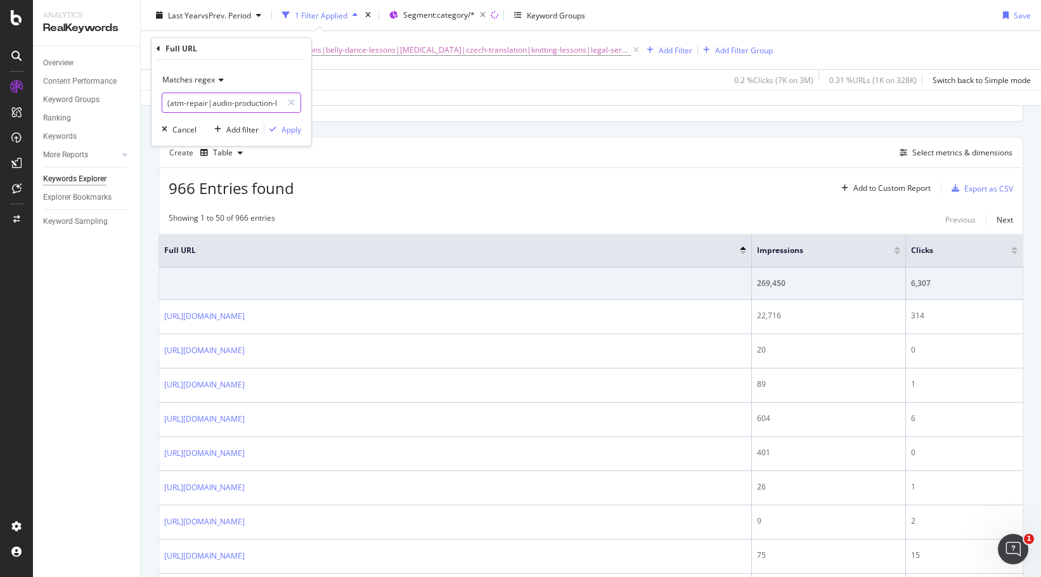
click at [205, 107] on input "(atm-repair|audio-production-lessons|belly-dance-lessons|[MEDICAL_DATA]|czech-t…" at bounding box center [222, 103] width 120 height 20
click at [626, 193] on div "966 Entries found Add to Custom Report Export as CSV" at bounding box center [590, 183] width 863 height 31
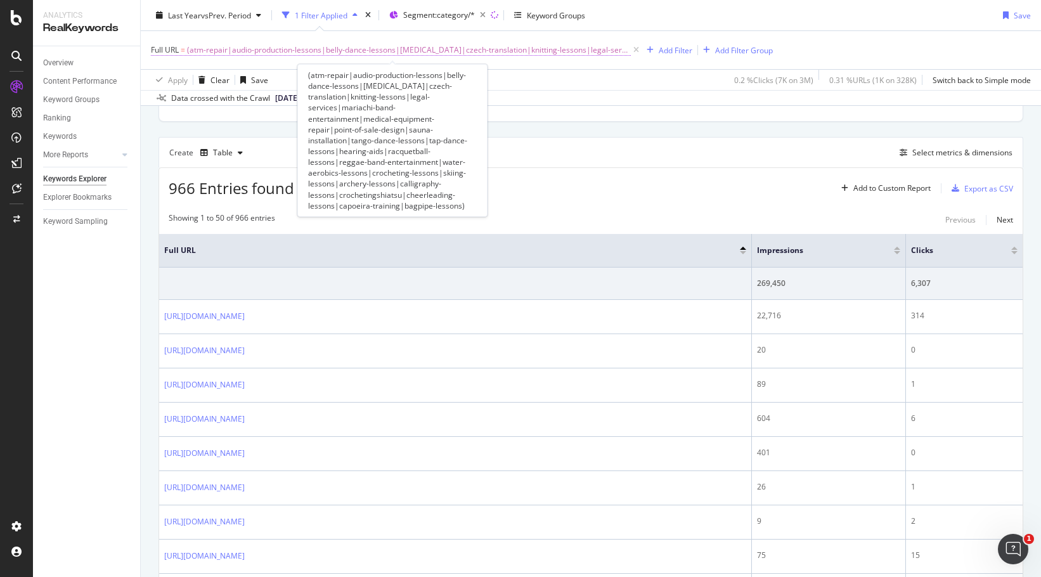
click at [301, 49] on span "(atm-repair|audio-production-lessons|belly-dance-lessons|[MEDICAL_DATA]|czech-t…" at bounding box center [409, 50] width 444 height 18
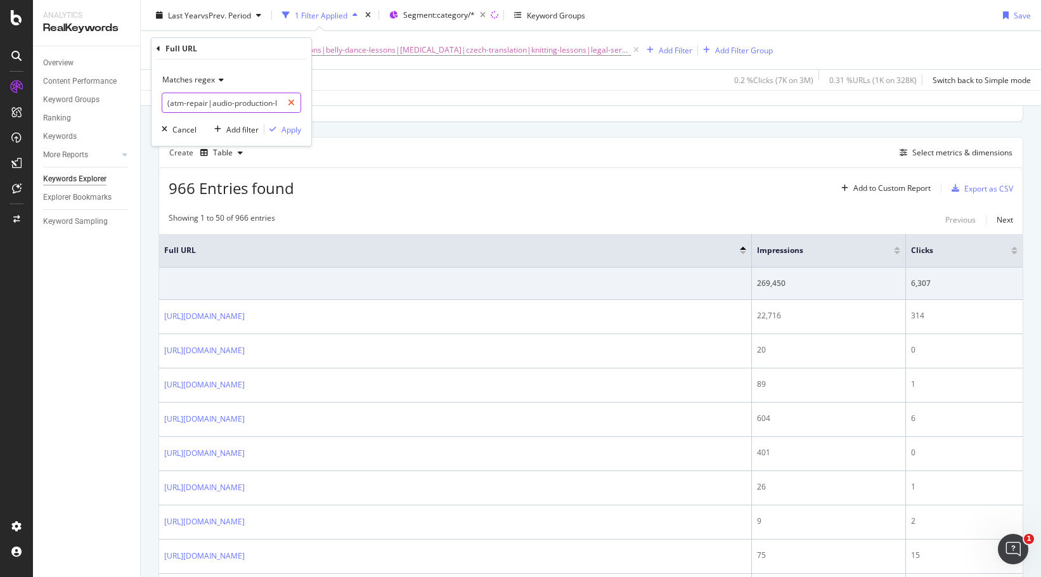
click at [292, 101] on icon at bounding box center [291, 102] width 7 height 9
click at [227, 101] on input "text" at bounding box center [231, 103] width 138 height 20
paste input "crocheting"
type input "crocheting"
click at [292, 130] on div "Apply" at bounding box center [291, 129] width 20 height 11
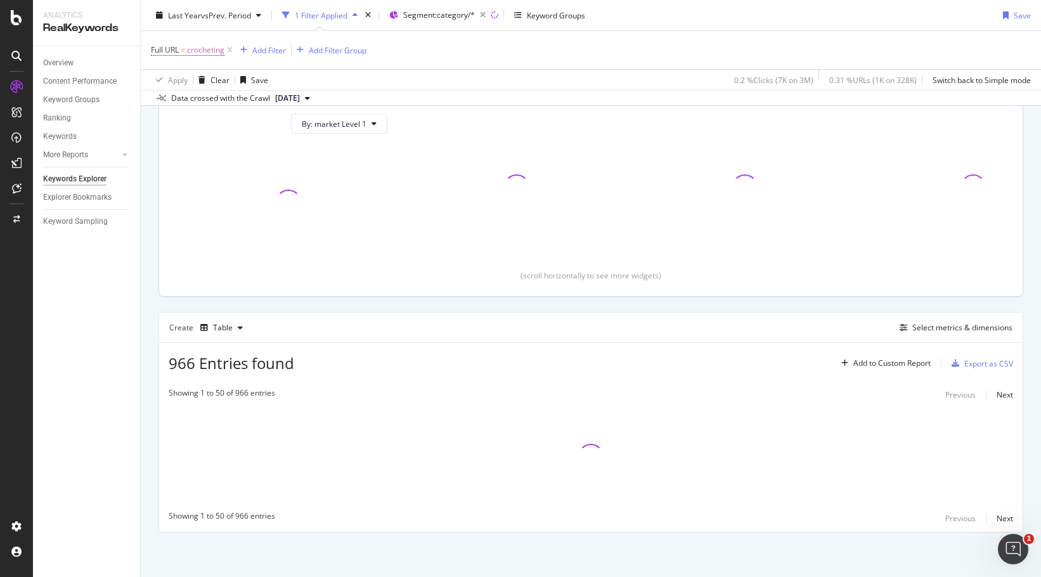
scroll to position [142, 0]
click at [208, 53] on span "crocheting" at bounding box center [205, 50] width 37 height 18
click at [195, 82] on span "Matches regex" at bounding box center [188, 79] width 53 height 11
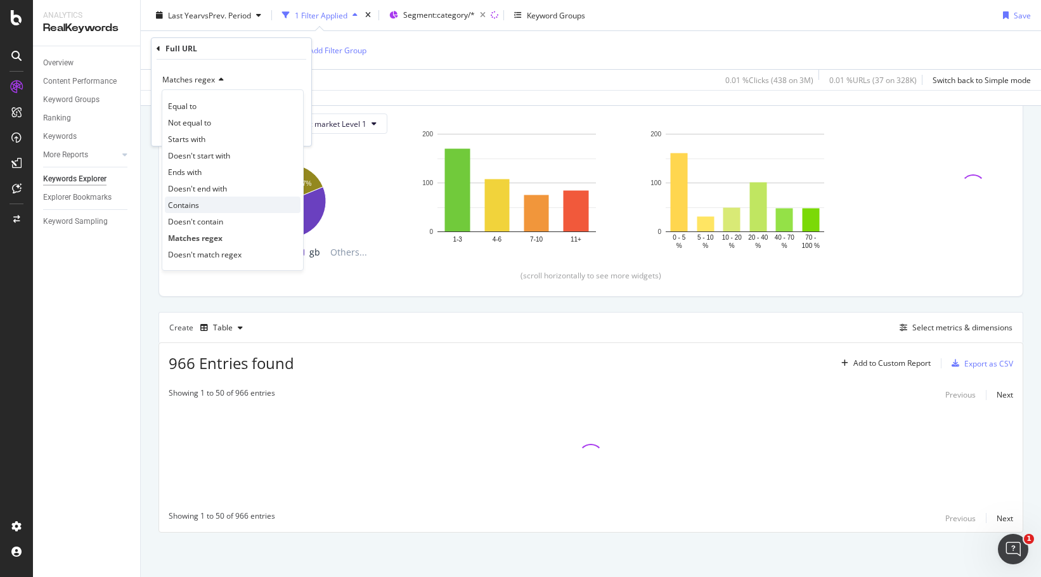
click at [197, 200] on span "Contains" at bounding box center [183, 205] width 31 height 11
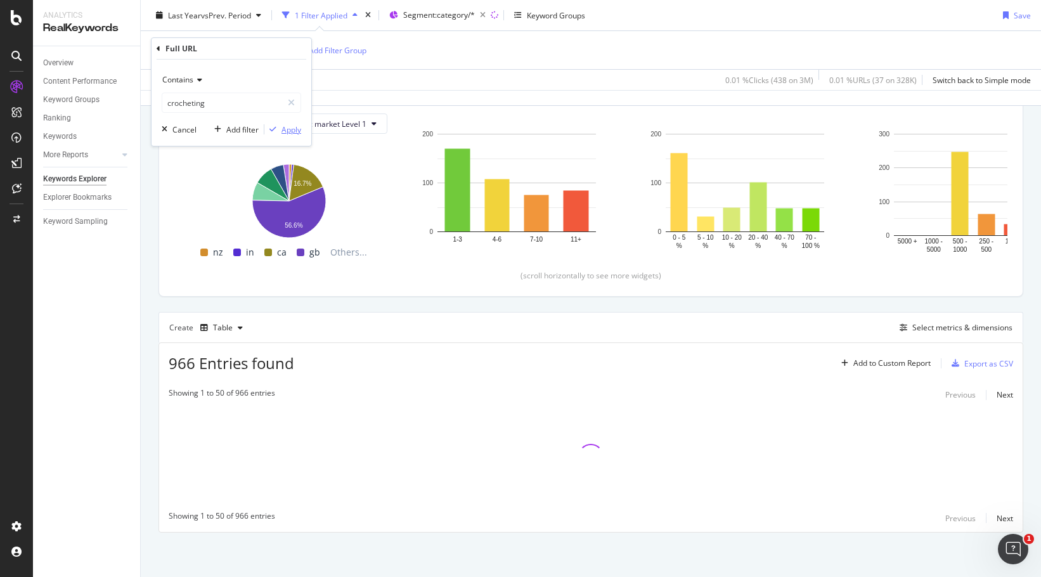
click at [280, 131] on div "button" at bounding box center [272, 129] width 17 height 8
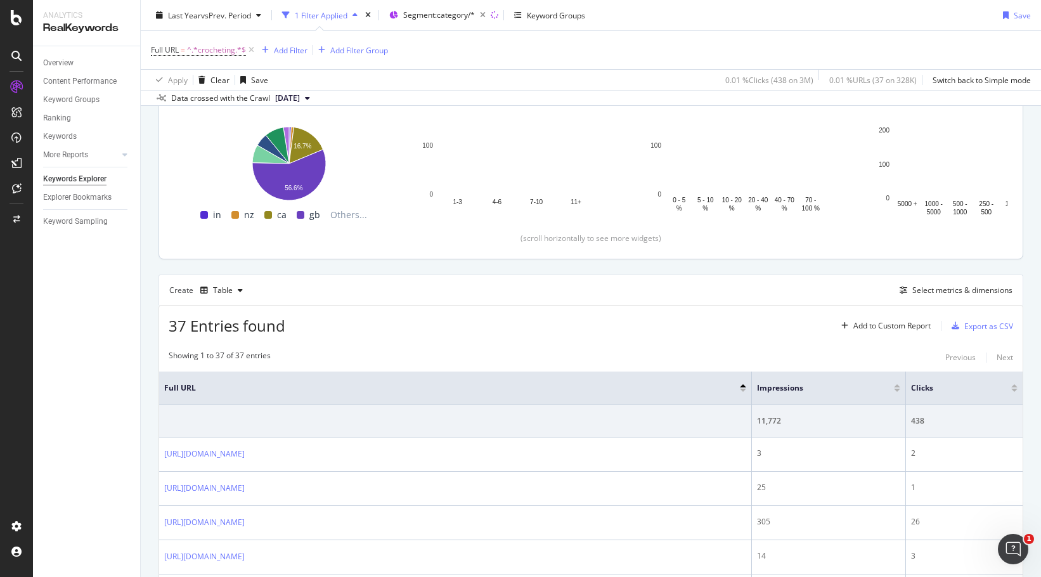
scroll to position [190, 0]
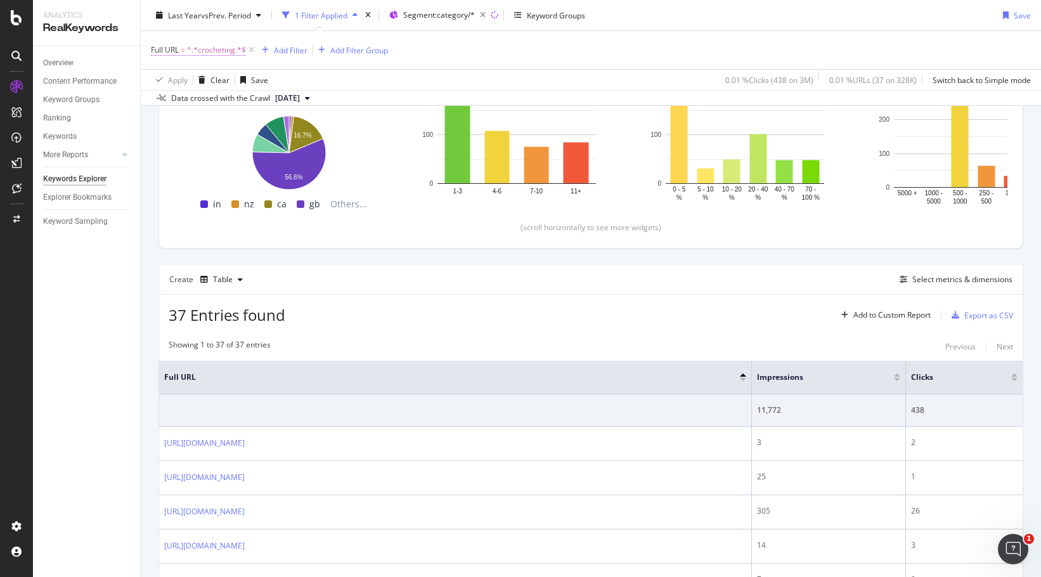
click at [200, 56] on span "^.*crocheting.*$" at bounding box center [216, 50] width 59 height 18
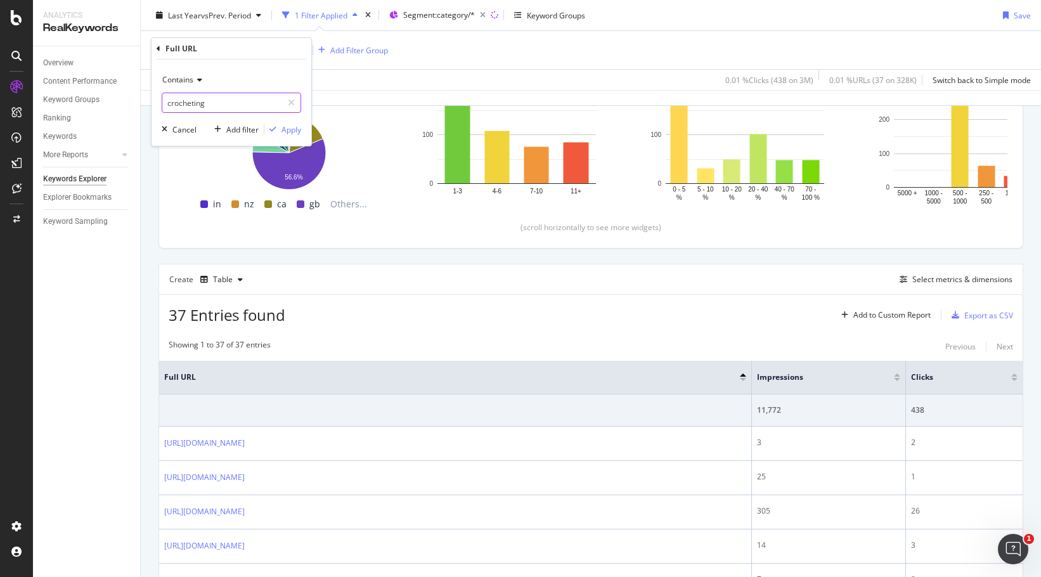
click at [237, 98] on input "crocheting" at bounding box center [222, 103] width 120 height 20
paste input "audio-production-lessons"
type input "audio-production-lessons"
click at [297, 134] on div "Apply" at bounding box center [291, 129] width 20 height 11
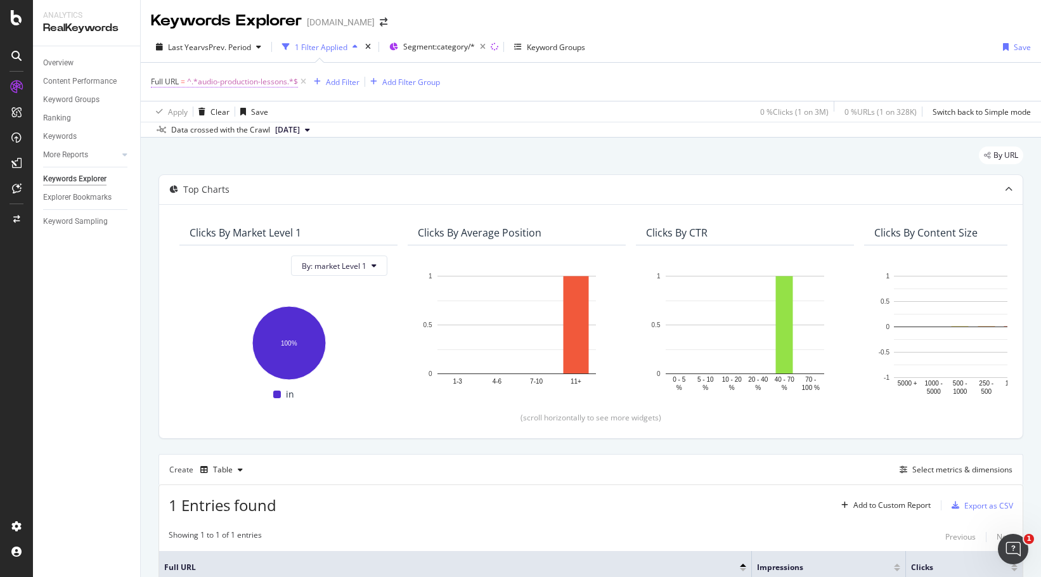
click at [248, 84] on span "^.*audio-production-lessons.*$" at bounding box center [242, 82] width 111 height 18
click at [290, 135] on icon at bounding box center [291, 134] width 7 height 9
click at [259, 135] on input "text" at bounding box center [231, 134] width 138 height 20
paste input "[URL][DOMAIN_NAME]"
drag, startPoint x: 193, startPoint y: 135, endPoint x: 91, endPoint y: 130, distance: 101.5
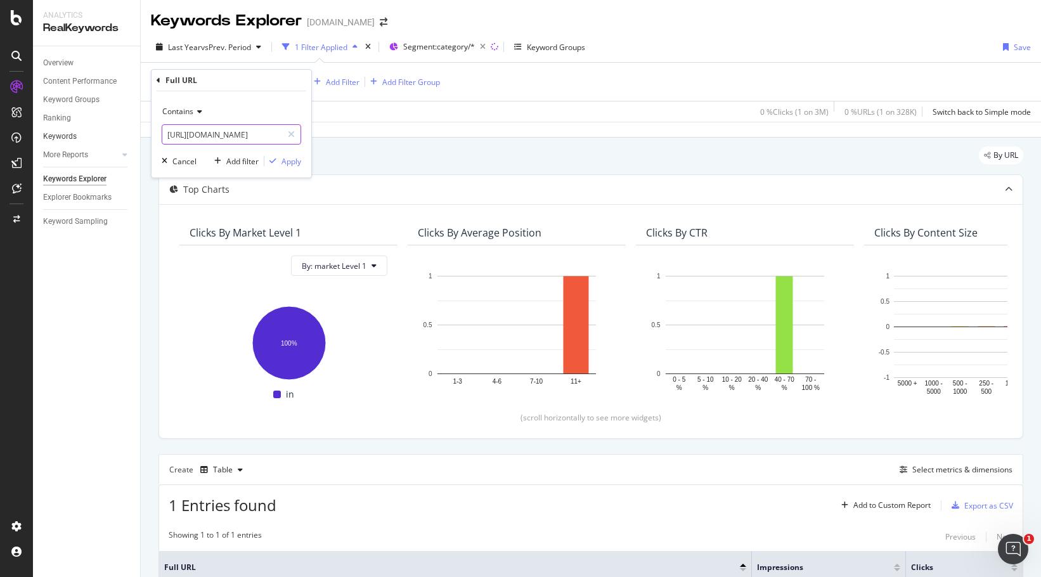
click at [92, 134] on body "Analytics RealKeywords Overview Content Performance Keyword Groups Ranking Keyw…" at bounding box center [520, 288] width 1041 height 577
type input "/window-screen-repair/"
drag, startPoint x: 289, startPoint y: 162, endPoint x: 309, endPoint y: 164, distance: 19.7
click at [289, 162] on div "Apply" at bounding box center [291, 161] width 20 height 11
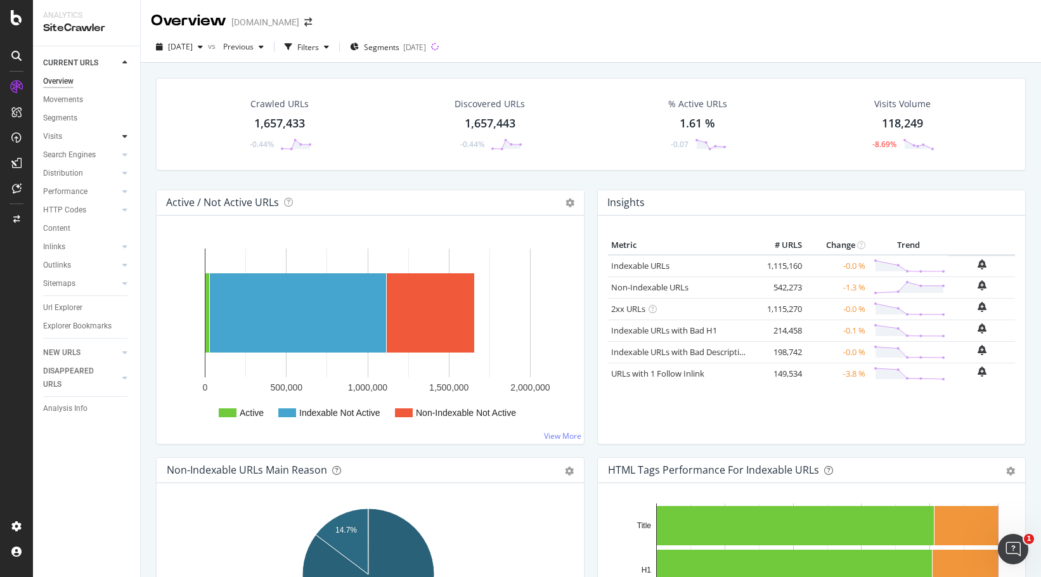
click at [124, 133] on icon at bounding box center [124, 136] width 5 height 8
click at [124, 136] on icon at bounding box center [124, 136] width 5 height 8
click at [55, 307] on div "Url Explorer" at bounding box center [62, 307] width 39 height 13
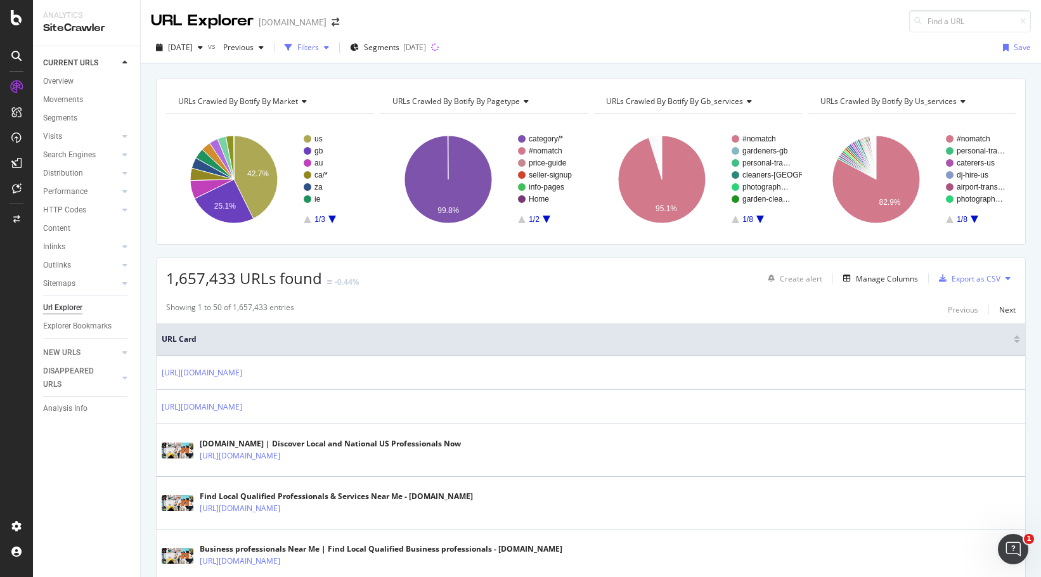
click at [334, 49] on div "button" at bounding box center [326, 48] width 15 height 8
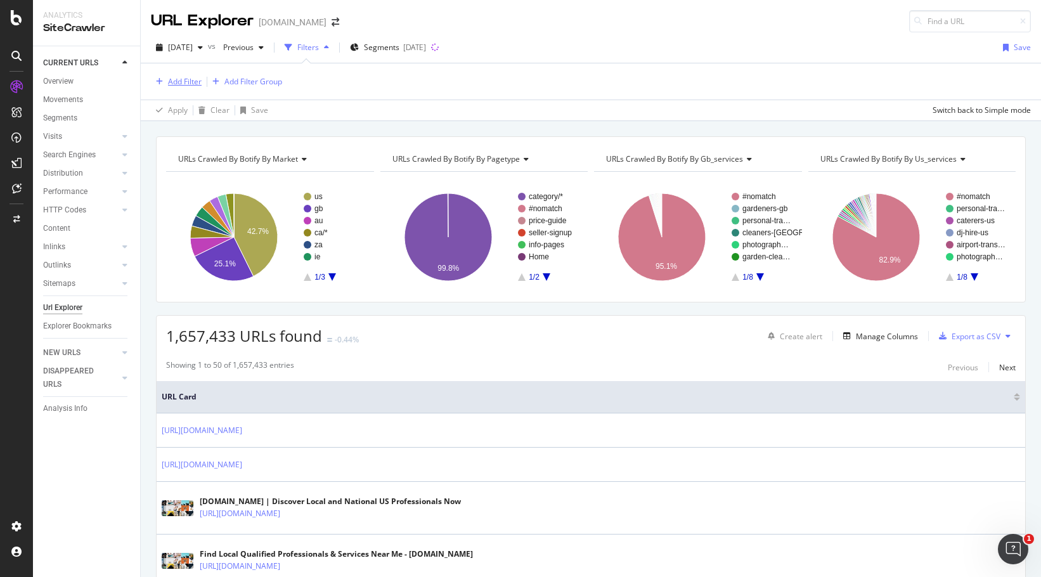
click at [183, 84] on div "Add Filter" at bounding box center [185, 81] width 34 height 11
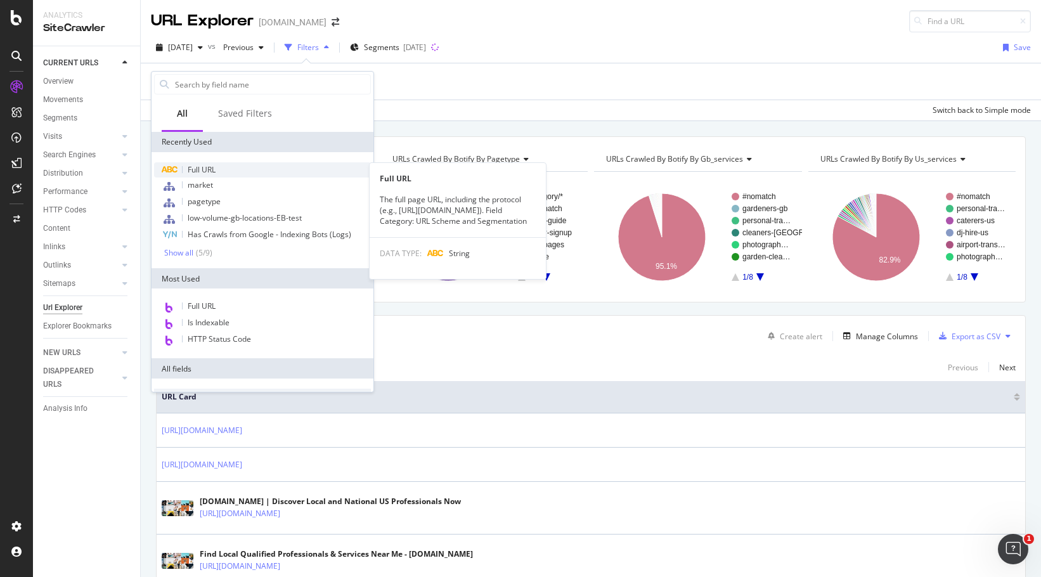
click at [206, 172] on span "Full URL" at bounding box center [202, 169] width 28 height 11
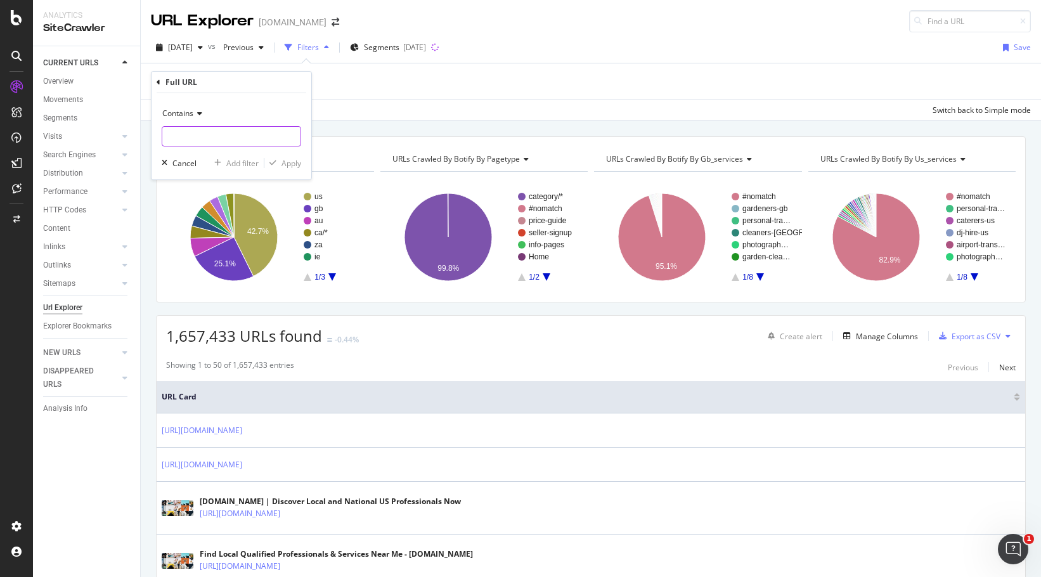
click at [210, 140] on input "text" at bounding box center [231, 136] width 138 height 20
paste input "atm-repair"
type input "atm-repair"
click at [283, 162] on div "Apply" at bounding box center [291, 163] width 20 height 11
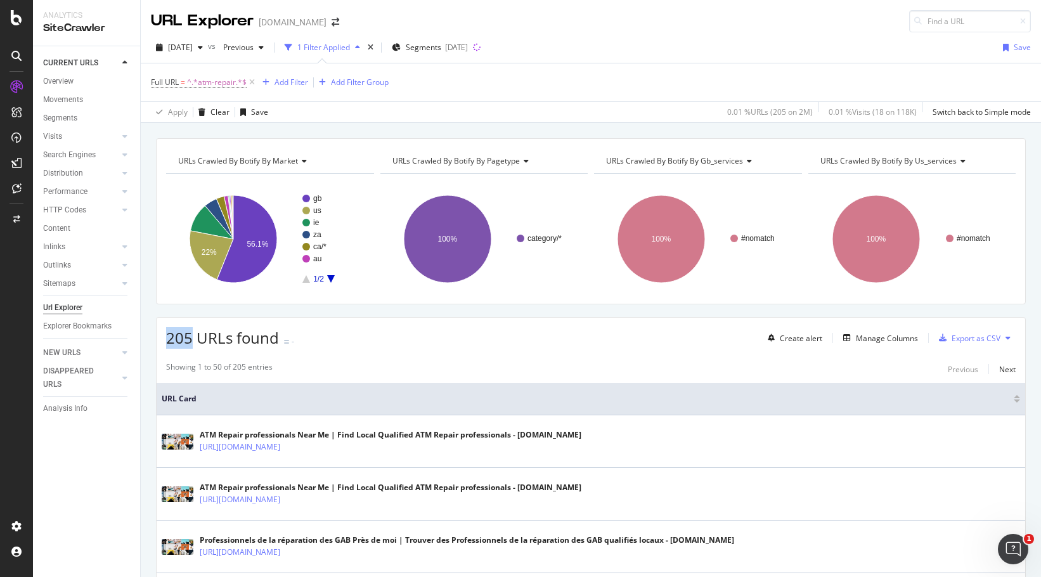
drag, startPoint x: 164, startPoint y: 337, endPoint x: 191, endPoint y: 342, distance: 28.3
click at [191, 342] on div "205 URLs found - Create alert Manage Columns Export as CSV" at bounding box center [591, 333] width 868 height 31
click at [205, 82] on span "^.*atm-repair.*$" at bounding box center [217, 83] width 60 height 18
click at [294, 133] on icon at bounding box center [291, 135] width 7 height 9
click at [273, 135] on input "text" at bounding box center [231, 135] width 138 height 20
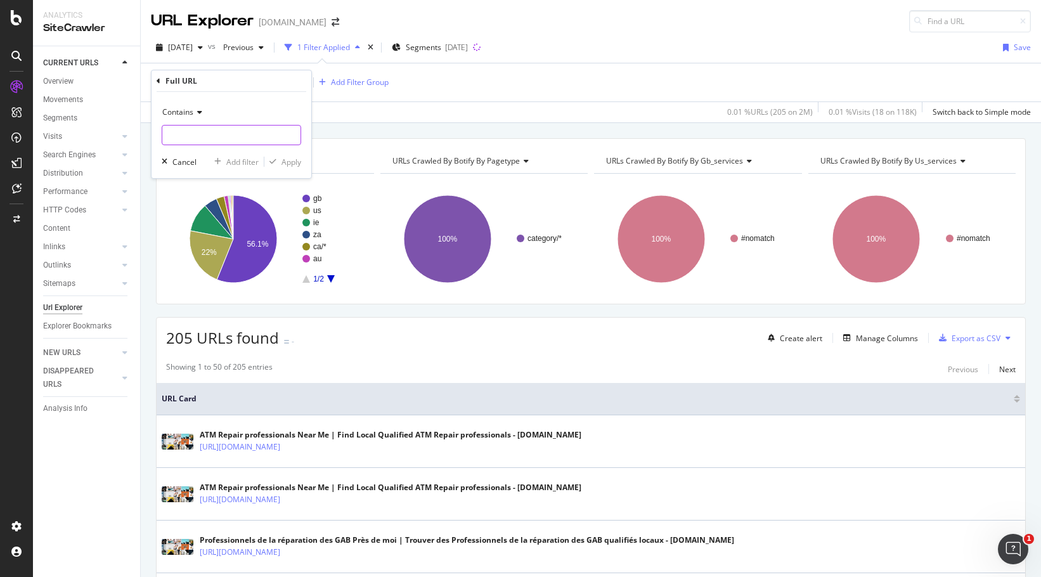
paste input "https://www.bark.com/en/gb/audio-production-lessons/"
drag, startPoint x: 216, startPoint y: 137, endPoint x: 188, endPoint y: 137, distance: 28.5
click at [188, 137] on input "https://www.bark.com/en/gb/audio-production-lessons/" at bounding box center [222, 135] width 120 height 20
type input "https://www.bark.com/en/gb/audio-production-lessons/"
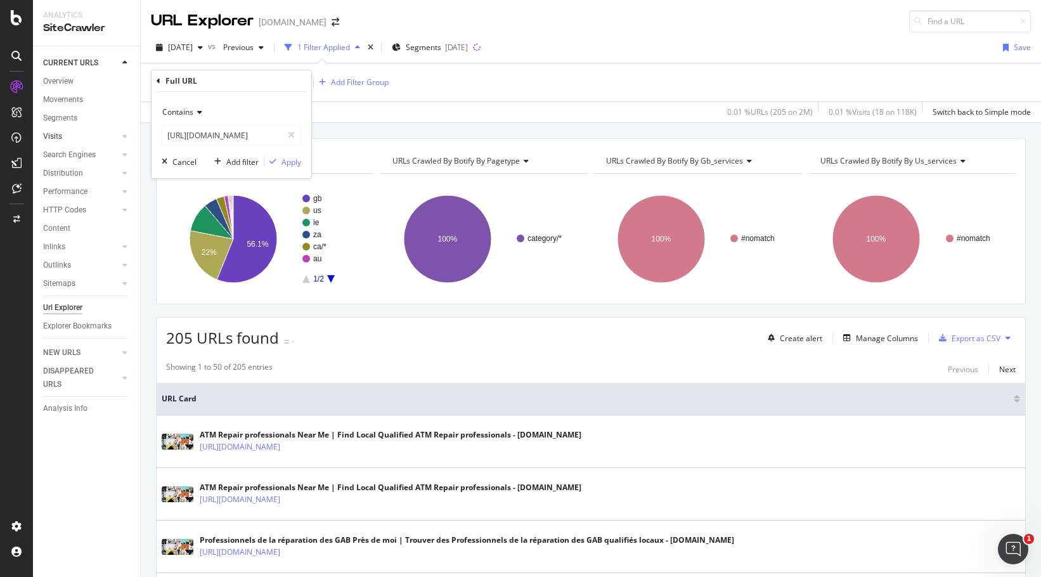
scroll to position [0, 0]
drag, startPoint x: 289, startPoint y: 134, endPoint x: 267, endPoint y: 138, distance: 21.8
click at [289, 134] on icon at bounding box center [291, 135] width 7 height 9
click at [235, 137] on input "text" at bounding box center [231, 135] width 138 height 20
paste input "audio-production-lessons"
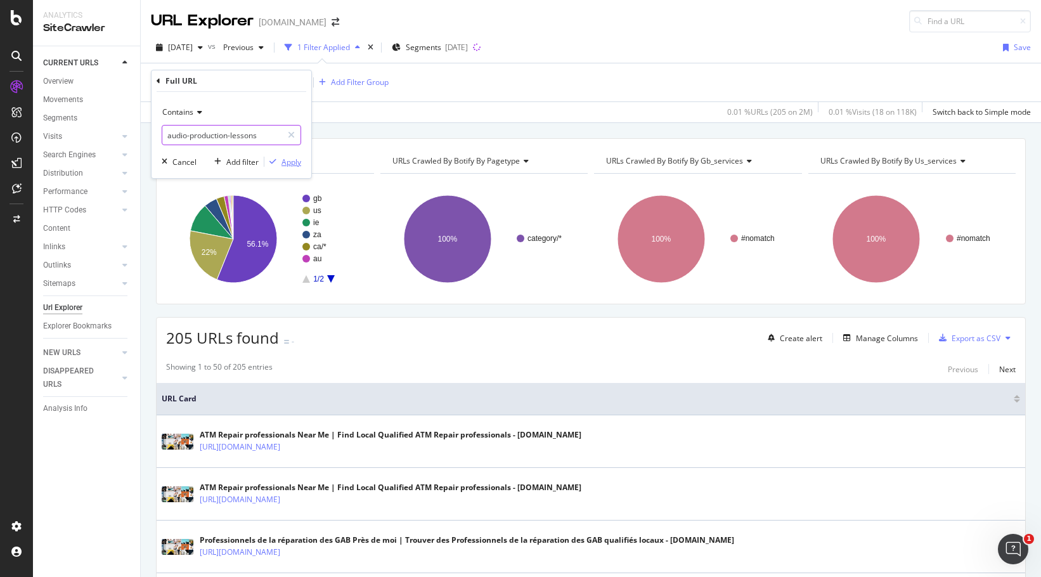
type input "audio-production-lessons"
click at [299, 166] on div "Apply" at bounding box center [291, 162] width 20 height 11
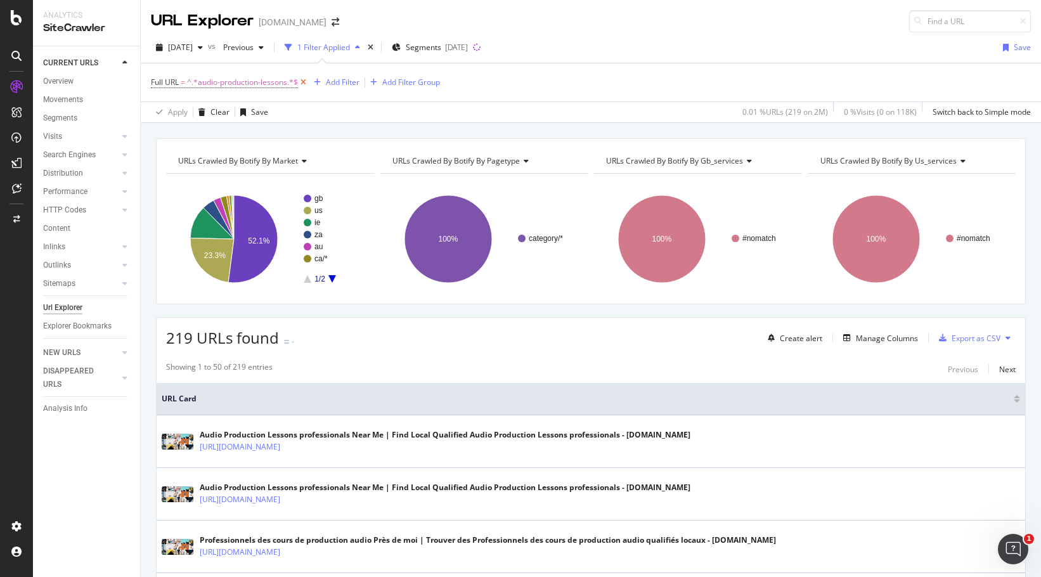
click at [306, 84] on icon at bounding box center [303, 82] width 11 height 13
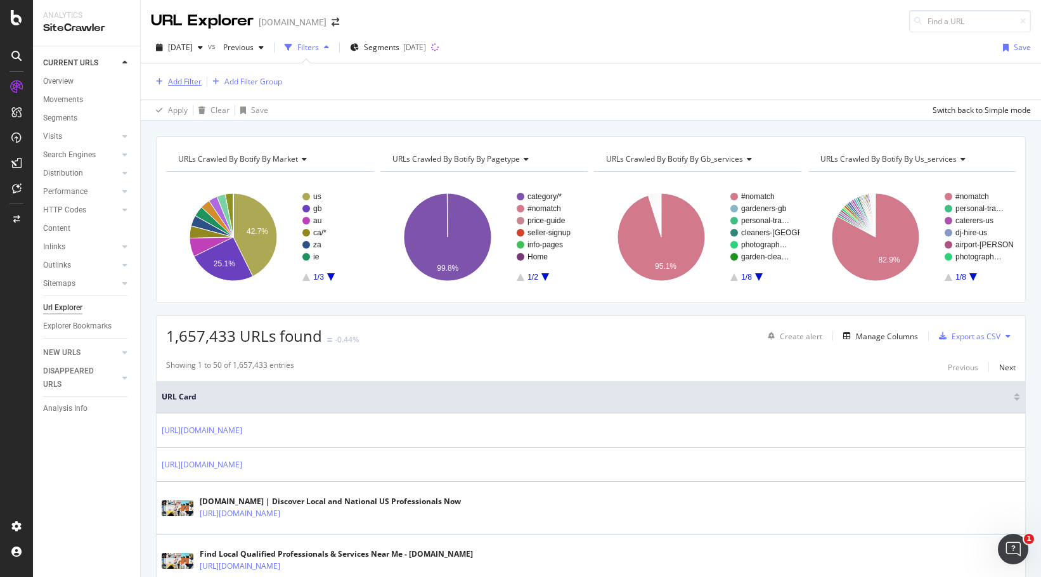
click at [197, 82] on div "Add Filter" at bounding box center [185, 81] width 34 height 11
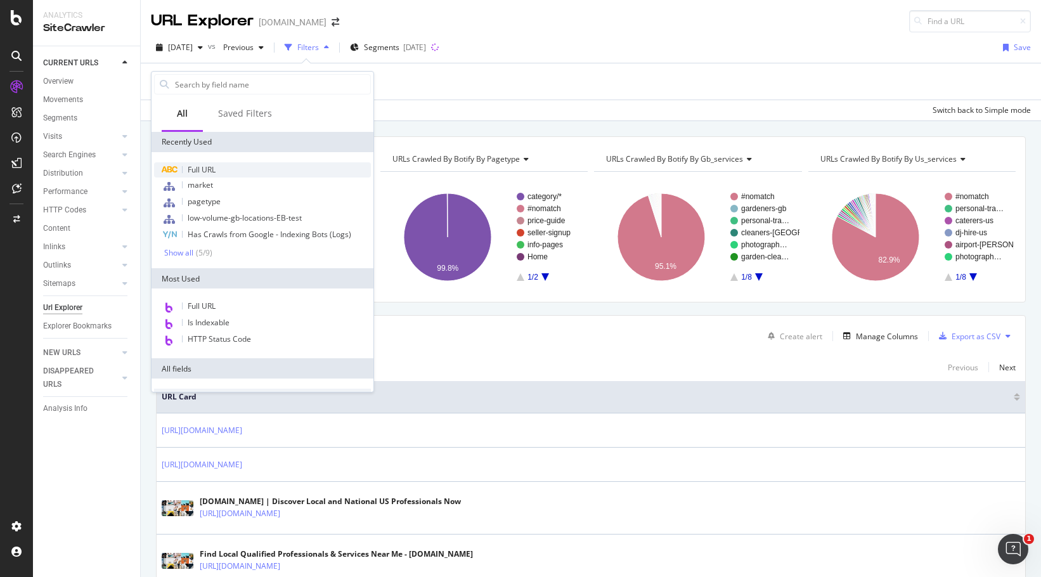
click at [229, 164] on div "Full URL" at bounding box center [262, 169] width 217 height 15
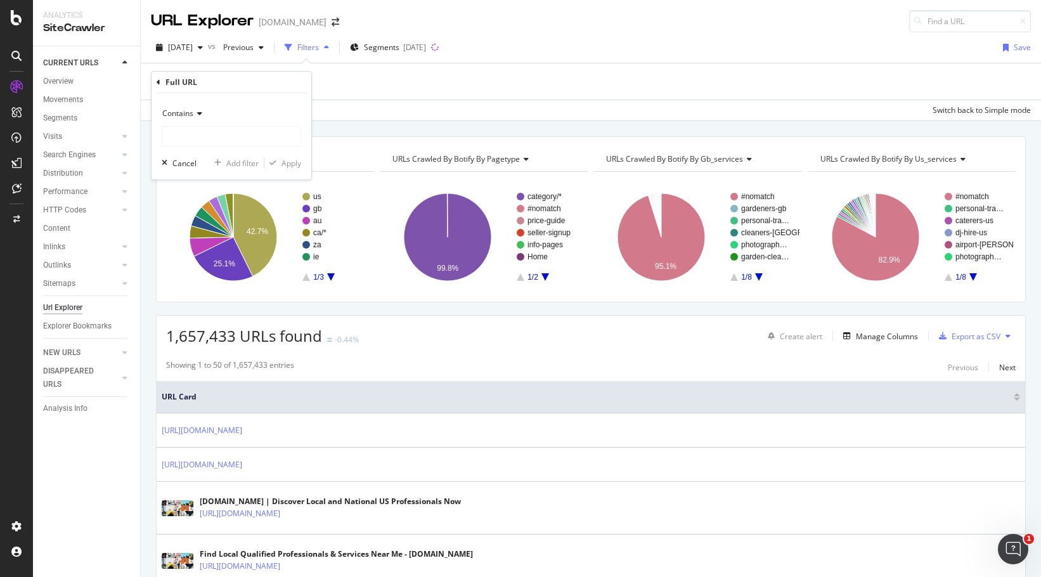
click at [195, 117] on icon at bounding box center [197, 114] width 9 height 8
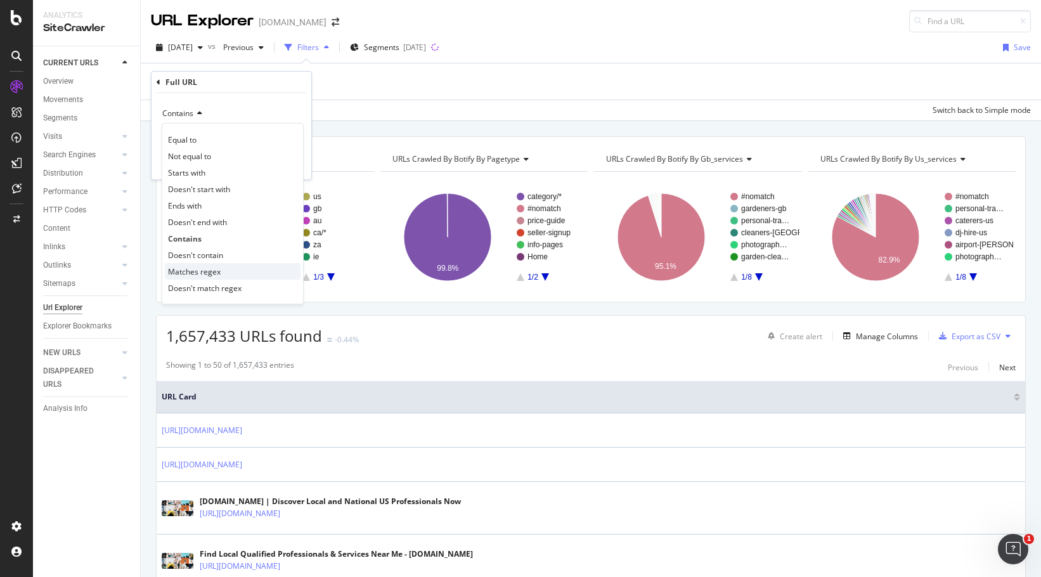
click at [218, 269] on span "Matches regex" at bounding box center [194, 271] width 53 height 11
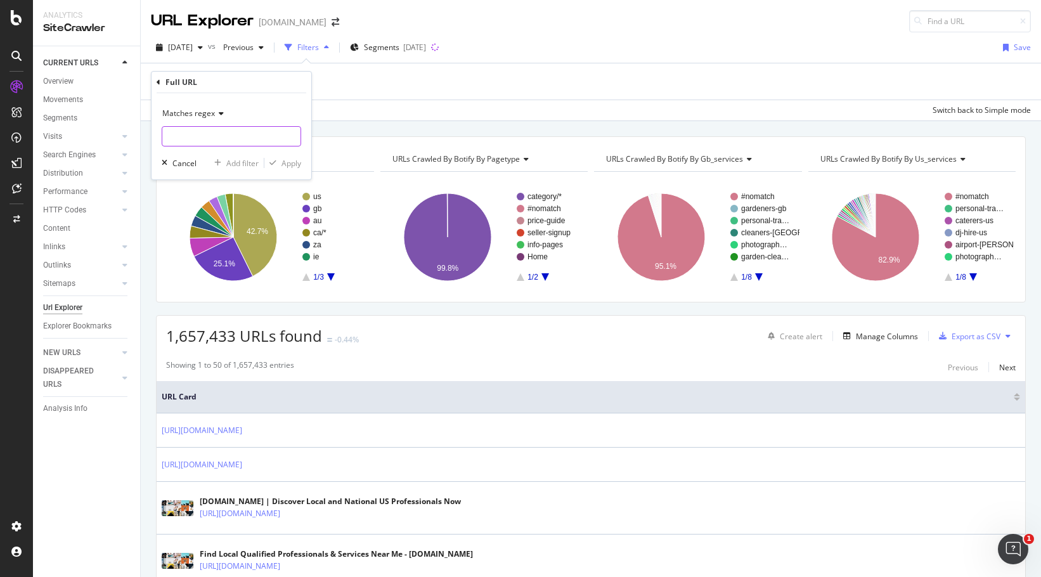
click at [238, 137] on input "text" at bounding box center [231, 136] width 138 height 20
paste input "(atm-repair|audio-production-lessons|belly-dance-lessons|[MEDICAL_DATA]|czech-t…"
type input "(atm-repair|audio-production-lessons|belly-dance-lessons|[MEDICAL_DATA]|czech-t…"
click at [293, 164] on div "Apply" at bounding box center [291, 163] width 20 height 11
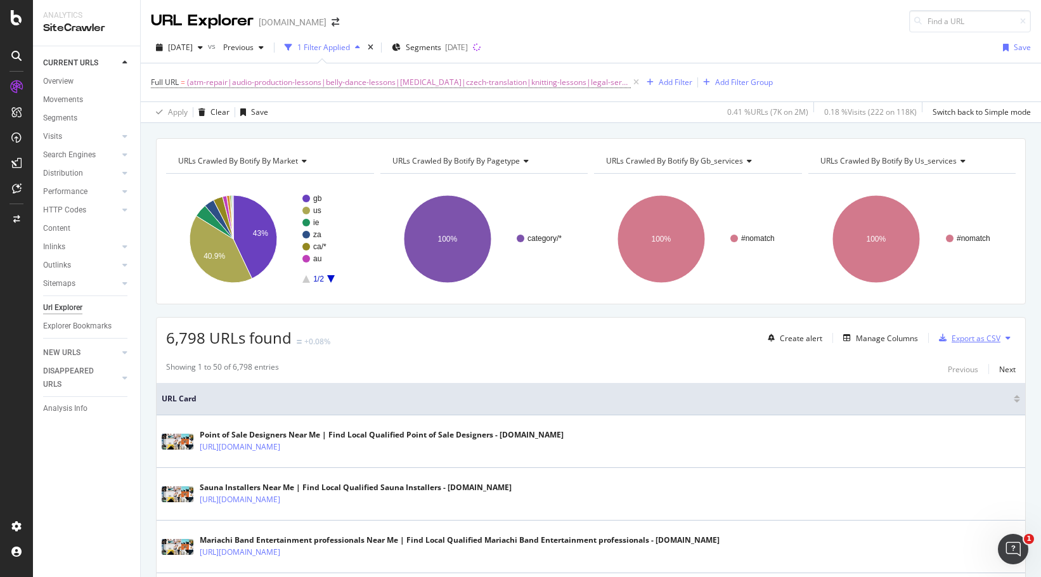
click at [974, 338] on div "Export as CSV" at bounding box center [975, 338] width 49 height 11
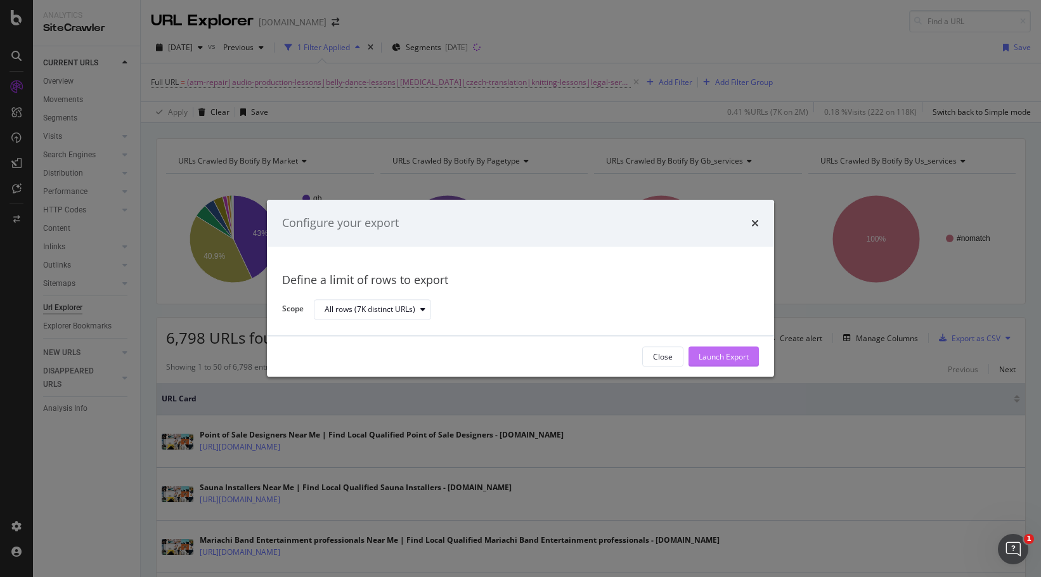
click at [747, 358] on div "Launch Export" at bounding box center [723, 356] width 50 height 11
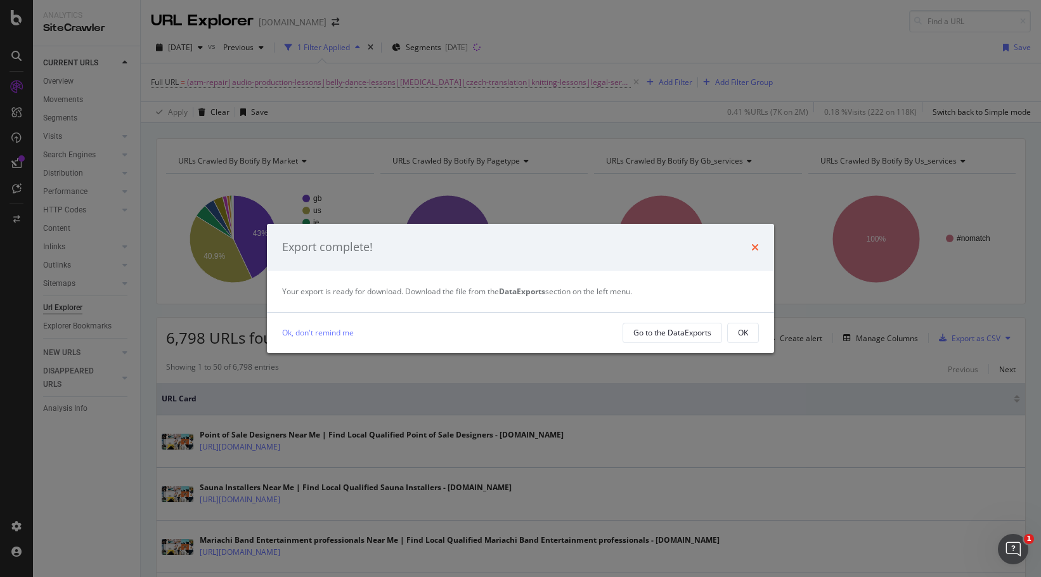
click at [756, 250] on icon "times" at bounding box center [755, 247] width 8 height 10
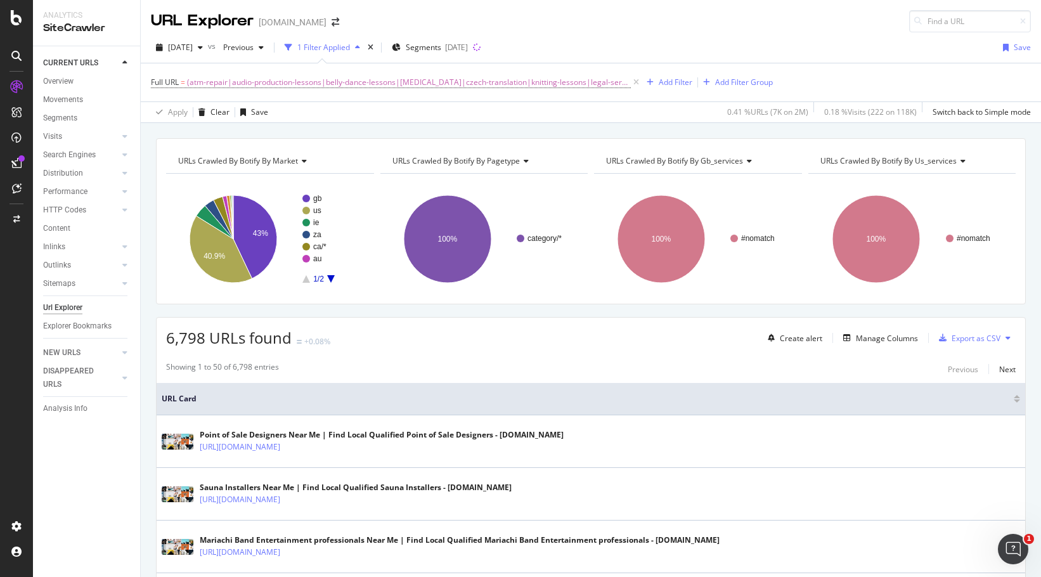
click at [347, 41] on div "1 Filter Applied" at bounding box center [323, 47] width 86 height 19
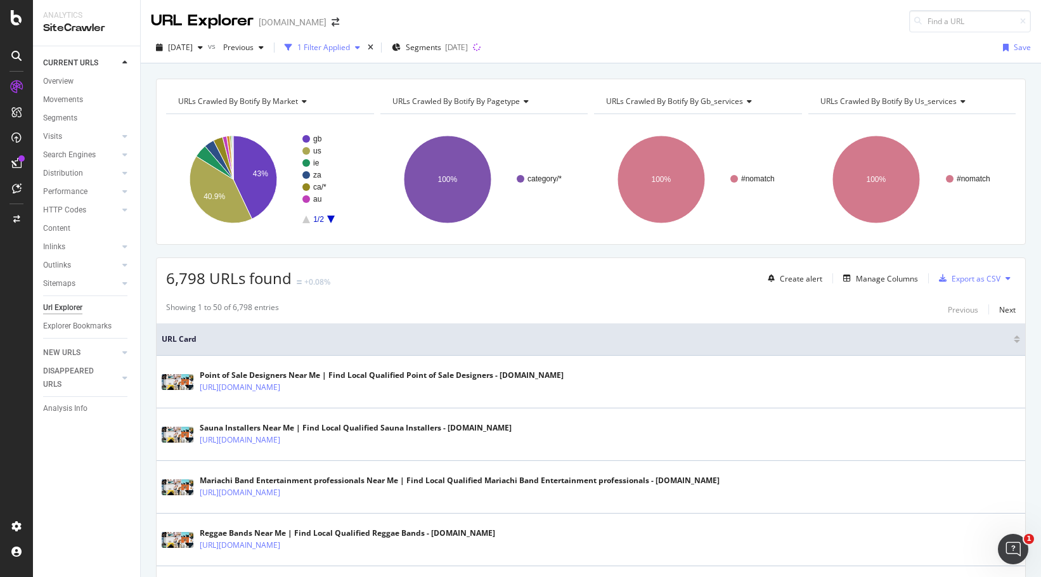
click at [342, 44] on div "1 Filter Applied" at bounding box center [323, 47] width 53 height 11
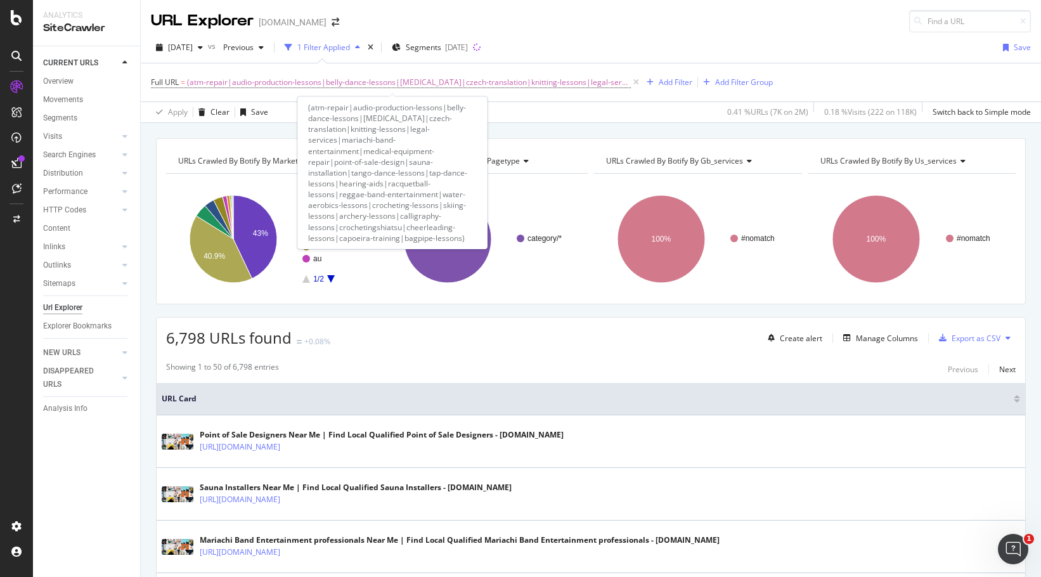
click at [631, 80] on icon at bounding box center [636, 82] width 11 height 13
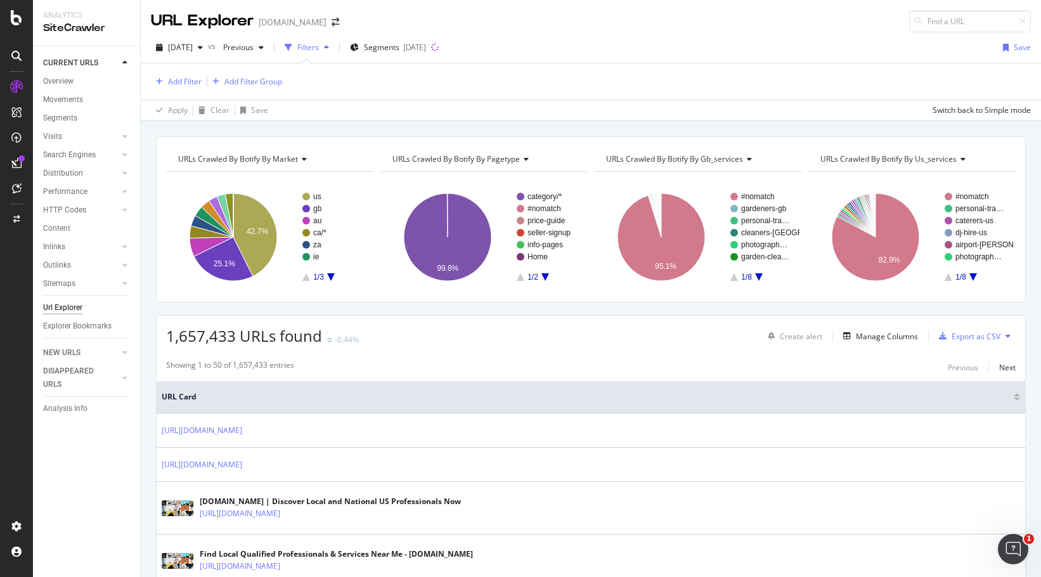
click at [165, 67] on div "Add Filter Add Filter Group" at bounding box center [591, 81] width 880 height 36
click at [181, 77] on div "Add Filter" at bounding box center [185, 81] width 34 height 11
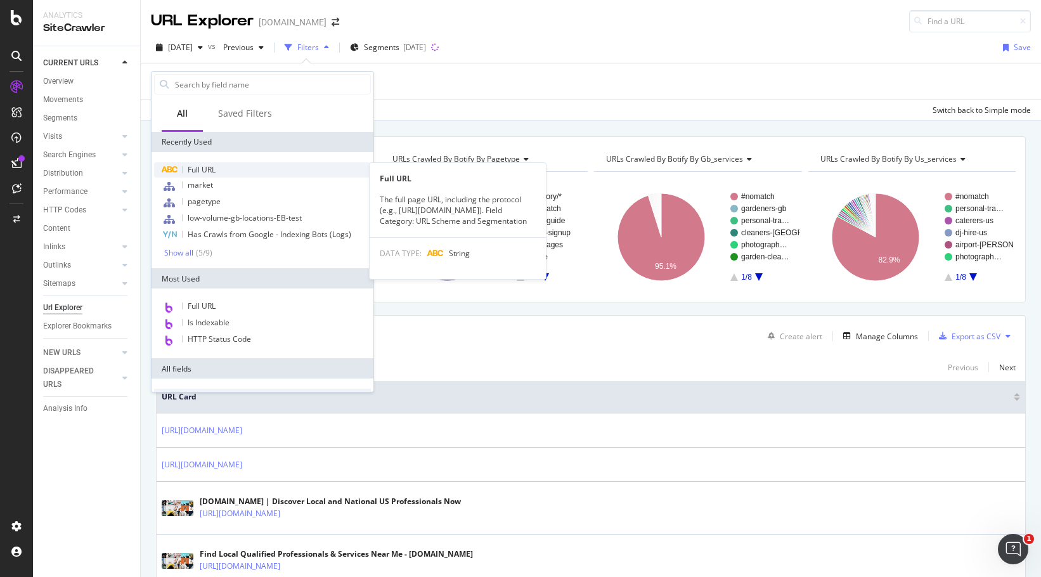
click at [211, 172] on span "Full URL" at bounding box center [202, 169] width 28 height 11
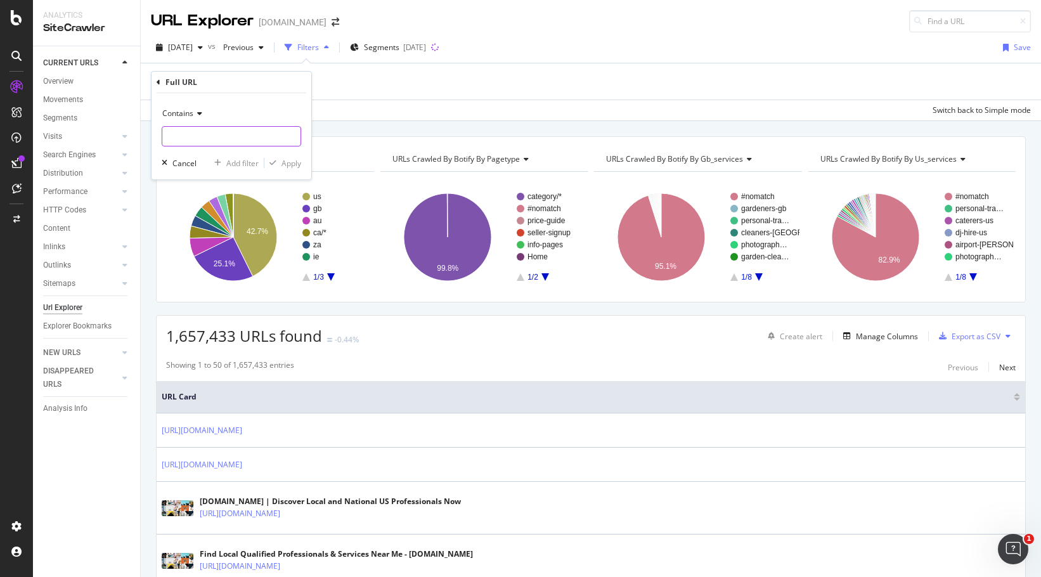
click at [254, 145] on input "text" at bounding box center [231, 136] width 138 height 20
paste input "crocheting"
type input "crocheting"
click at [291, 165] on div "Apply" at bounding box center [291, 163] width 20 height 11
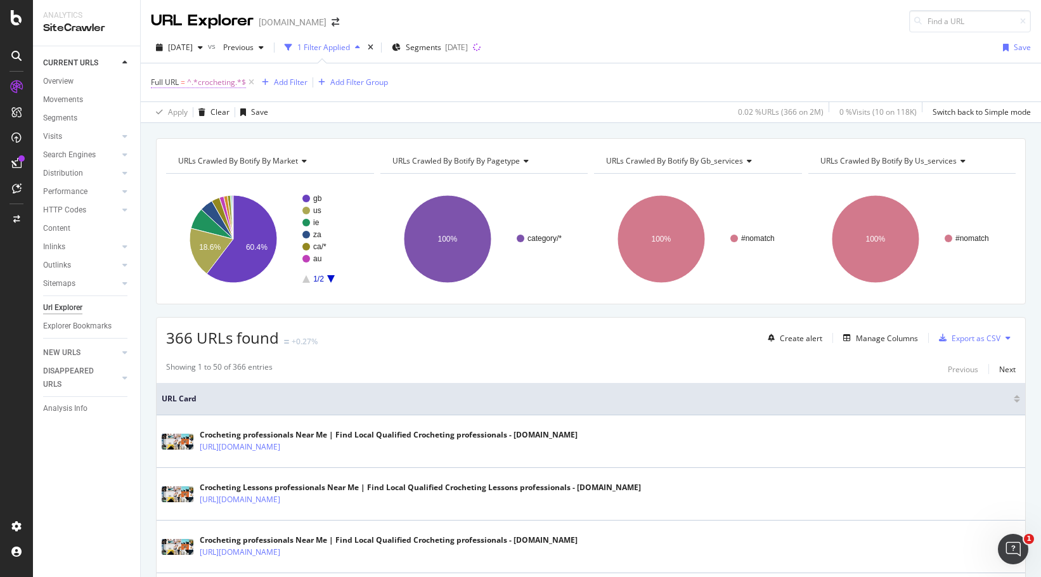
click at [214, 79] on span "^.*crocheting.*$" at bounding box center [216, 83] width 59 height 18
click at [234, 133] on input "crocheting" at bounding box center [222, 135] width 120 height 20
paste input "audio-production-lessons"
type input "audio-production-lessons"
click at [291, 160] on div "Apply" at bounding box center [291, 162] width 20 height 11
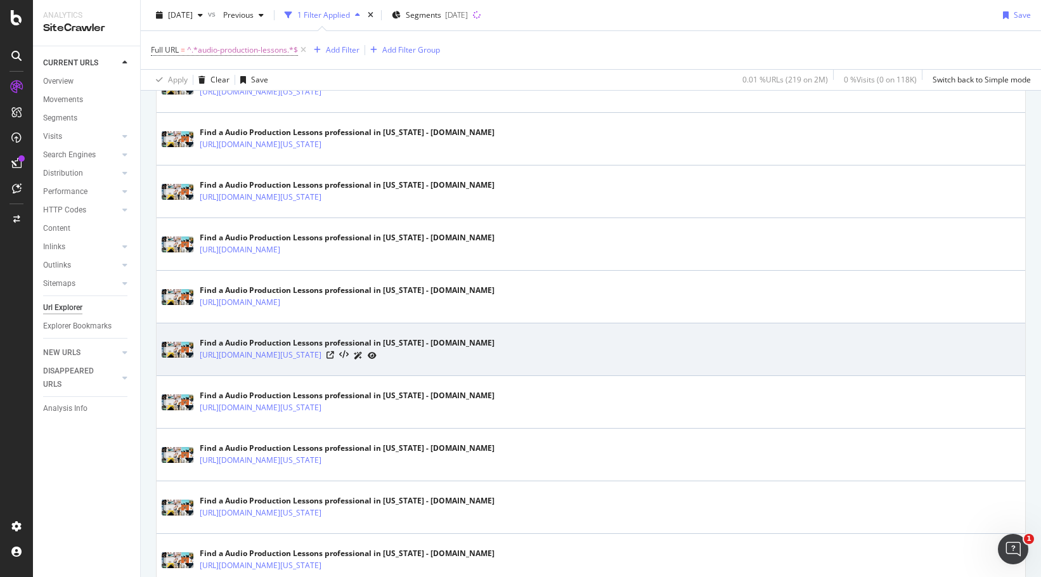
scroll to position [2028, 0]
